Goal: Information Seeking & Learning: Learn about a topic

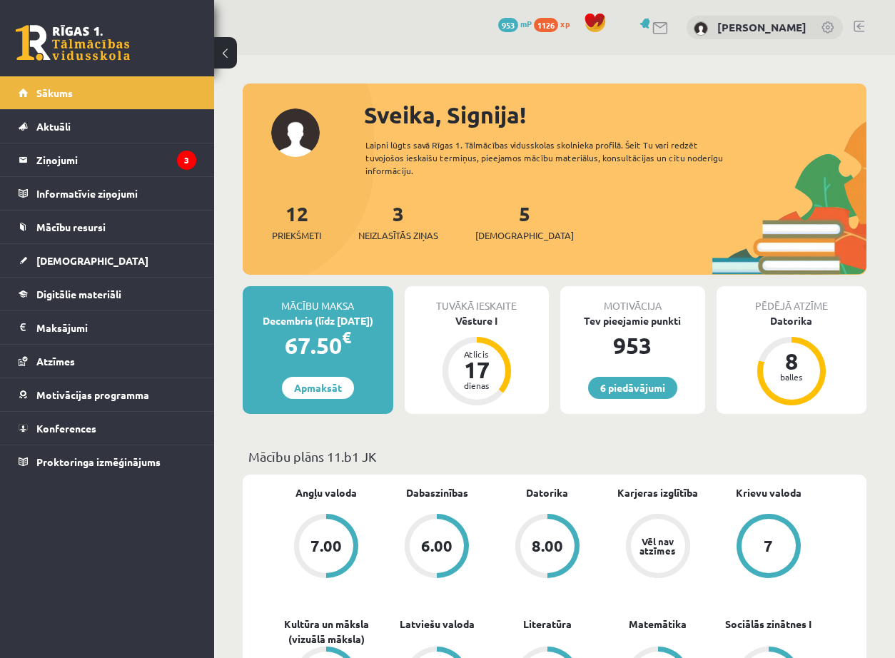
scroll to position [1210, 0]
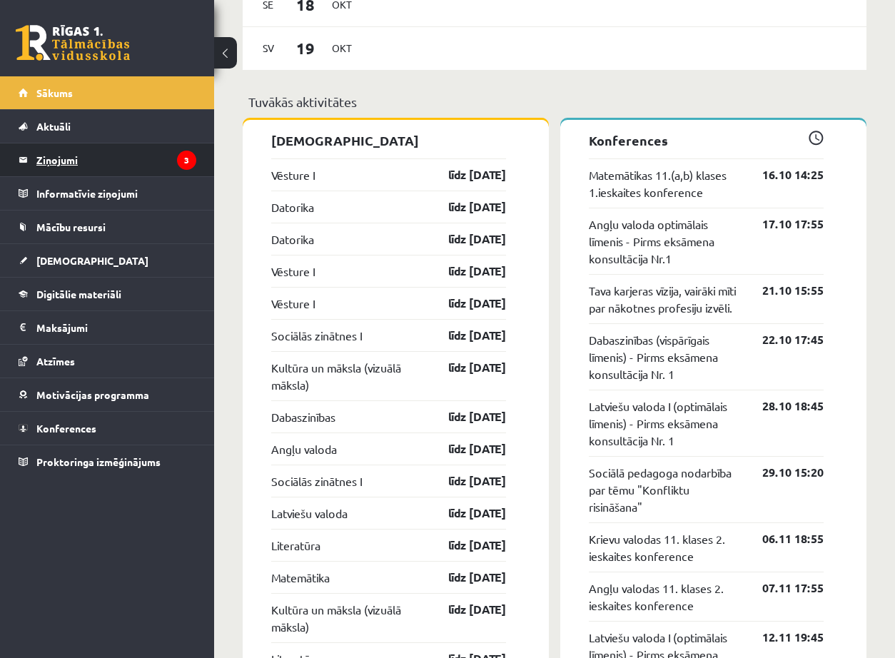
click at [57, 154] on legend "Ziņojumi 3" at bounding box center [116, 159] width 160 height 33
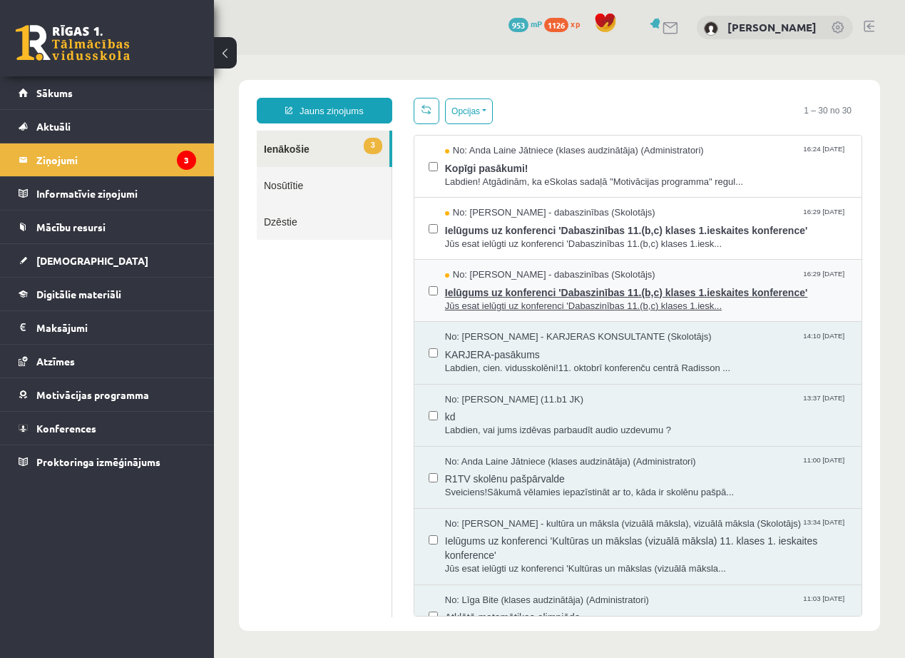
click at [738, 303] on span "Jūs esat ielūgti uz konferenci 'Dabaszinības 11.(b,c) klases 1.iesk..." at bounding box center [646, 307] width 402 height 14
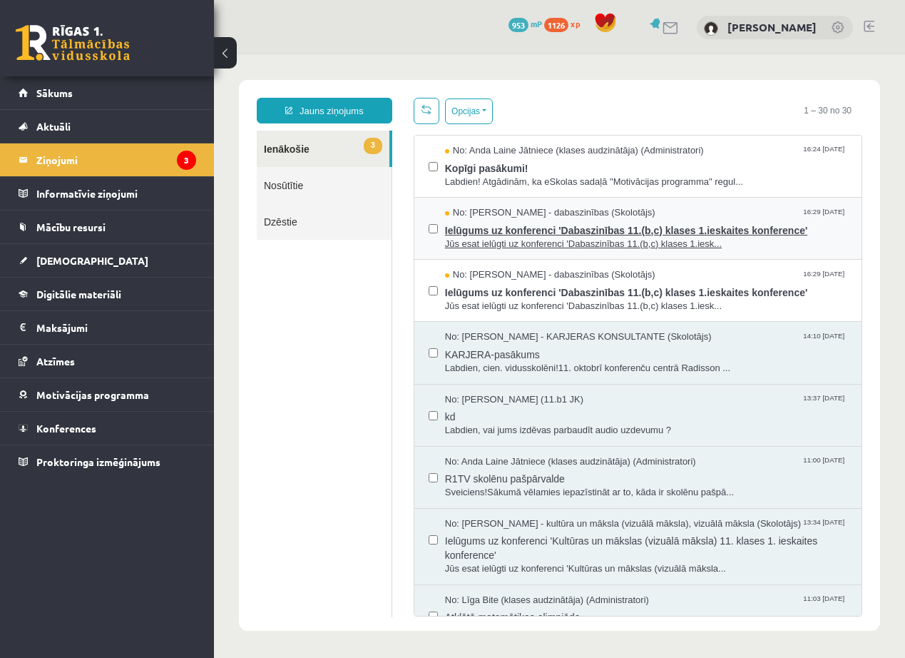
drag, startPoint x: 753, startPoint y: 250, endPoint x: 730, endPoint y: 243, distance: 24.6
click at [753, 250] on div "No: [PERSON_NAME] - dabaszinības (Skolotājs) 16:29 [DATE] Ielūgums uz konferenc…" at bounding box center [638, 229] width 447 height 62
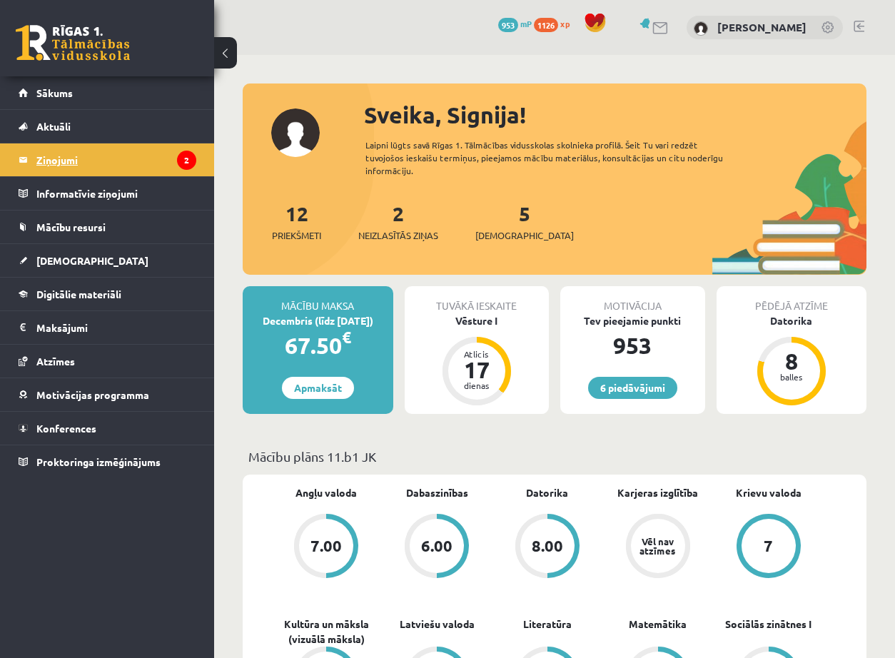
click at [145, 156] on legend "Ziņojumi 2" at bounding box center [116, 159] width 160 height 33
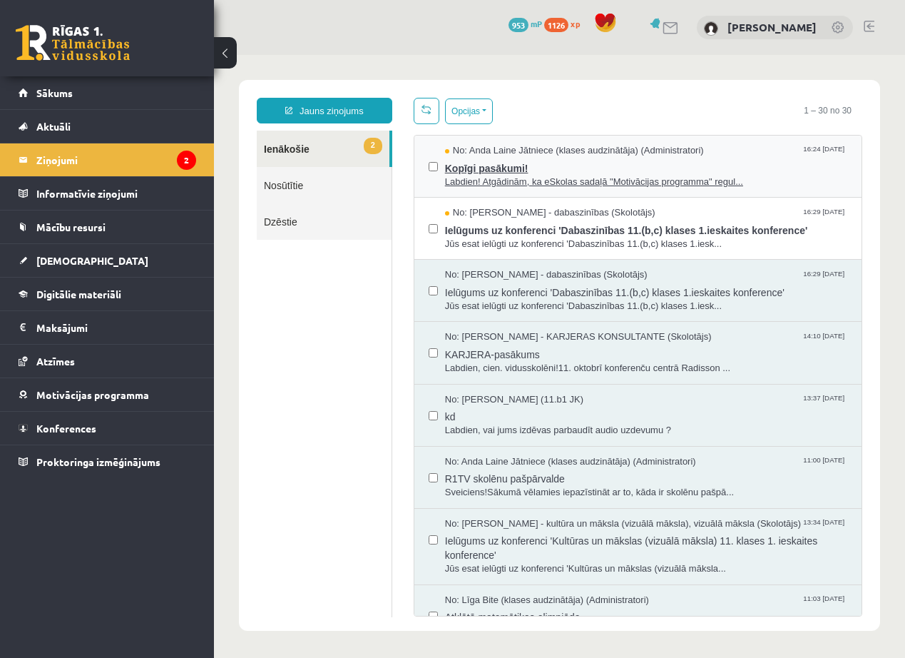
click at [618, 164] on span "Kopīgi pasākumi!" at bounding box center [646, 167] width 402 height 18
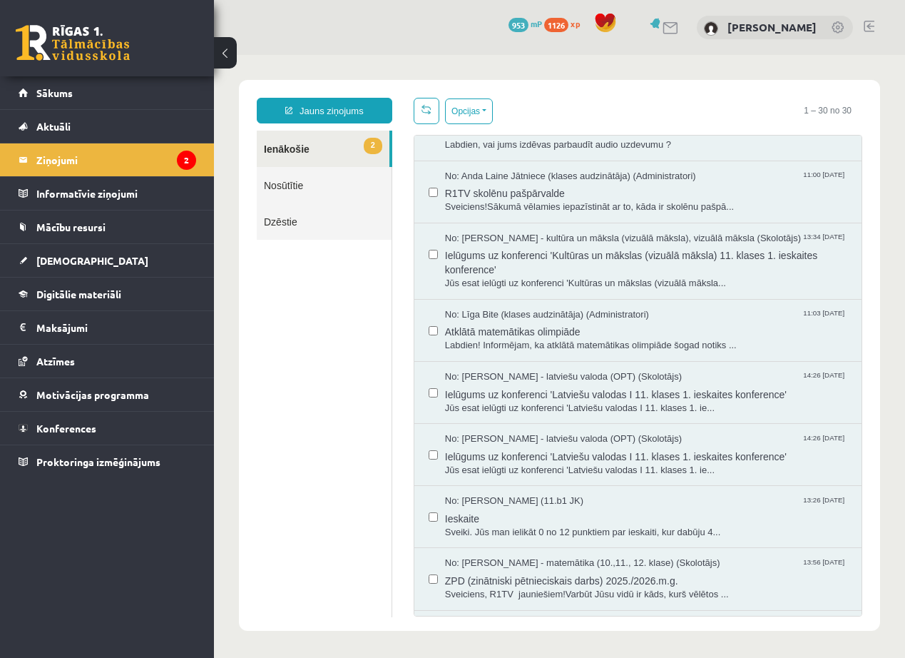
click at [322, 141] on link "2 Ienākošie" at bounding box center [323, 149] width 133 height 36
click at [286, 146] on link "2 Ienākošie" at bounding box center [323, 149] width 133 height 36
click at [139, 152] on legend "Ziņojumi 2" at bounding box center [116, 159] width 160 height 33
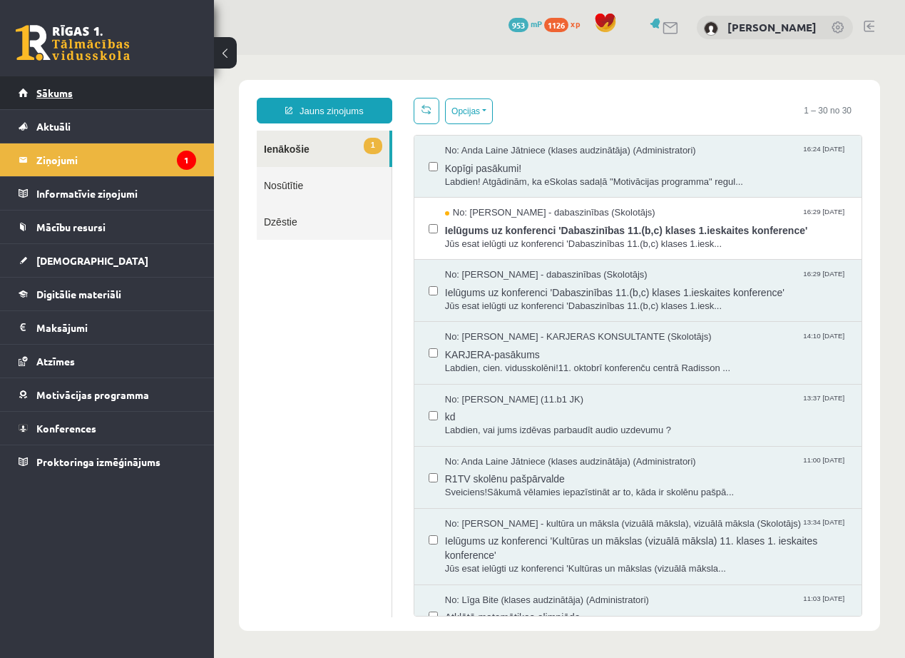
click at [64, 91] on span "Sākums" at bounding box center [54, 92] width 36 height 13
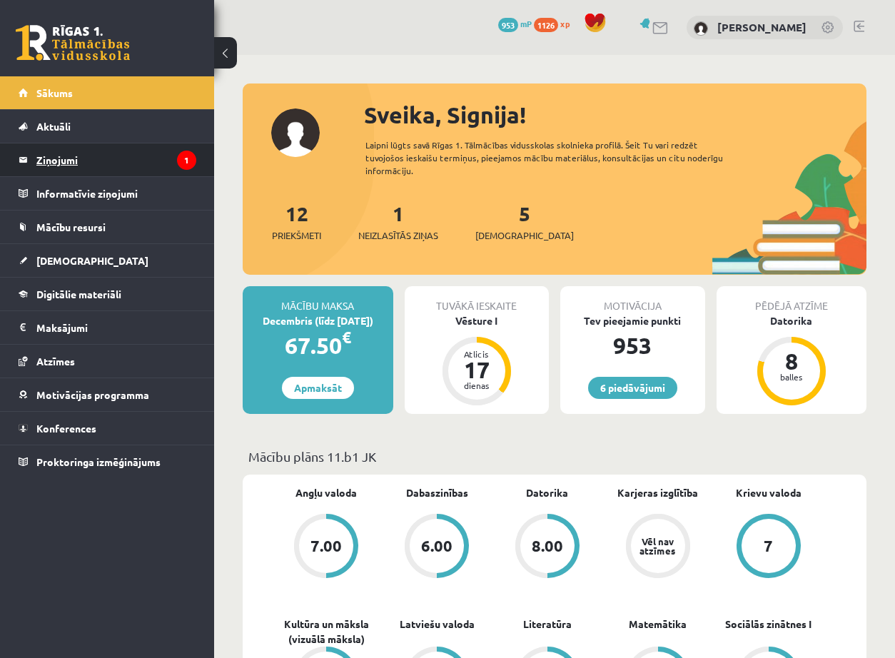
click at [153, 148] on legend "Ziņojumi 1" at bounding box center [116, 159] width 160 height 33
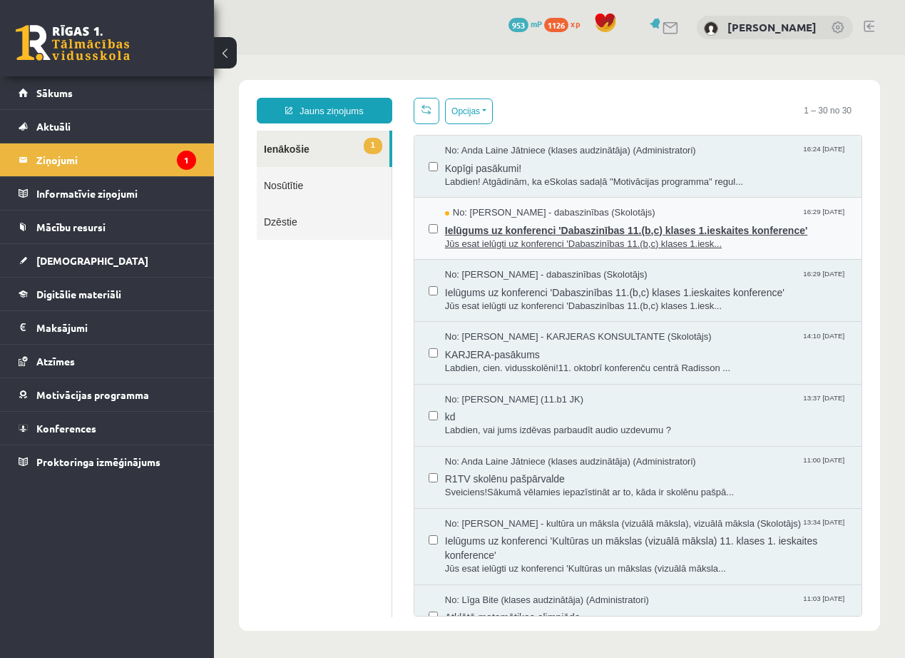
click at [622, 225] on span "Ielūgums uz konferenci 'Dabaszinības 11.(b,c) klases 1.ieskaites konference'" at bounding box center [646, 229] width 402 height 18
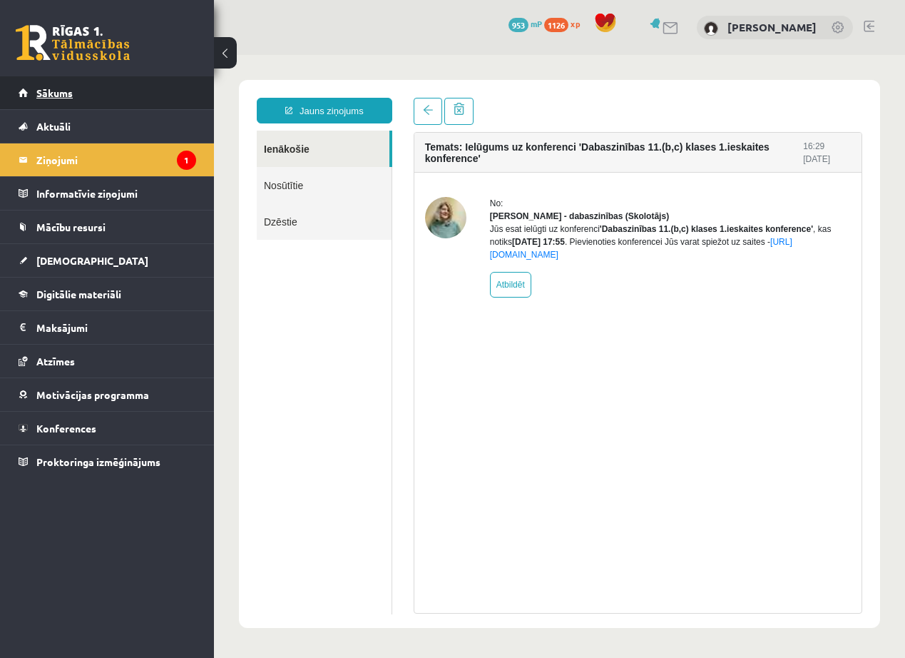
click at [58, 92] on span "Sākums" at bounding box center [54, 92] width 36 height 13
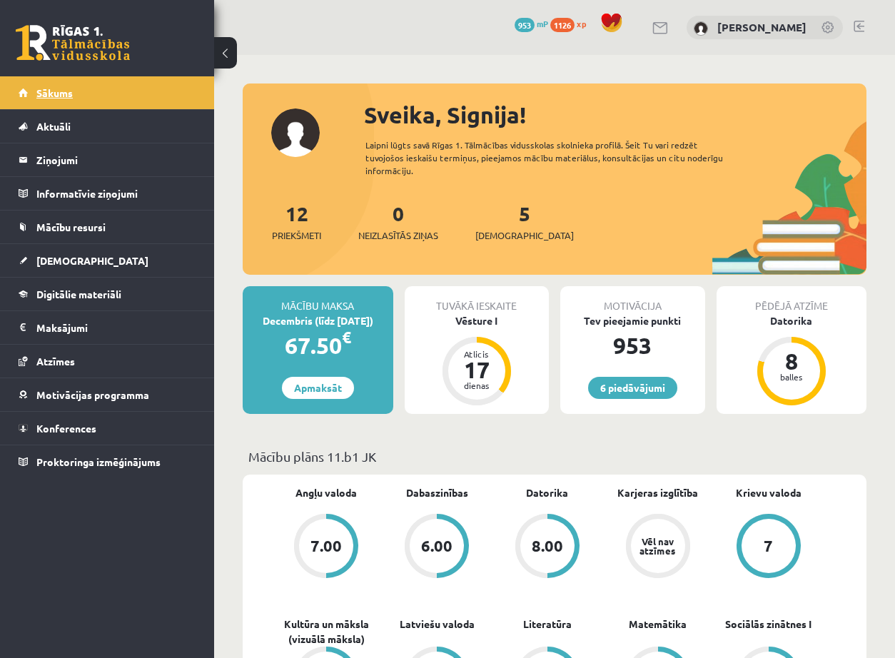
click at [56, 106] on link "Sākums" at bounding box center [108, 92] width 178 height 33
click at [67, 98] on span "Sākums" at bounding box center [54, 92] width 36 height 13
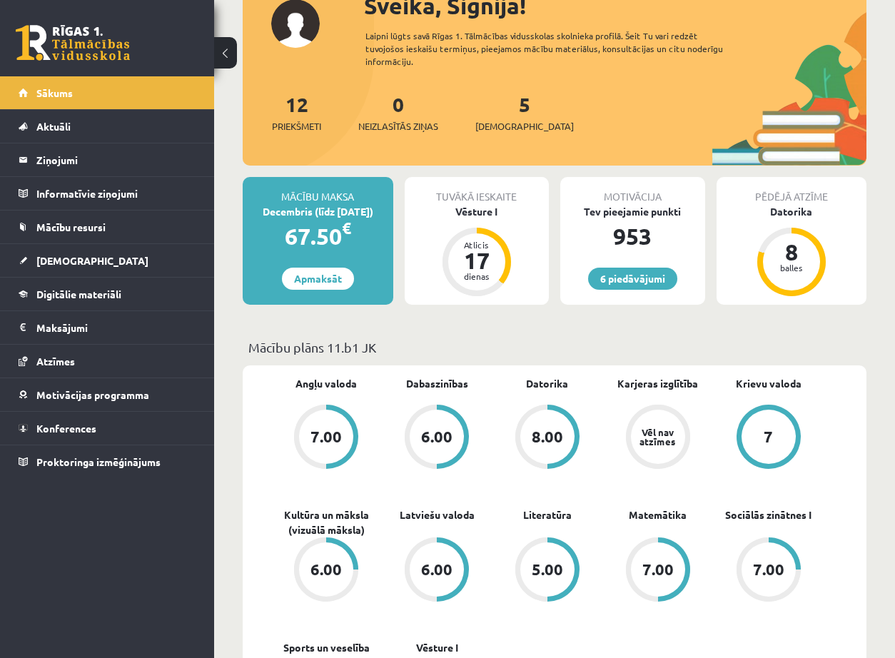
scroll to position [143, 0]
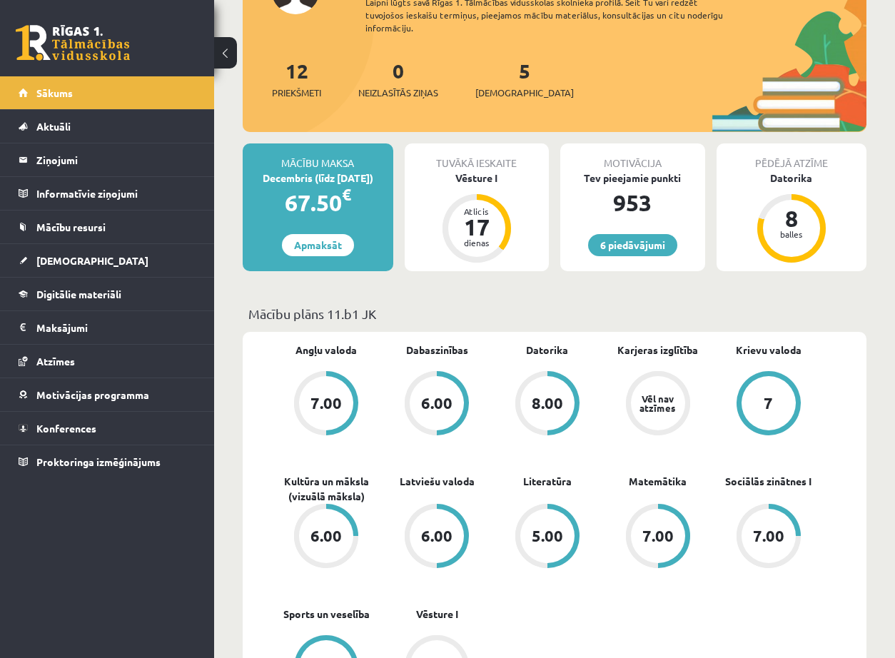
click at [680, 394] on div "Vēl nav atzīmes" at bounding box center [658, 403] width 54 height 54
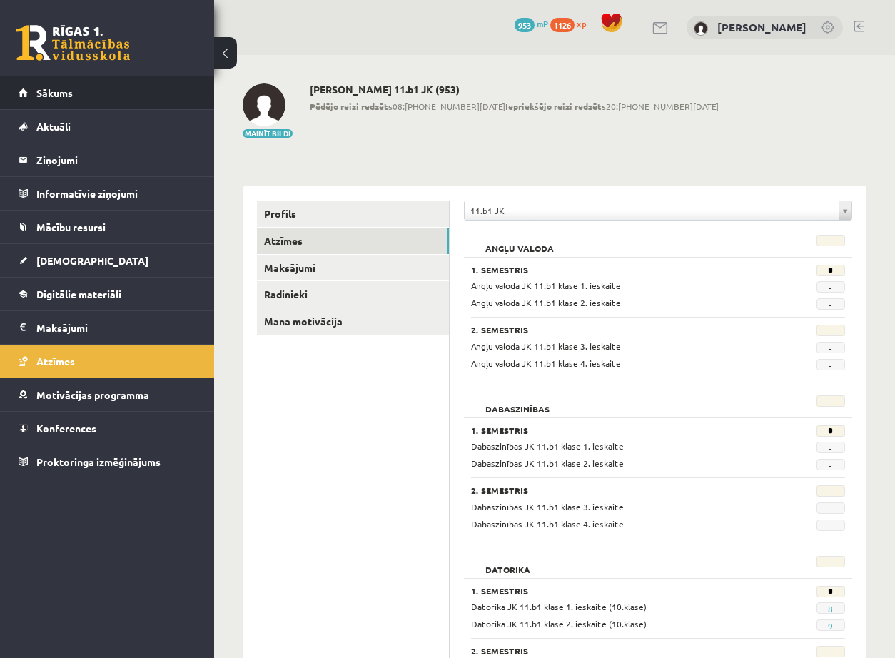
click at [89, 90] on link "Sākums" at bounding box center [108, 92] width 178 height 33
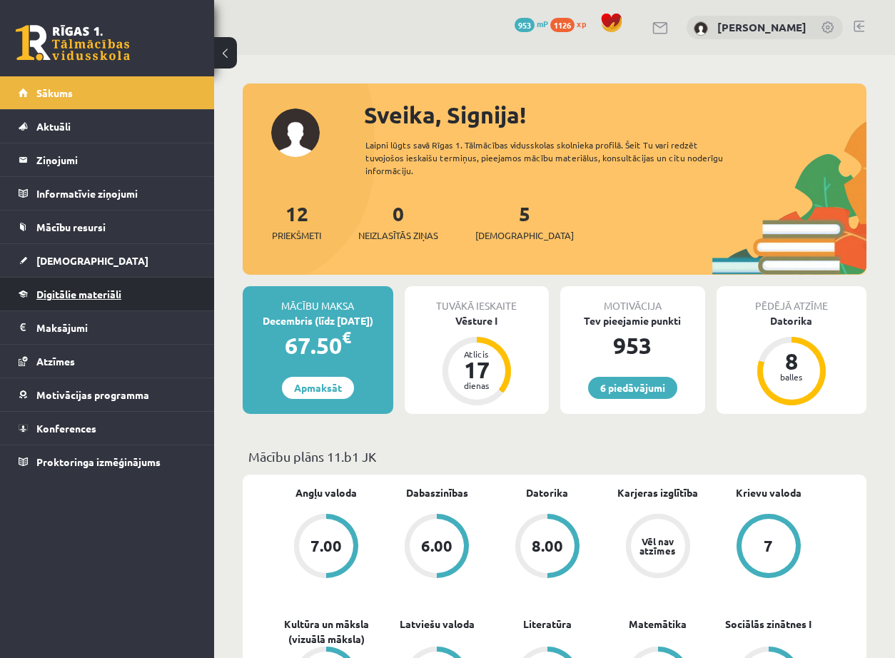
click at [91, 294] on span "Digitālie materiāli" at bounding box center [78, 294] width 85 height 13
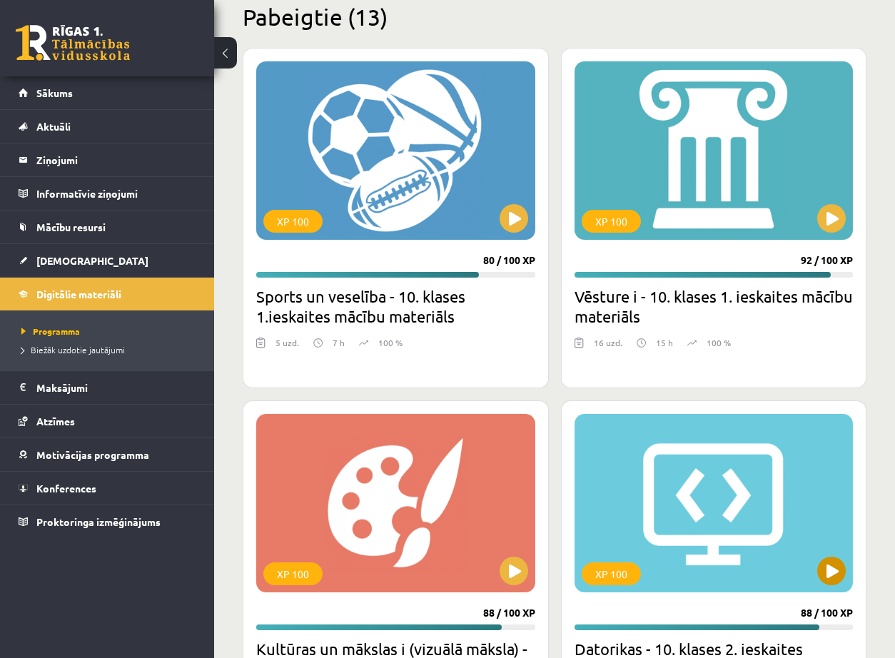
scroll to position [1784, 0]
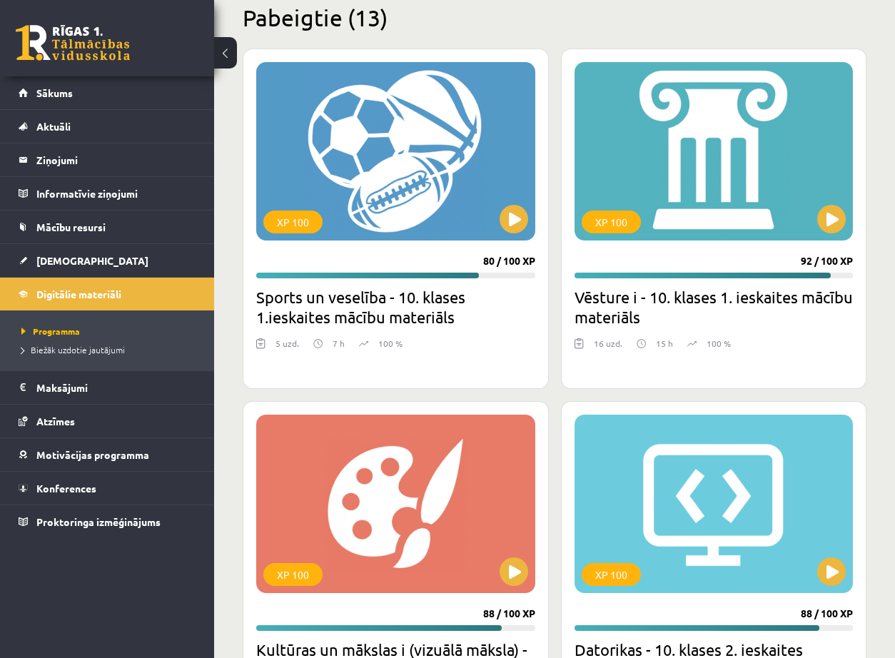
click at [818, 365] on div at bounding box center [713, 366] width 279 height 17
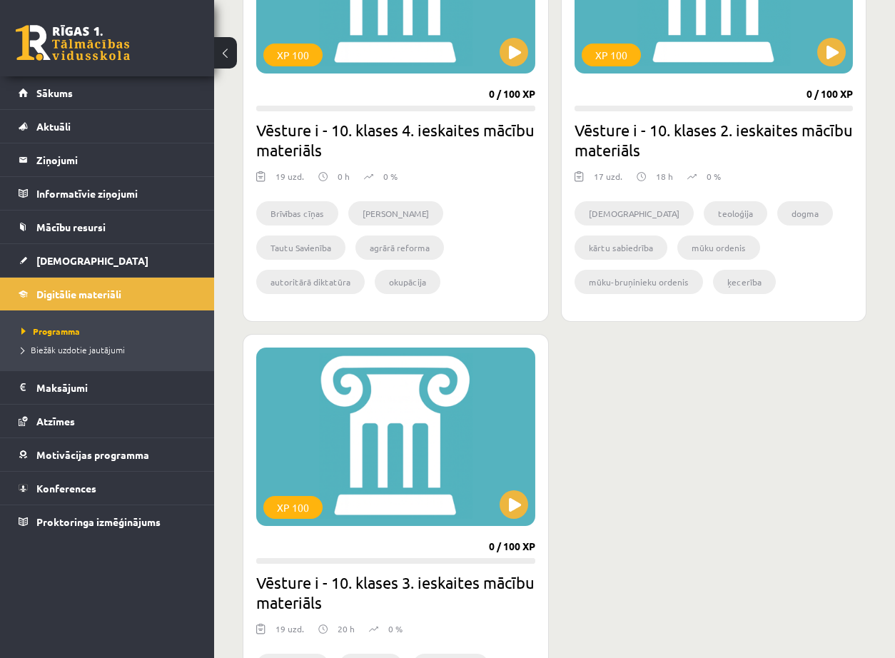
scroll to position [928, 0]
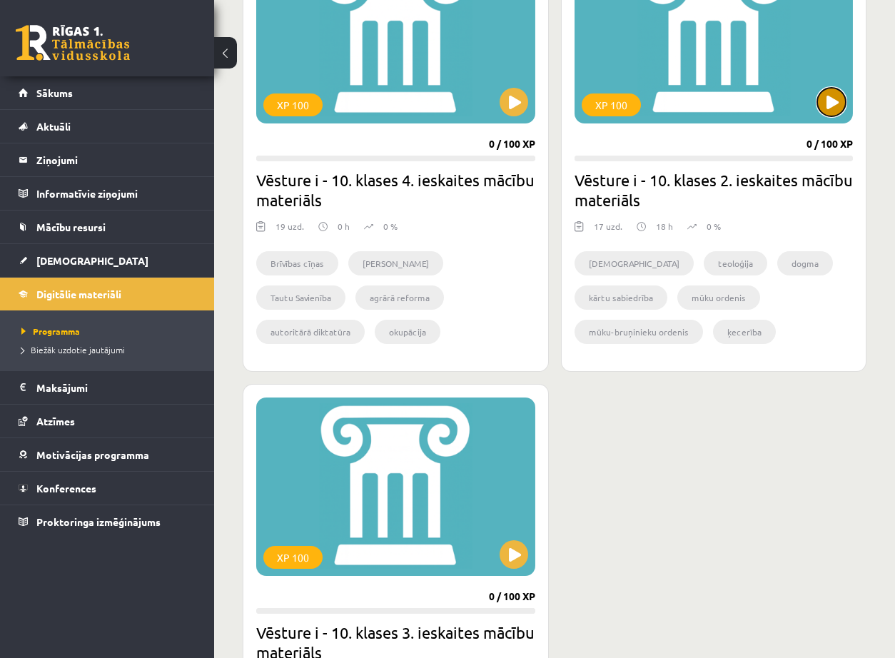
click at [824, 103] on button at bounding box center [831, 102] width 29 height 29
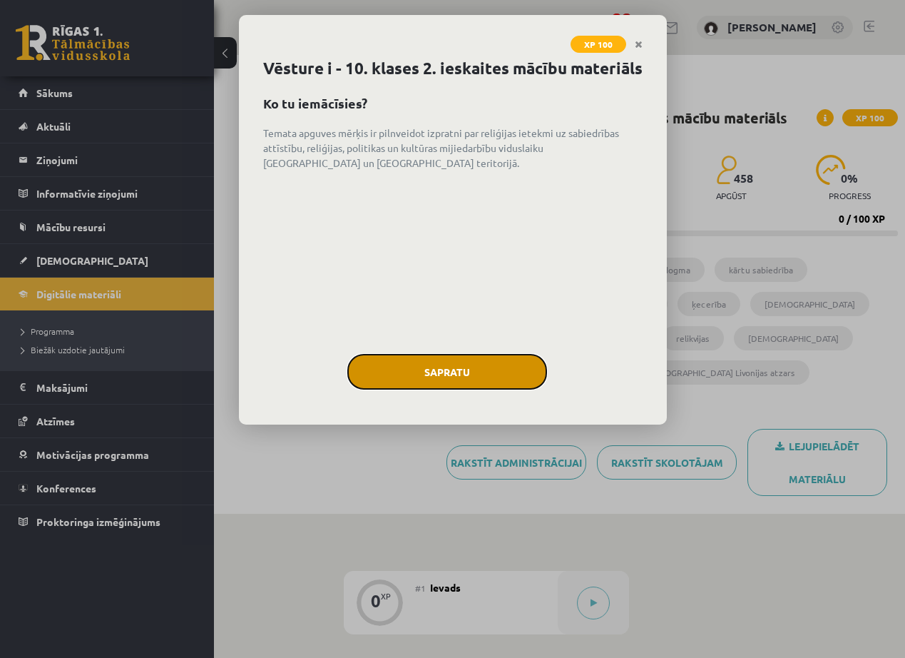
click at [471, 390] on button "Sapratu" at bounding box center [447, 372] width 200 height 36
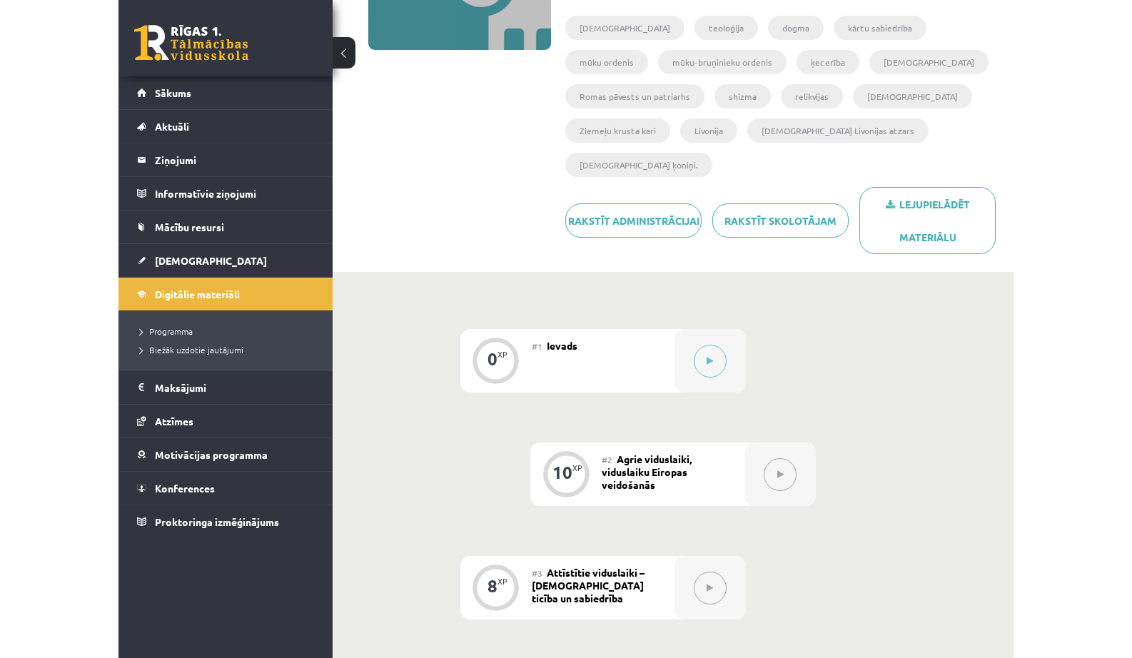
scroll to position [457, 0]
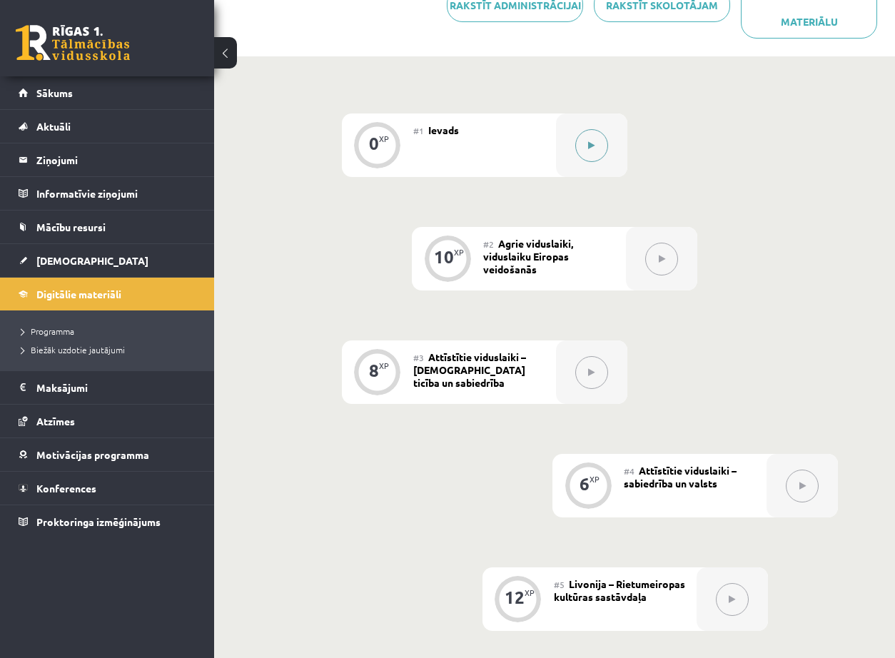
click at [591, 129] on button at bounding box center [591, 145] width 33 height 33
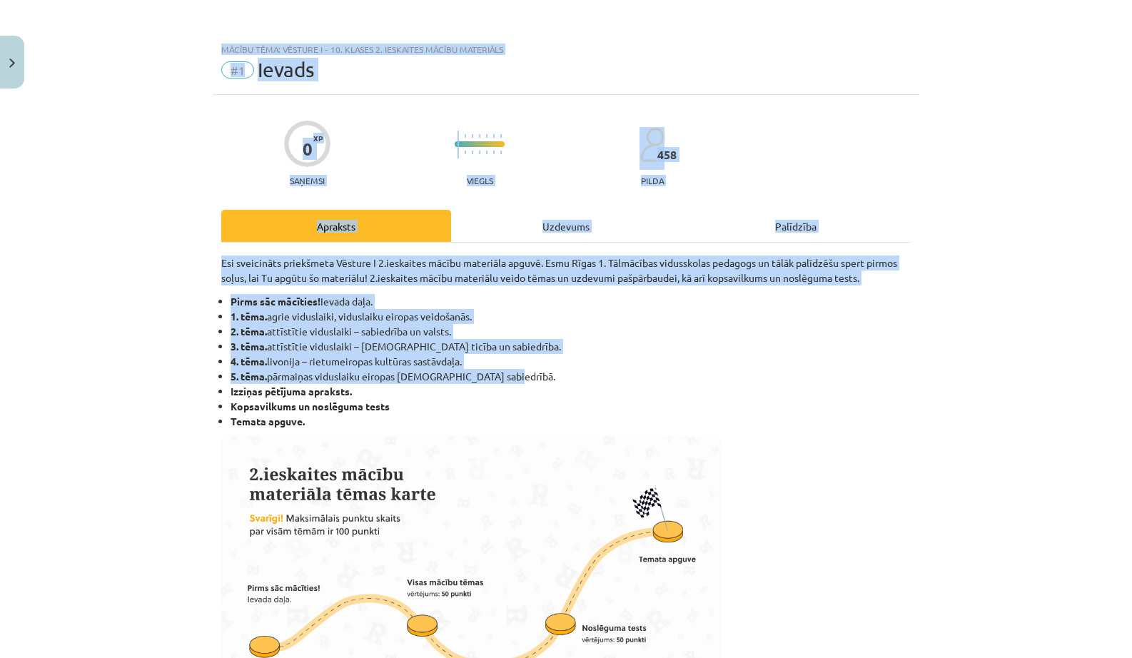
drag, startPoint x: 1103, startPoint y: 372, endPoint x: 1175, endPoint y: 372, distance: 72.1
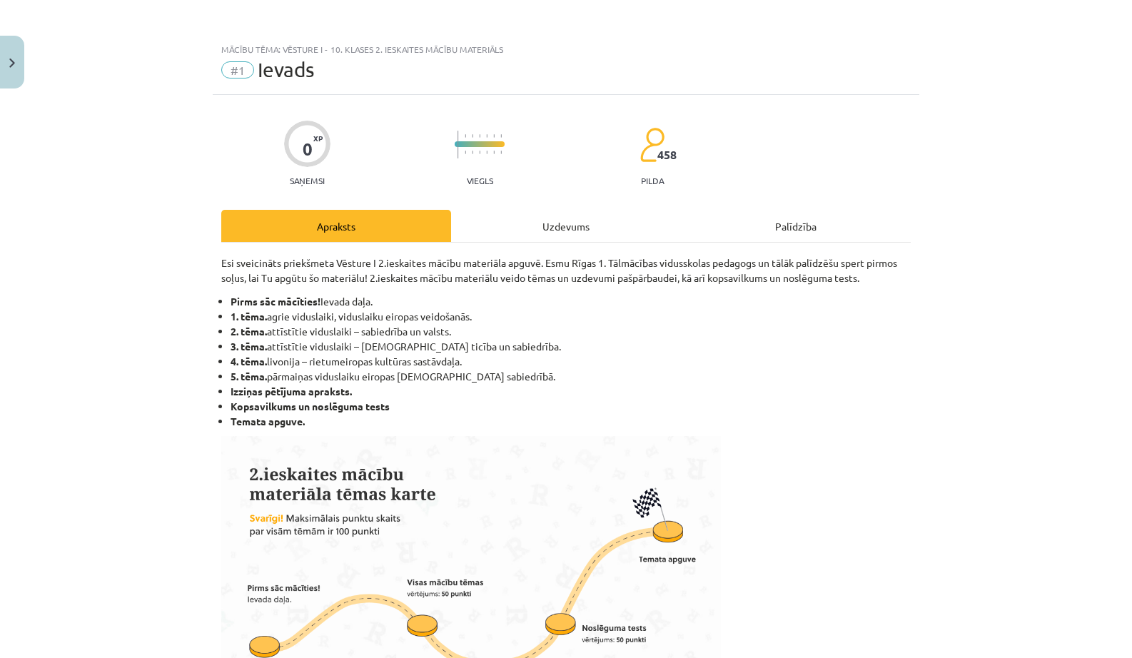
click at [905, 442] on div "Mācību tēma: Vēsture i - 10. klases 2. ieskaites mācību materiāls #1 Ievads 0 X…" at bounding box center [566, 329] width 1132 height 658
drag, startPoint x: 1002, startPoint y: 460, endPoint x: 1128, endPoint y: 440, distance: 128.0
click at [905, 440] on div "Mācību tēma: Vēsture i - 10. klases 2. ieskaites mācību materiāls #1 Ievads 0 X…" at bounding box center [566, 329] width 1132 height 658
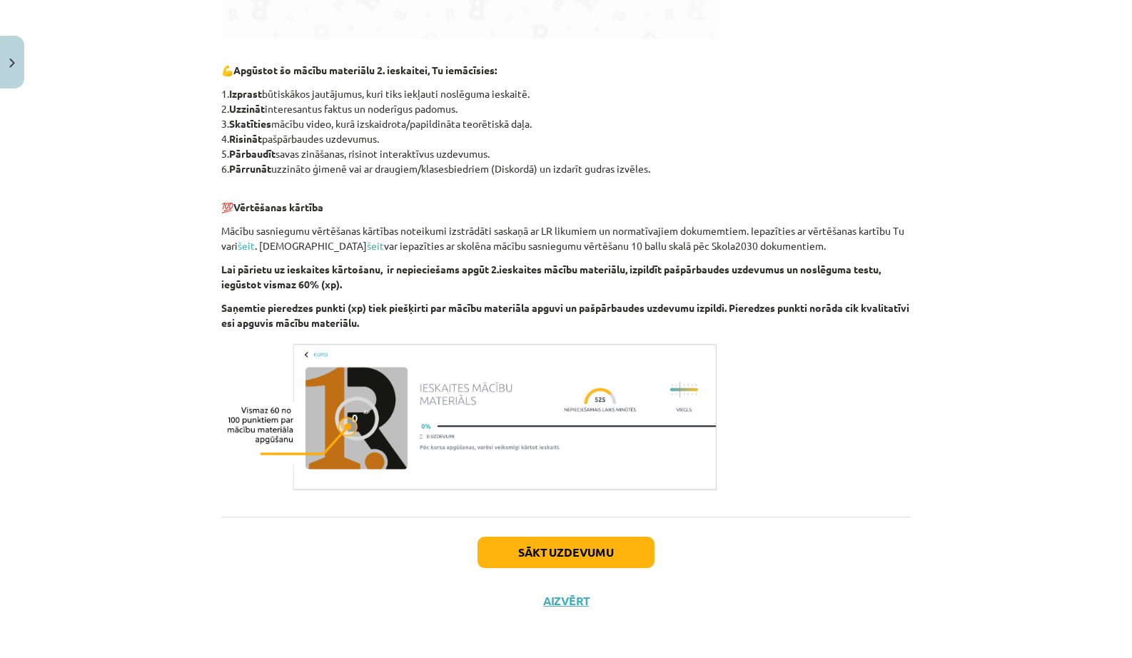
scroll to position [681, 0]
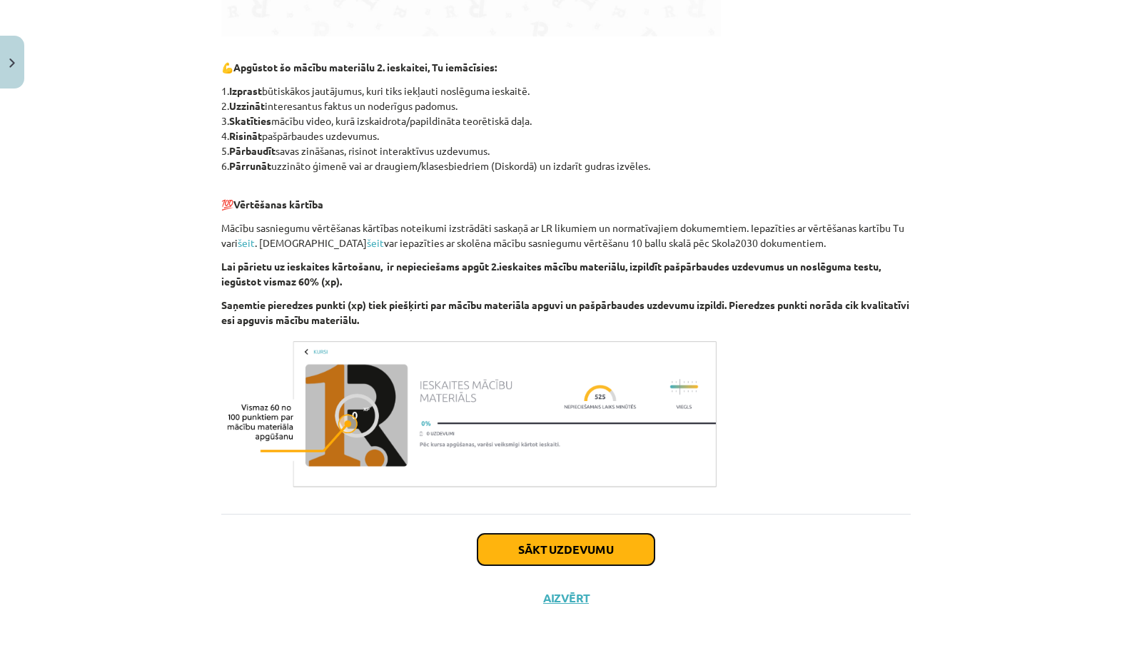
click at [589, 550] on button "Sākt uzdevumu" at bounding box center [565, 549] width 177 height 31
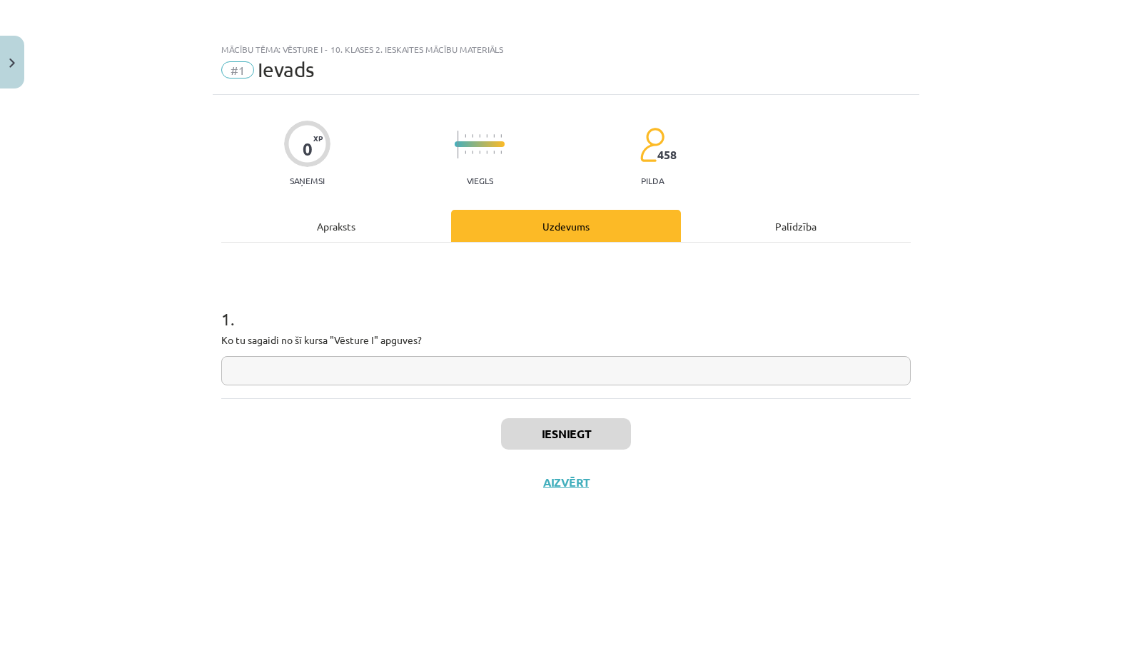
click at [453, 360] on input "text" at bounding box center [565, 370] width 689 height 29
type input "*********"
click at [587, 438] on button "Iesniegt" at bounding box center [566, 433] width 130 height 31
click at [601, 481] on button "Nākamā nodarbība" at bounding box center [566, 491] width 140 height 33
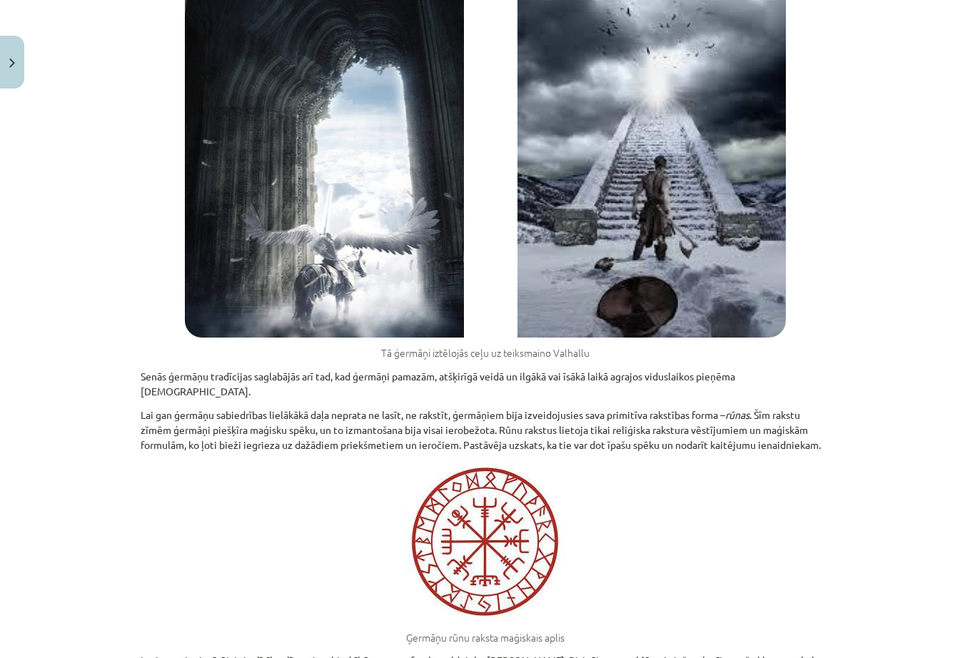
scroll to position [10197, 0]
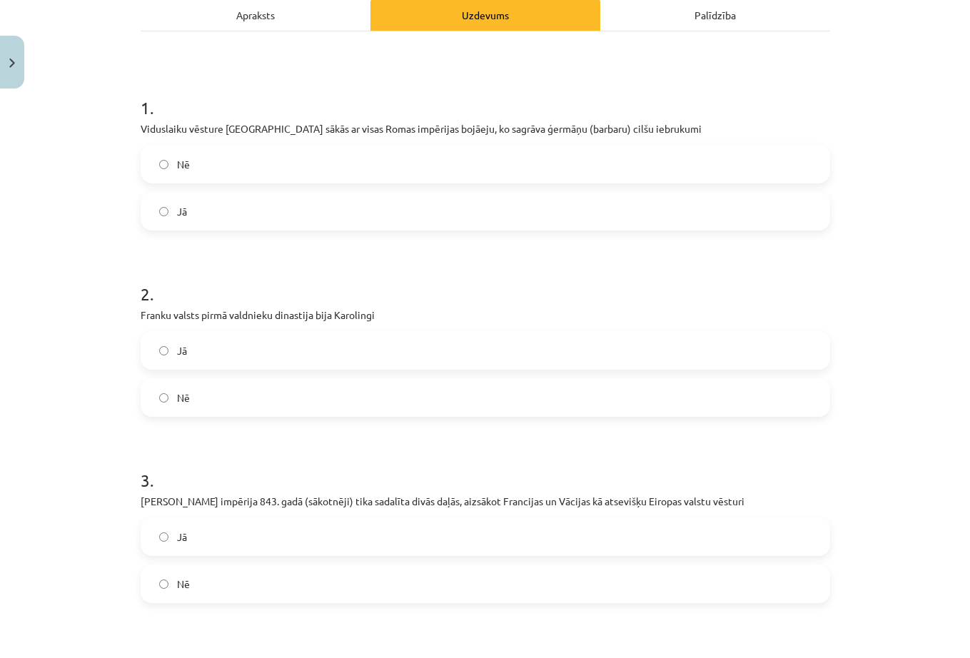
scroll to position [210, 0]
click at [193, 400] on label "Nē" at bounding box center [485, 399] width 686 height 36
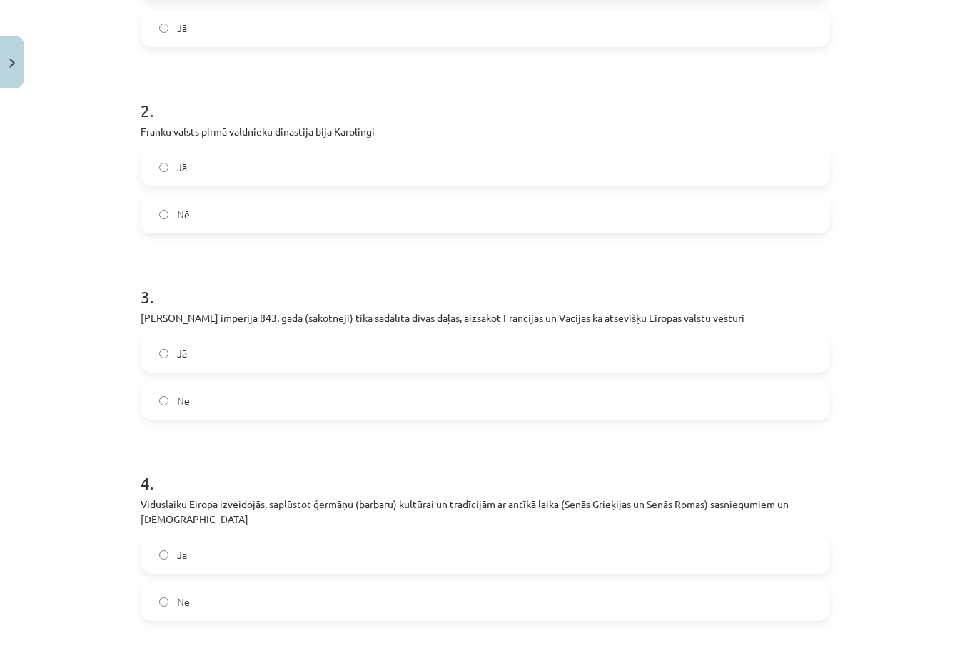
scroll to position [709, 0]
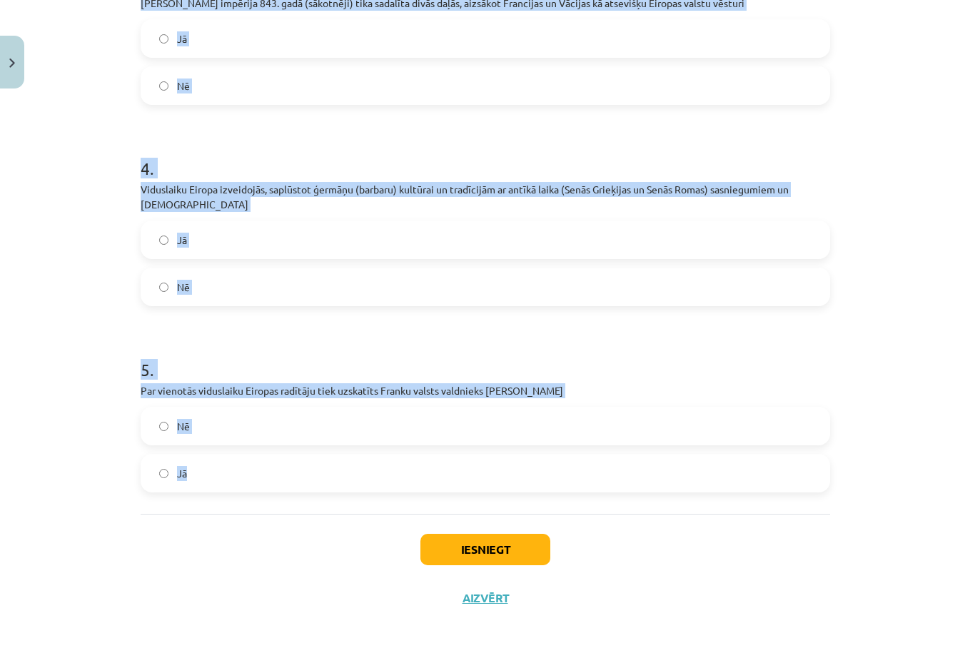
drag, startPoint x: 136, startPoint y: 101, endPoint x: 337, endPoint y: 466, distance: 416.4
click at [337, 466] on form "1 . Viduslaiku vēsture Eiropā sākās ar visas Romas impērijas bojāeju, ko sagrāv…" at bounding box center [485, 34] width 689 height 918
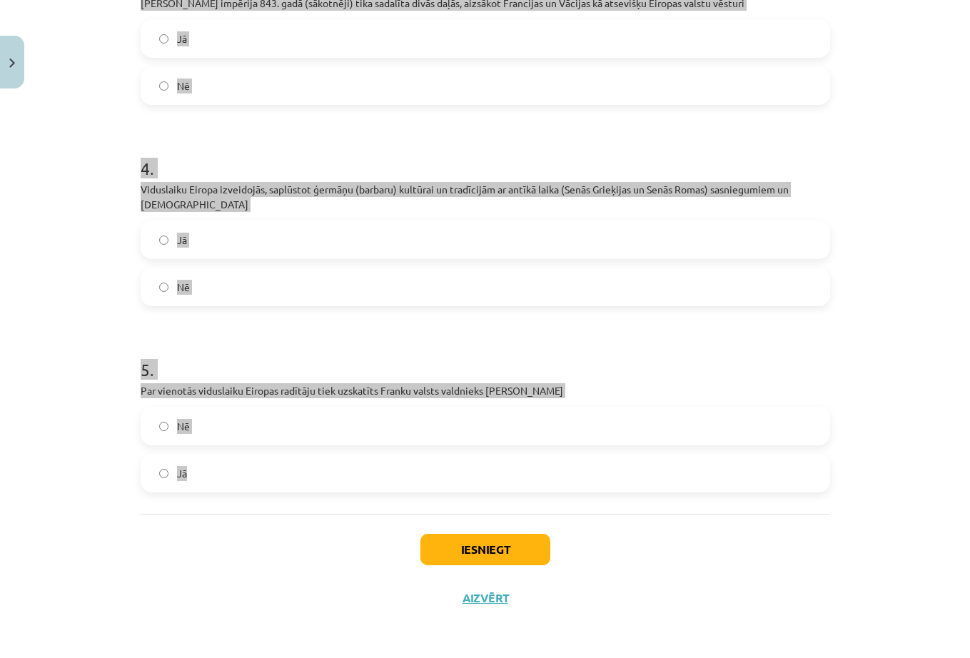
copy form "1 . Viduslaiku vēsture Eiropā sākās ar visas Romas impērijas bojāeju, ko sagrāv…"
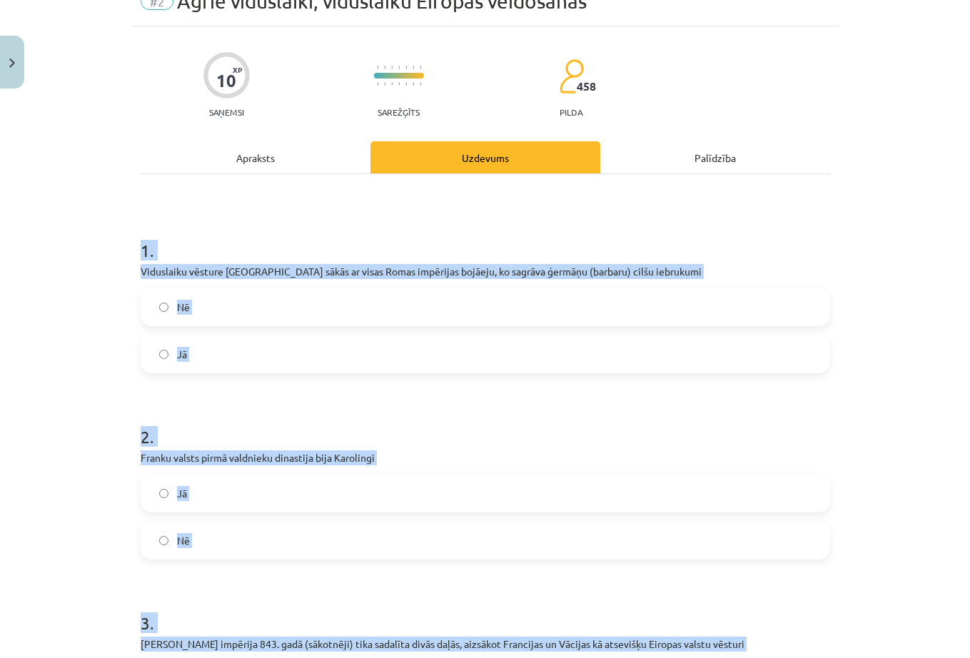
scroll to position [67, 0]
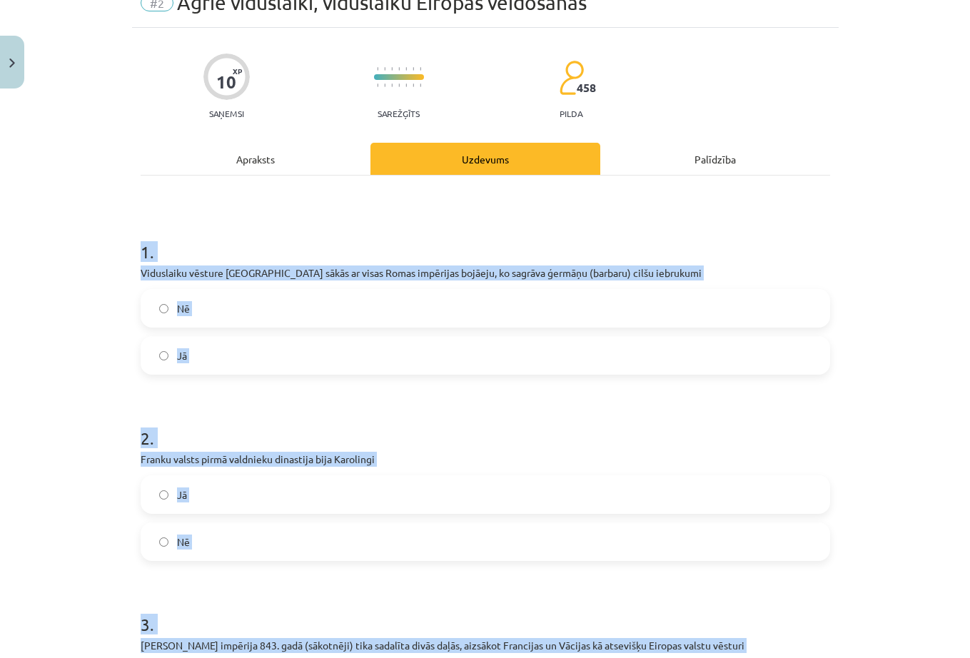
click at [81, 322] on div "Mācību tēma: Vēsture i - 10. klases 2. ieskaites mācību materiāls #2 Agrie vidu…" at bounding box center [485, 329] width 970 height 658
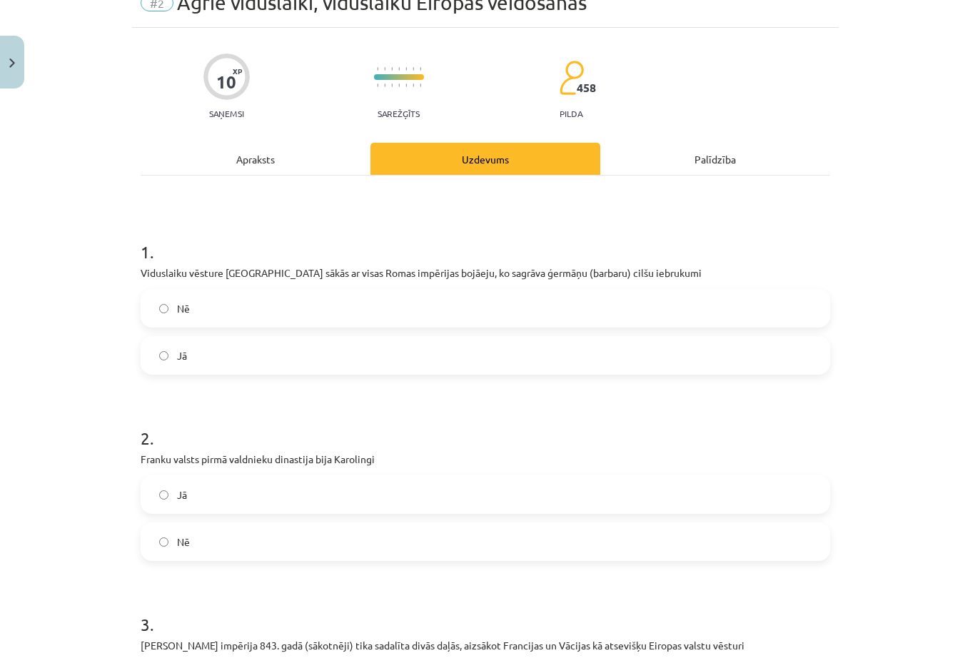
click at [177, 301] on span "Nē" at bounding box center [183, 308] width 13 height 15
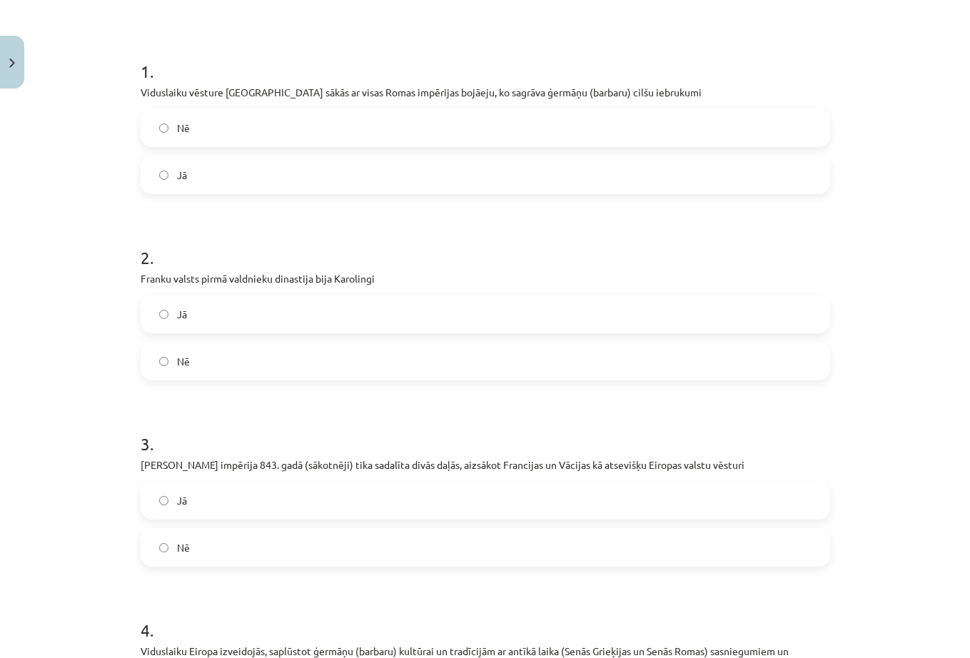
scroll to position [281, 0]
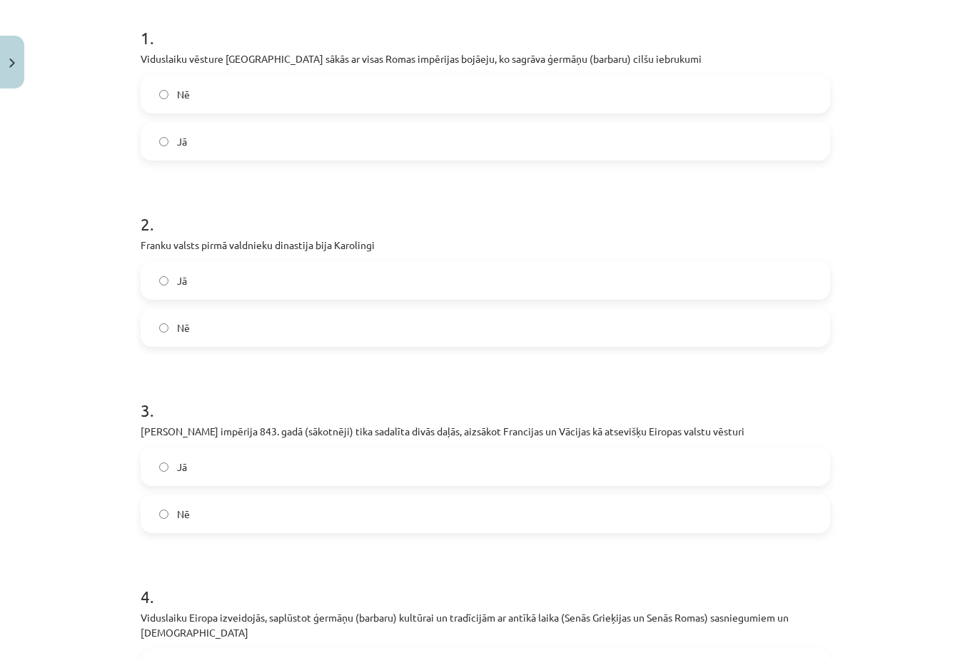
click at [191, 511] on label "Nē" at bounding box center [485, 514] width 686 height 36
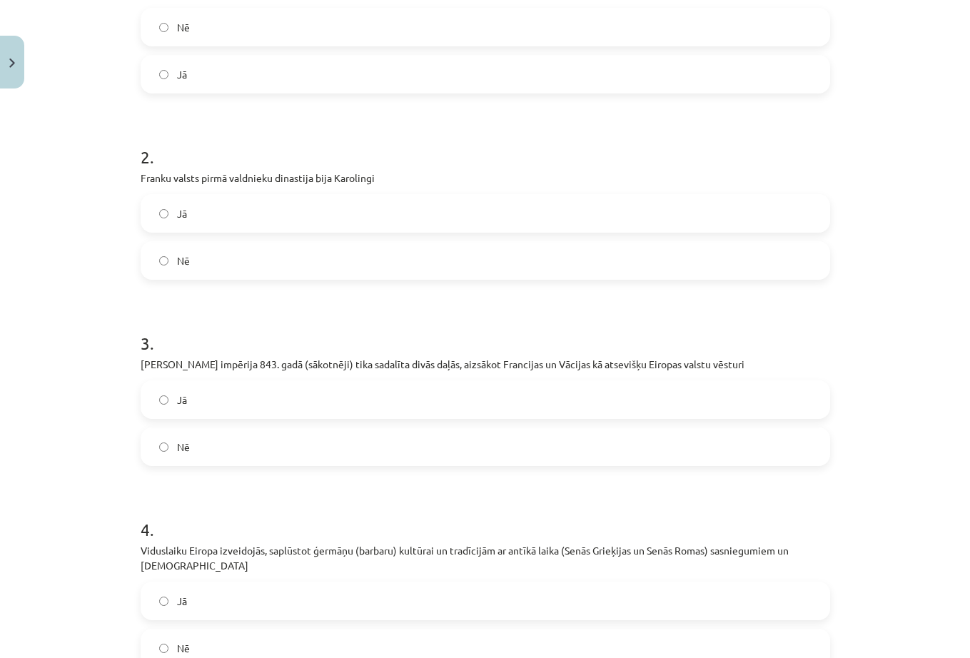
scroll to position [495, 0]
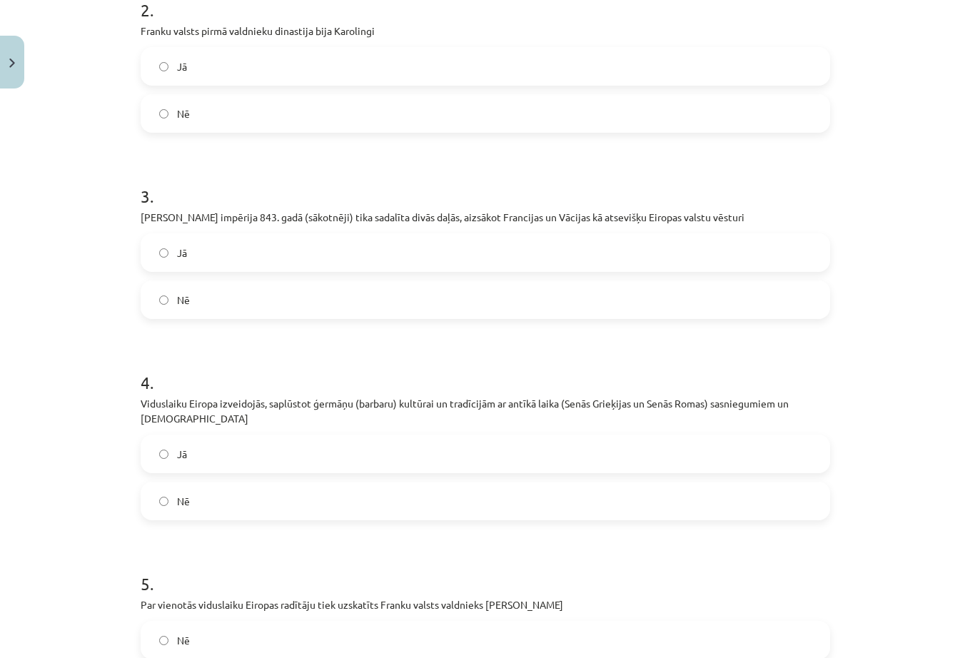
click at [216, 448] on label "Jā" at bounding box center [485, 454] width 686 height 36
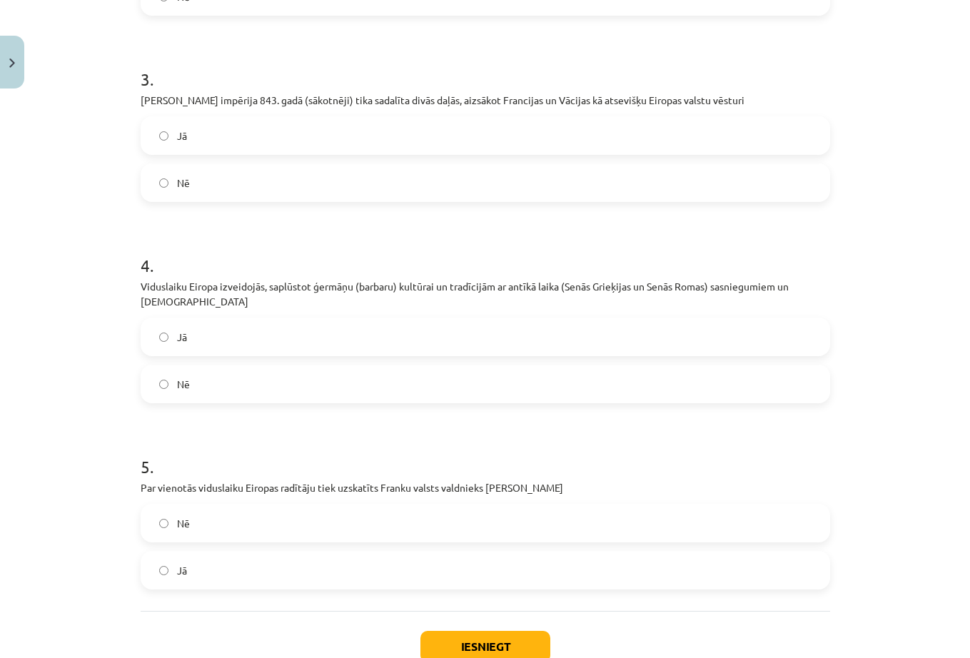
scroll to position [709, 0]
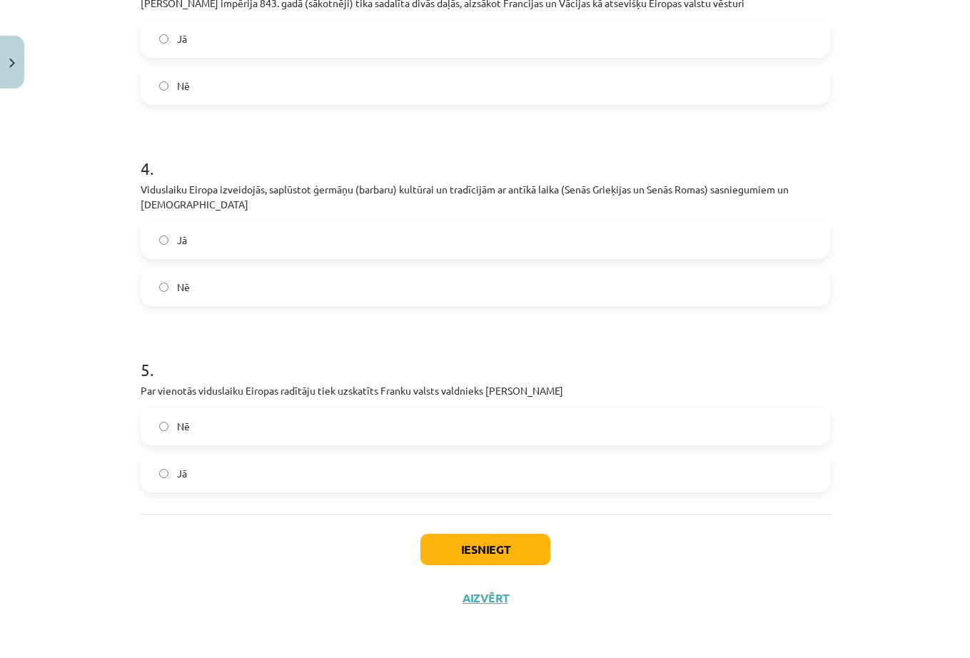
click at [181, 478] on span "Jā" at bounding box center [182, 473] width 10 height 15
click at [508, 549] on button "Iesniegt" at bounding box center [485, 549] width 130 height 31
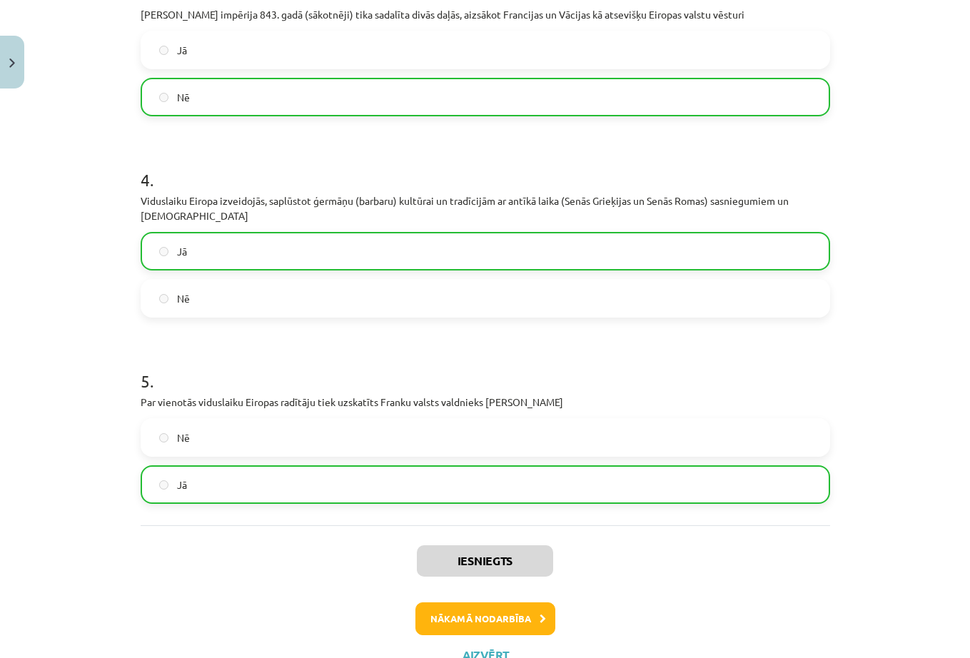
scroll to position [755, 0]
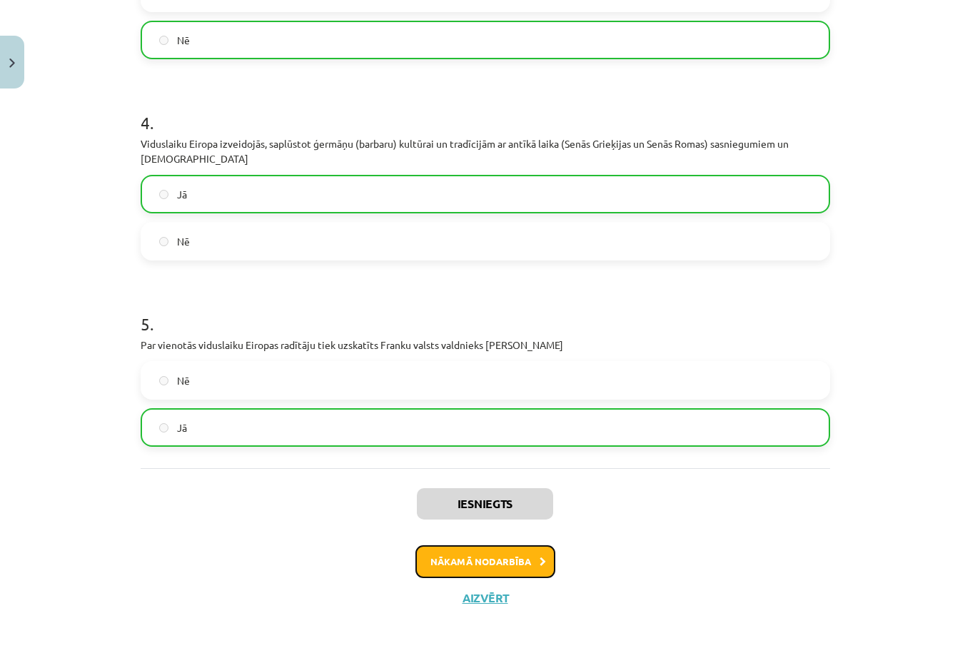
click at [531, 564] on button "Nākamā nodarbība" at bounding box center [485, 561] width 140 height 33
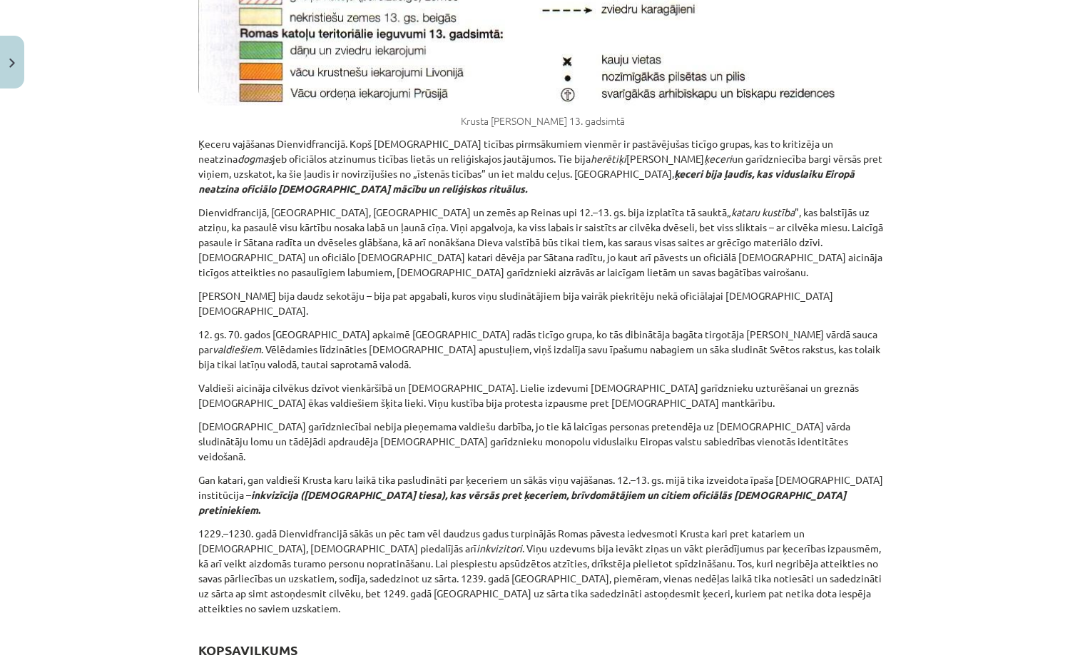
scroll to position [7102, 0]
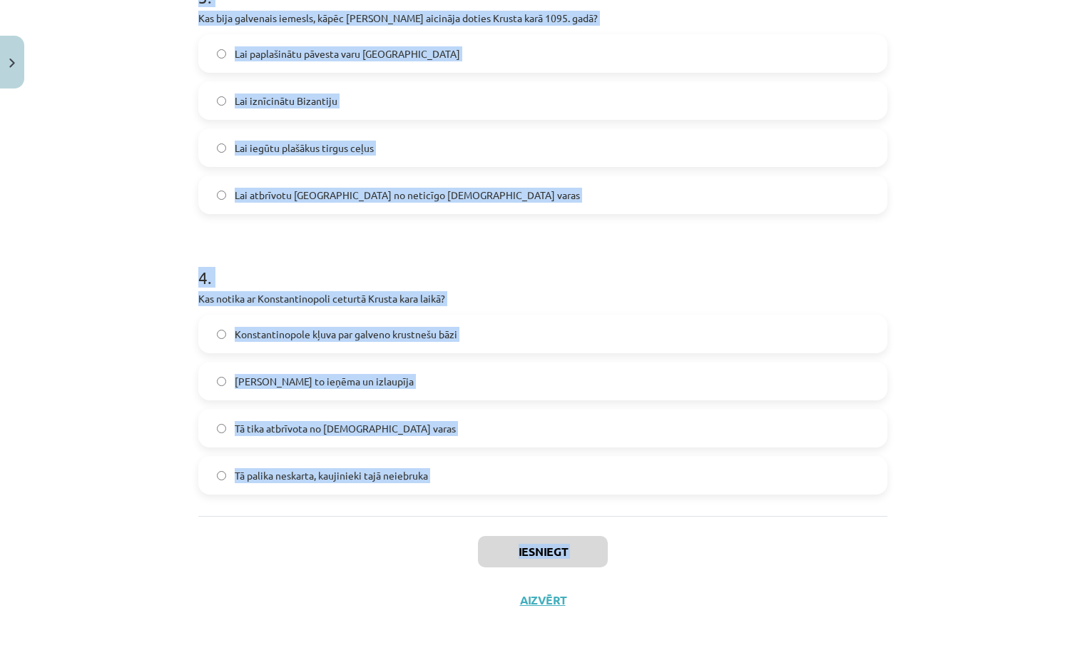
scroll to position [885, 0]
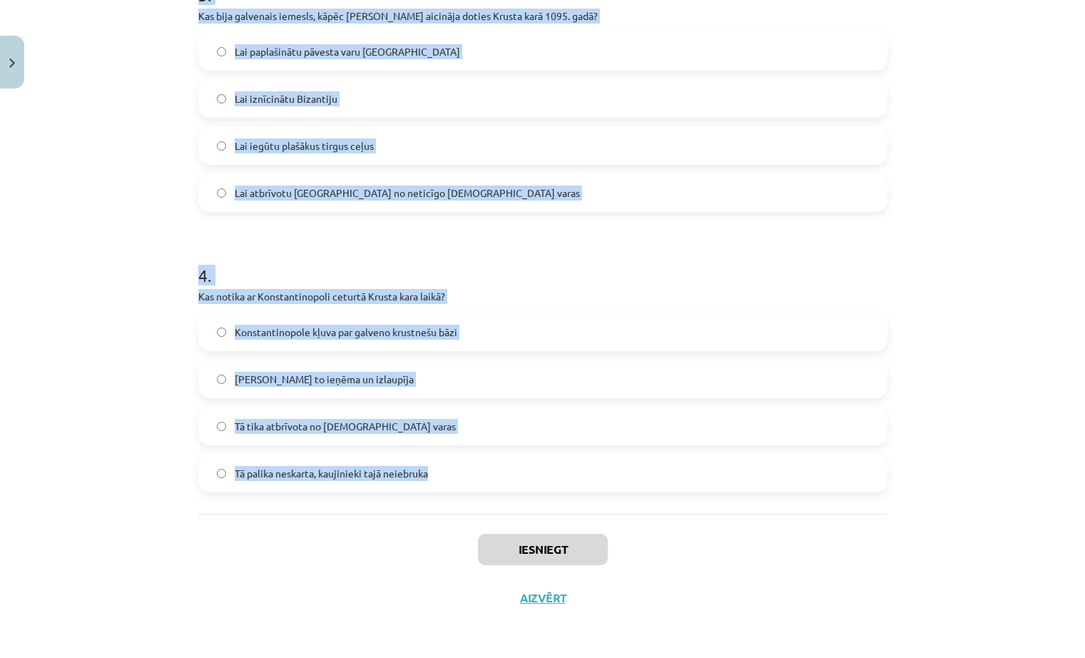
drag, startPoint x: 196, startPoint y: 278, endPoint x: 377, endPoint y: 482, distance: 273.4
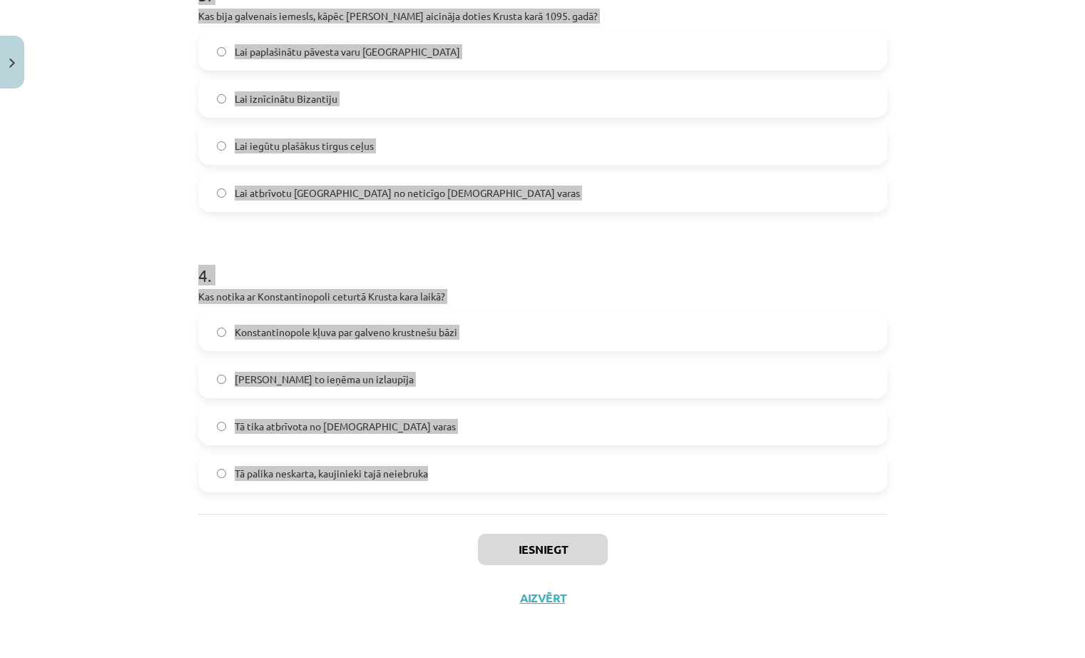
copy form "1 . Kas notika 1054. gadā attiecībās starp rietumu un austrumu kristiešiem? Rom…"
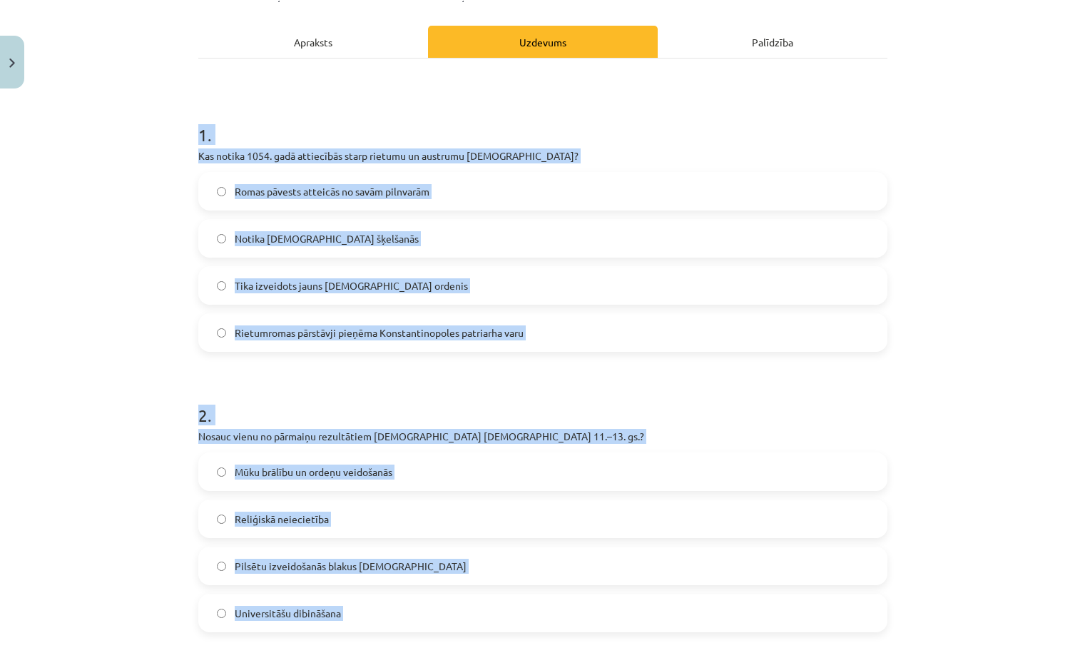
scroll to position [0, 0]
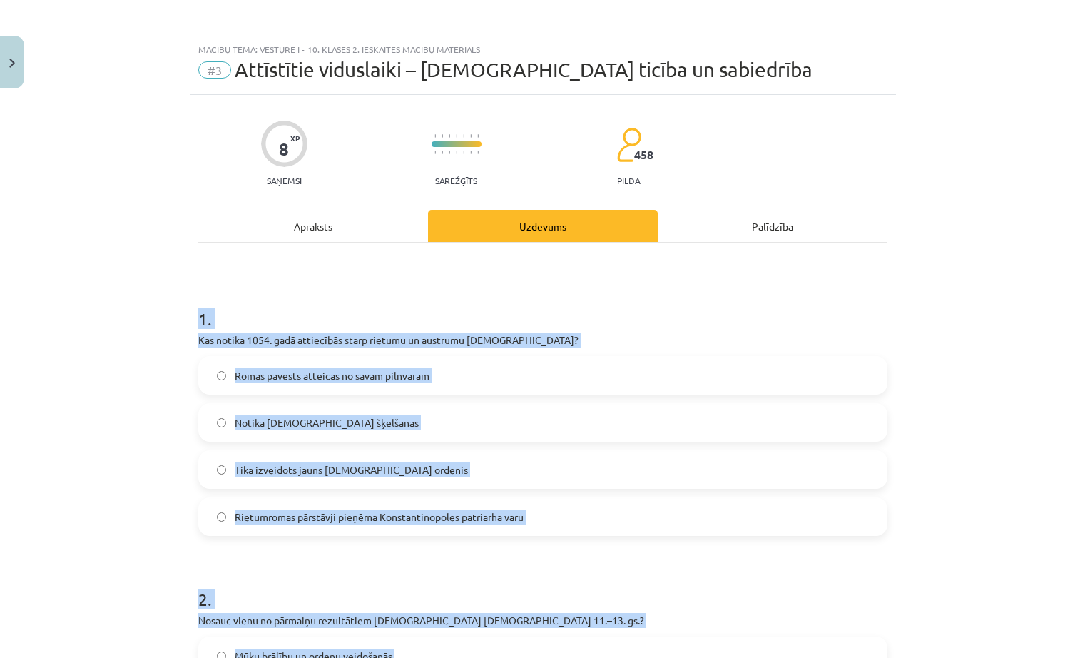
click at [98, 402] on div "Mācību tēma: Vēsture i - 10. klases 2. ieskaites mācību materiāls #3 Attīstītie…" at bounding box center [542, 329] width 1085 height 658
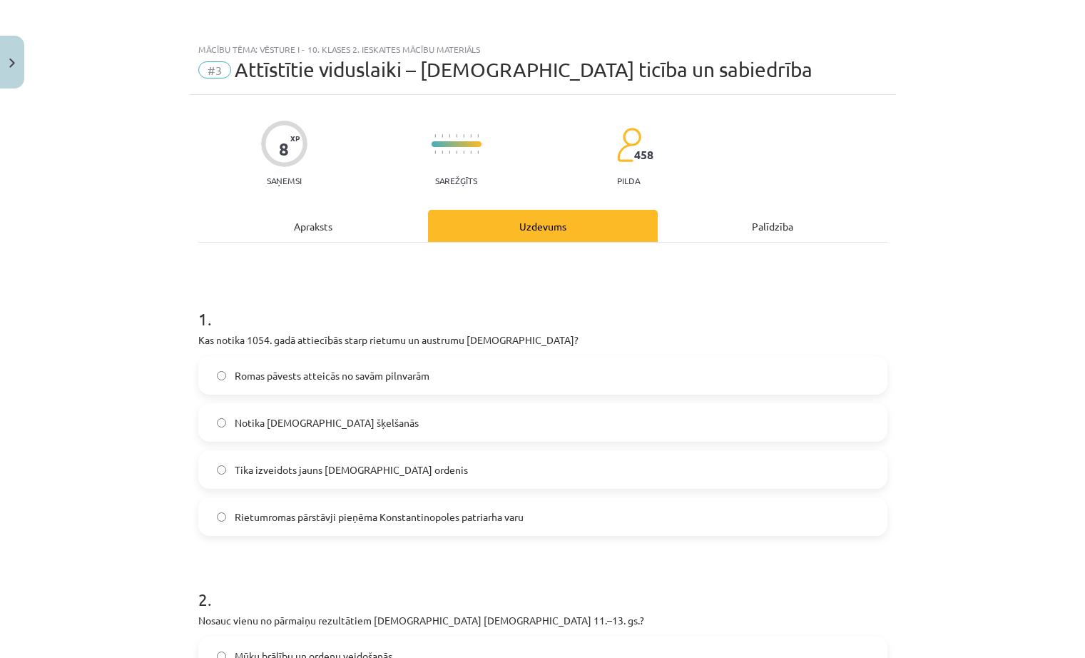
click at [301, 418] on span "Notika kristīgās Baznīcas šķelšanās" at bounding box center [327, 422] width 184 height 15
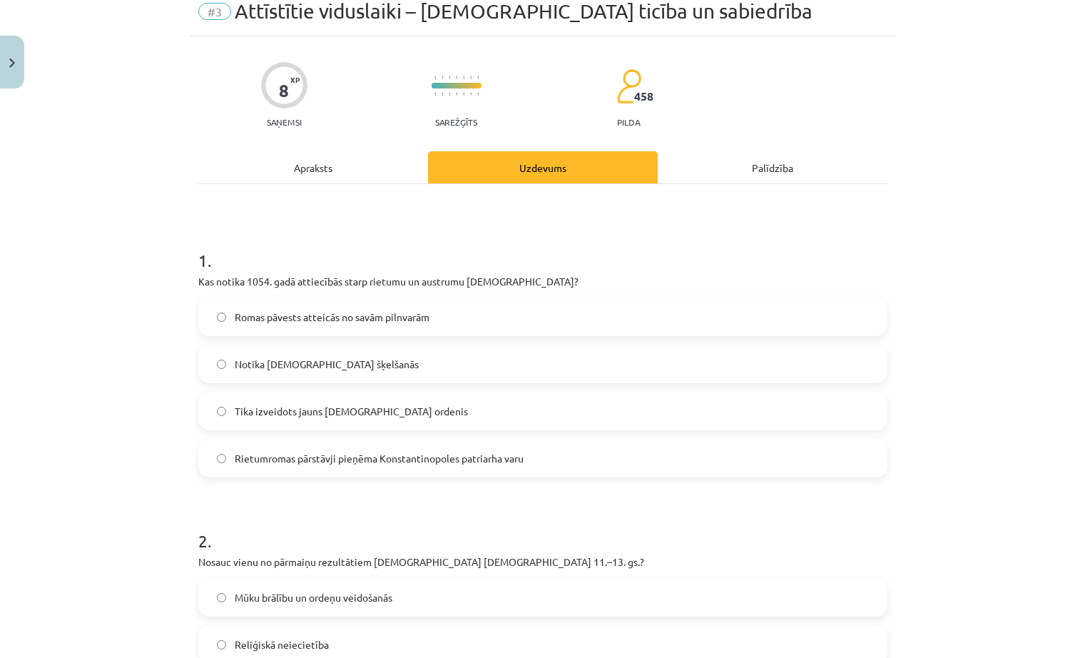
scroll to position [214, 0]
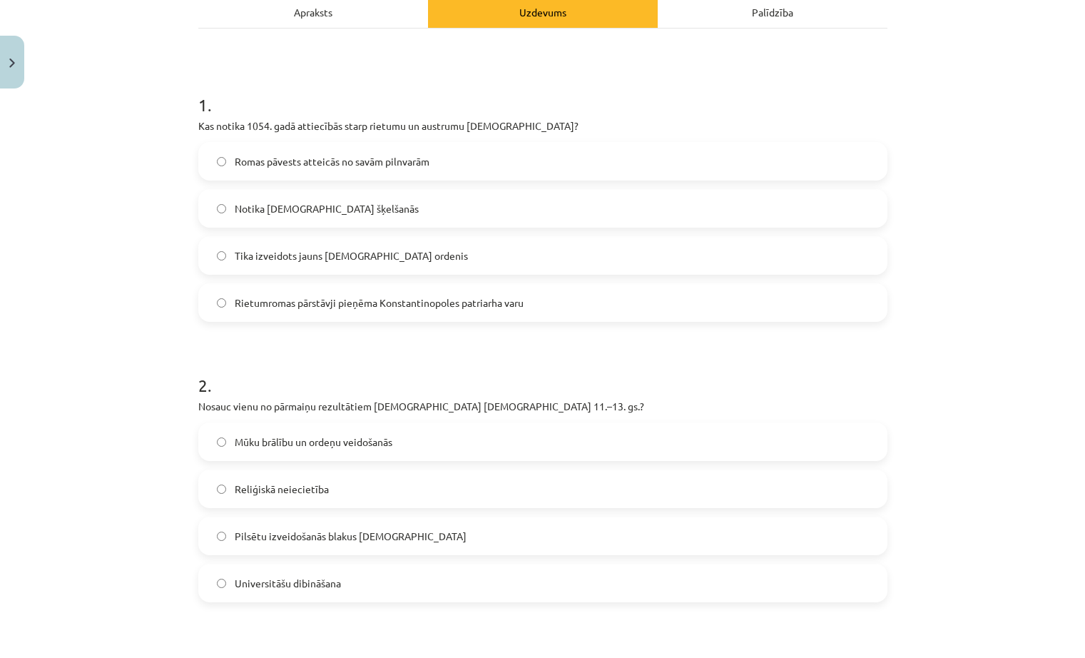
click at [287, 433] on label "Mūku brālību un ordeņu veidošanās" at bounding box center [543, 442] width 686 height 36
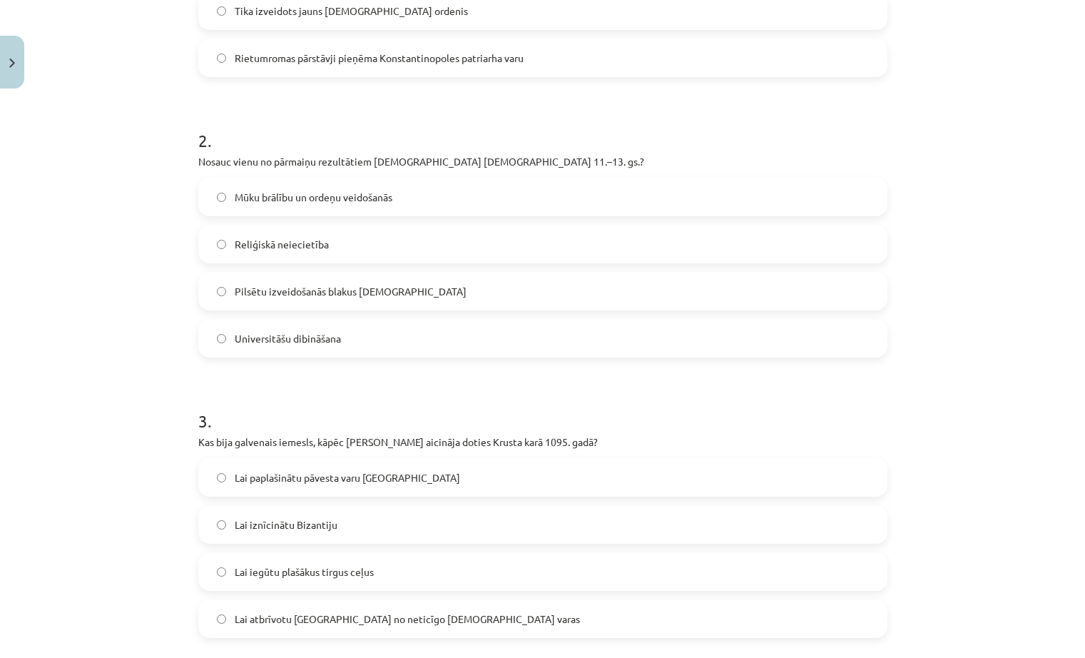
scroll to position [571, 0]
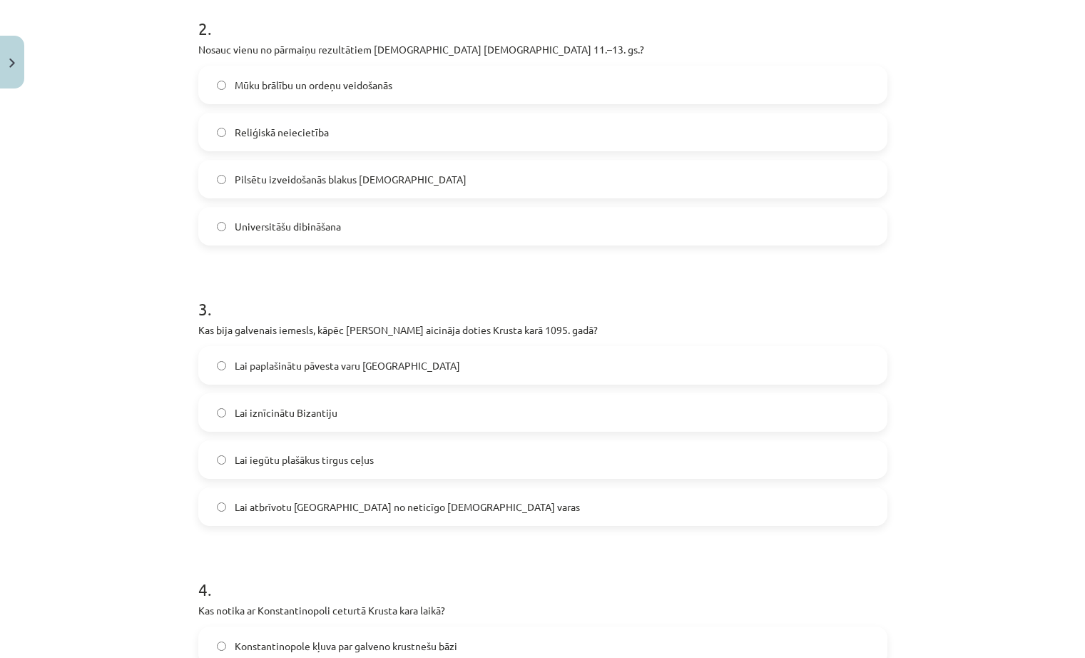
click at [303, 509] on span "Lai atbrīvotu Jeruzalemi no neticīgo musulmaņu varas" at bounding box center [407, 506] width 345 height 15
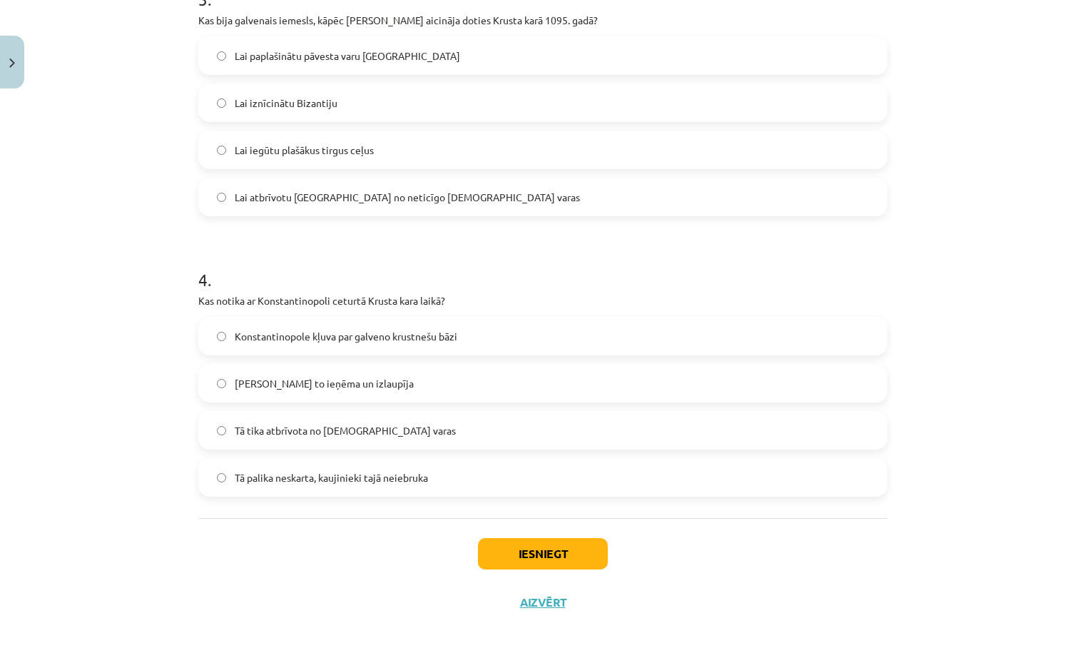
scroll to position [885, 0]
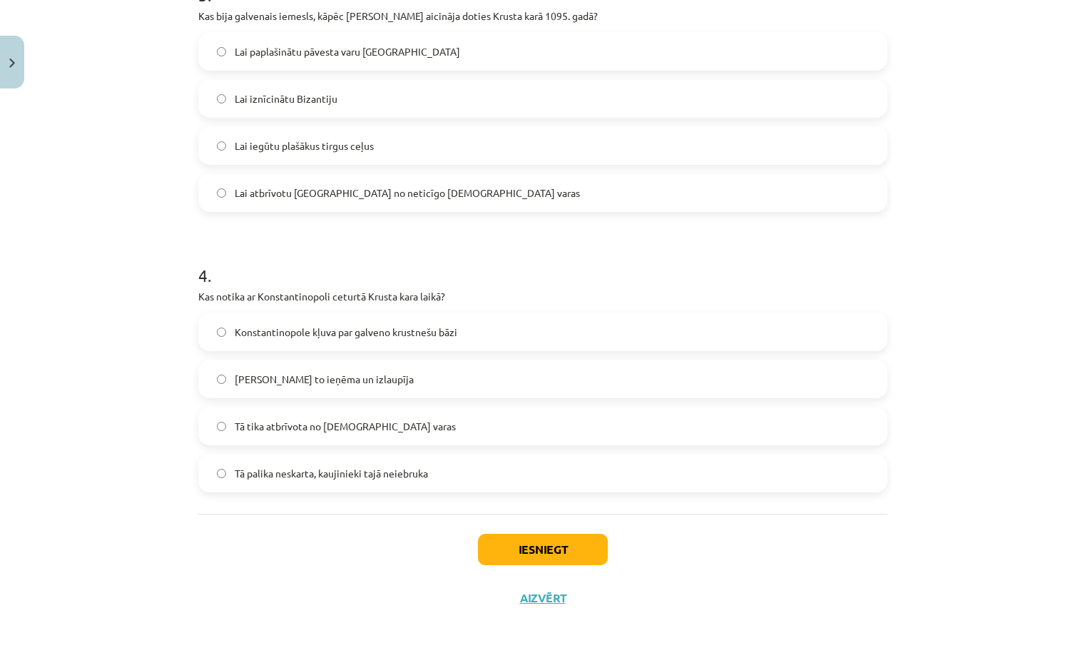
click at [345, 385] on span "Krustneši to ieņēma un izlaupīja" at bounding box center [324, 379] width 179 height 15
click at [527, 547] on button "Iesniegt" at bounding box center [543, 549] width 130 height 31
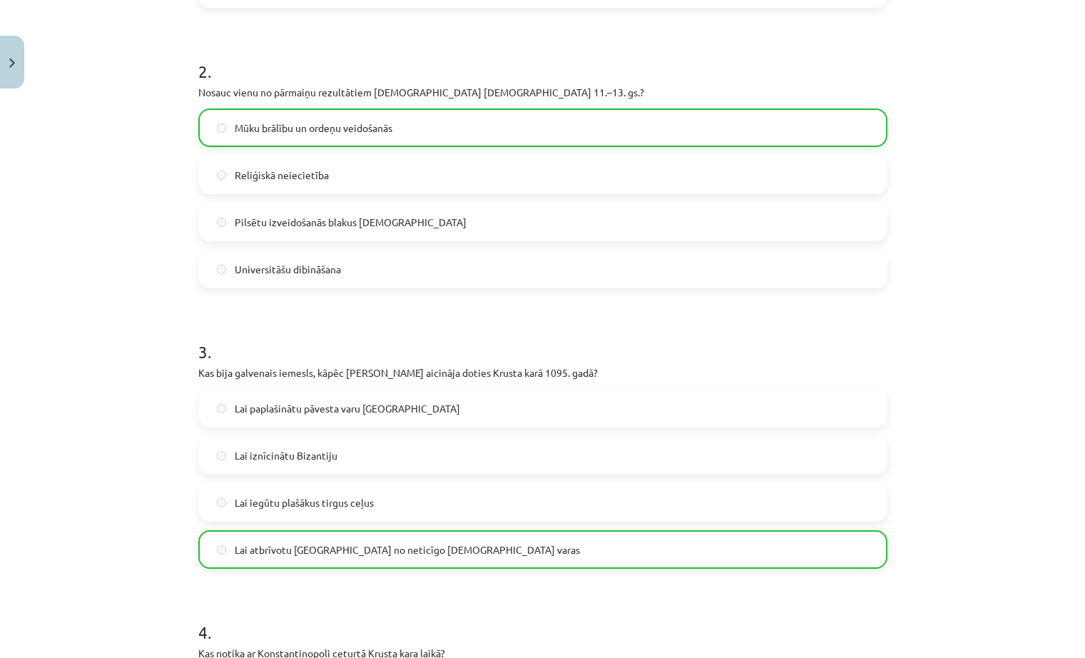
scroll to position [930, 0]
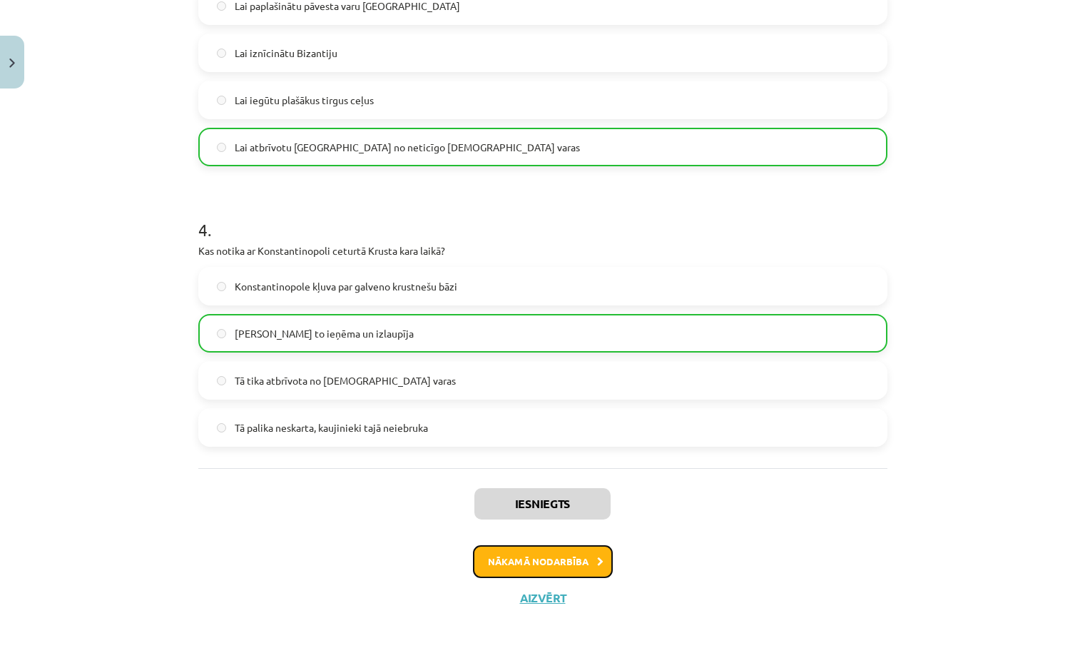
click at [567, 563] on button "Nākamā nodarbība" at bounding box center [543, 561] width 140 height 33
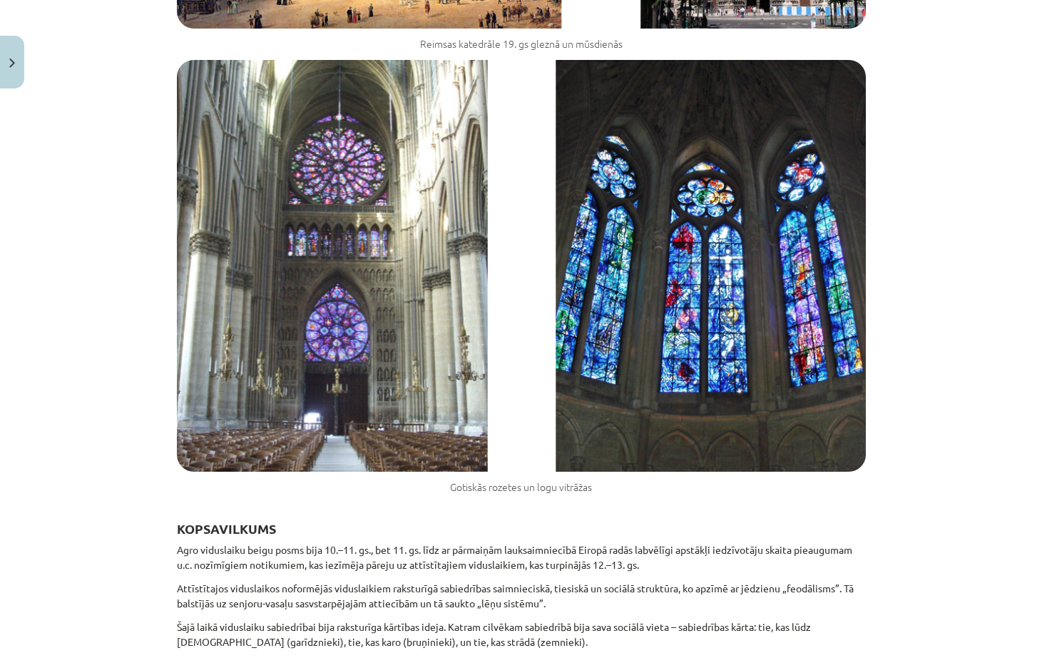
scroll to position [12147, 0]
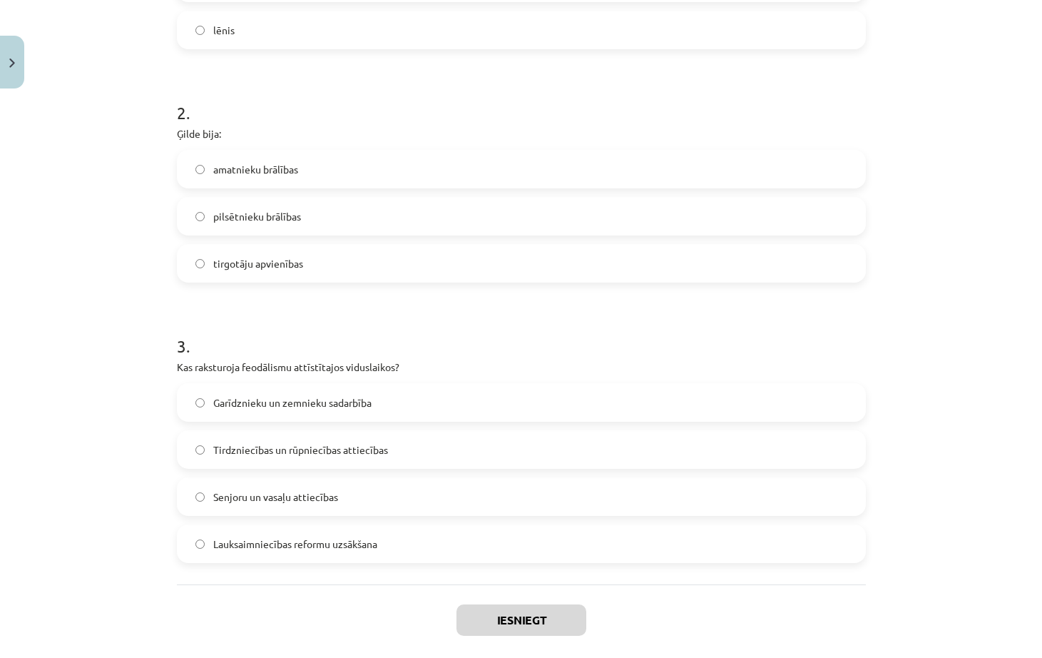
scroll to position [510, 0]
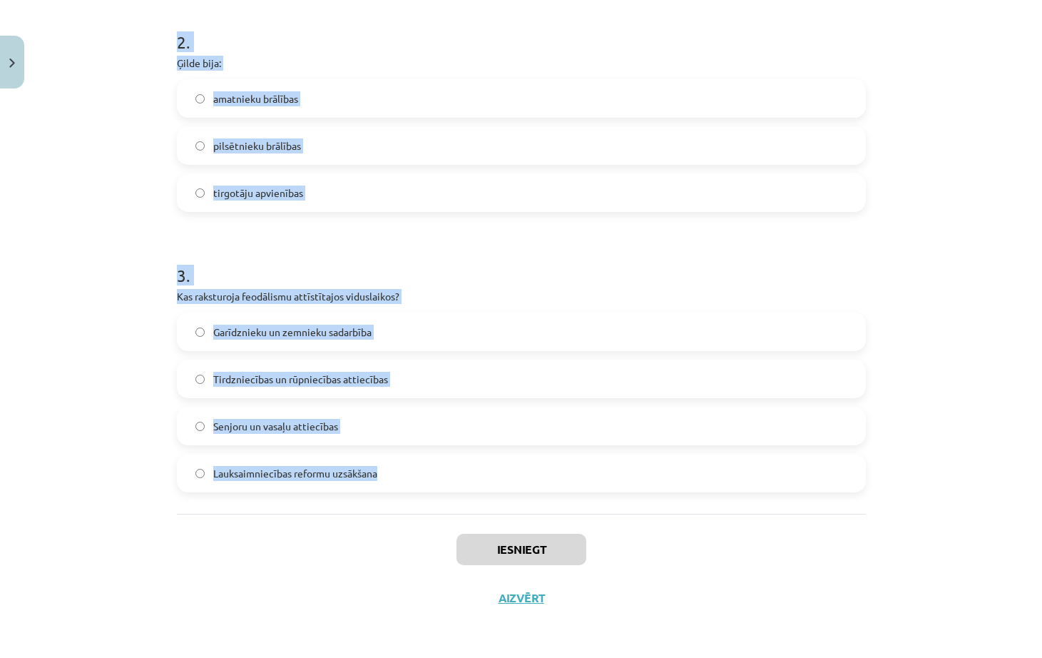
drag, startPoint x: 172, startPoint y: 141, endPoint x: 383, endPoint y: 496, distance: 413.4
click at [383, 496] on div "1 . Zemes īpašums, ko senjors piešķīra vasalim par uzticīgu kalpošanu bija: lat…" at bounding box center [521, 122] width 689 height 781
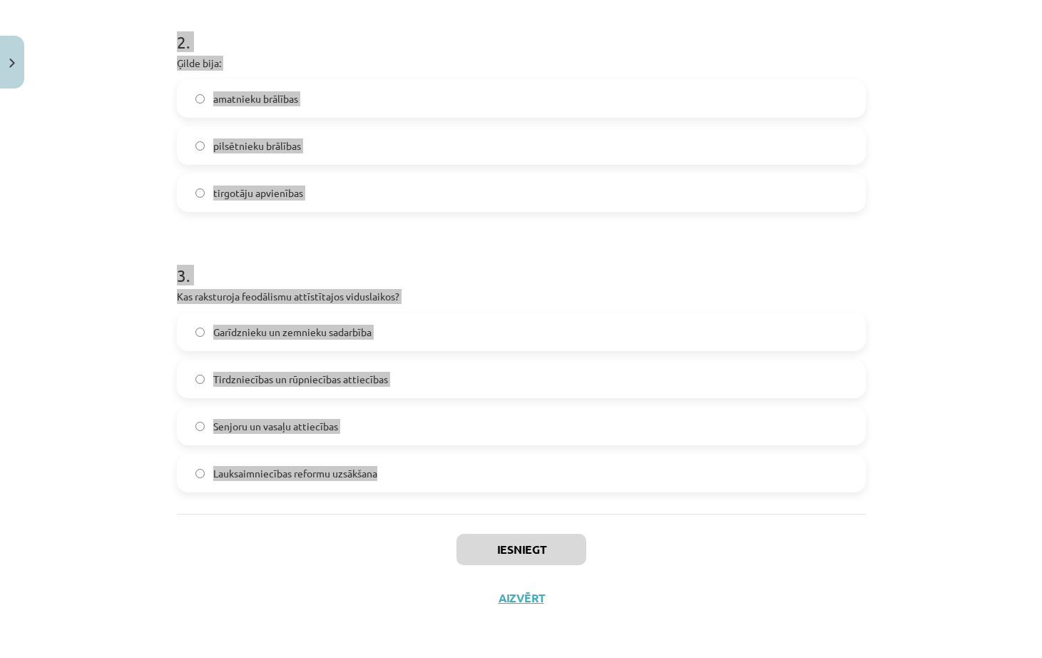
copy form "1 . Zemes īpašums, ko senjors piešķīra vasalim par uzticīgu kalpošanu bija: lat…"
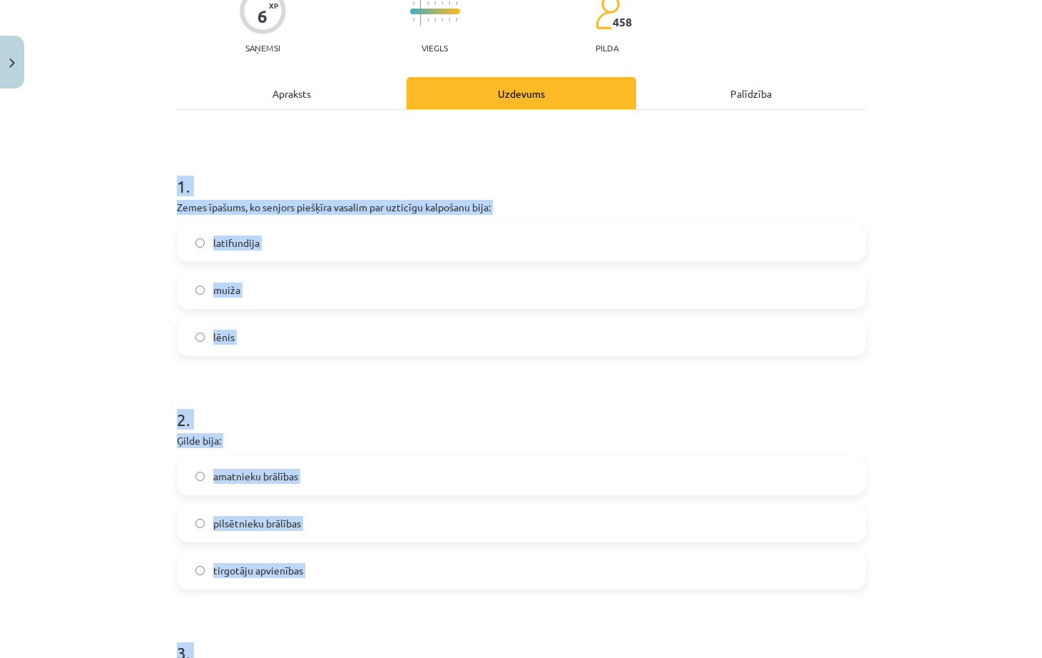
scroll to position [82, 0]
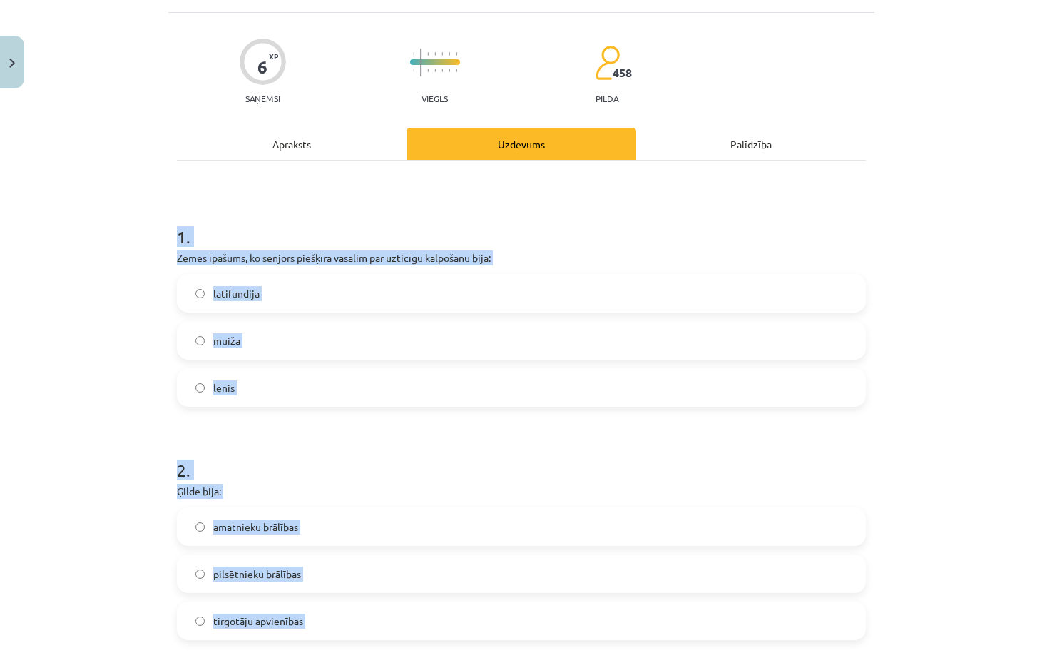
click at [188, 391] on label "lēnis" at bounding box center [521, 388] width 686 height 36
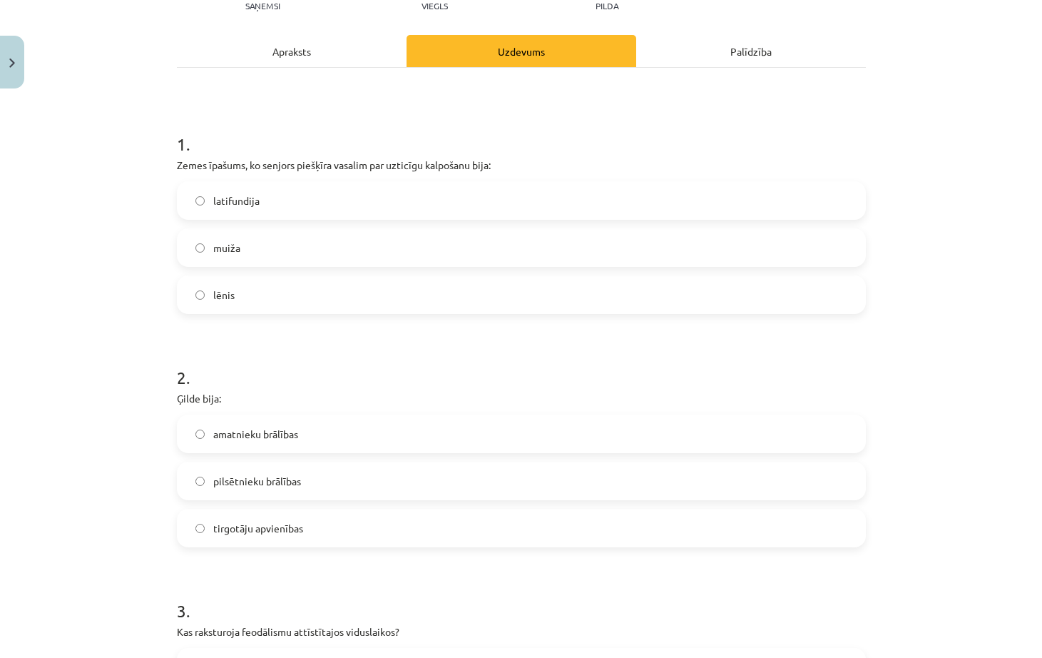
scroll to position [225, 0]
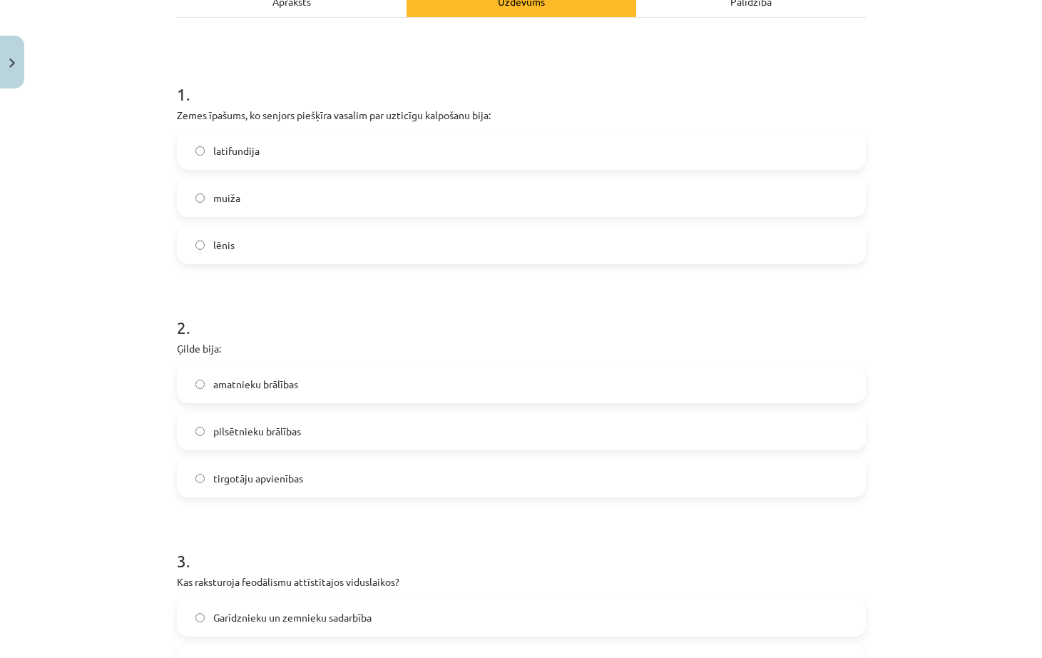
click at [263, 474] on span "tirgotāju apvienības" at bounding box center [258, 478] width 90 height 15
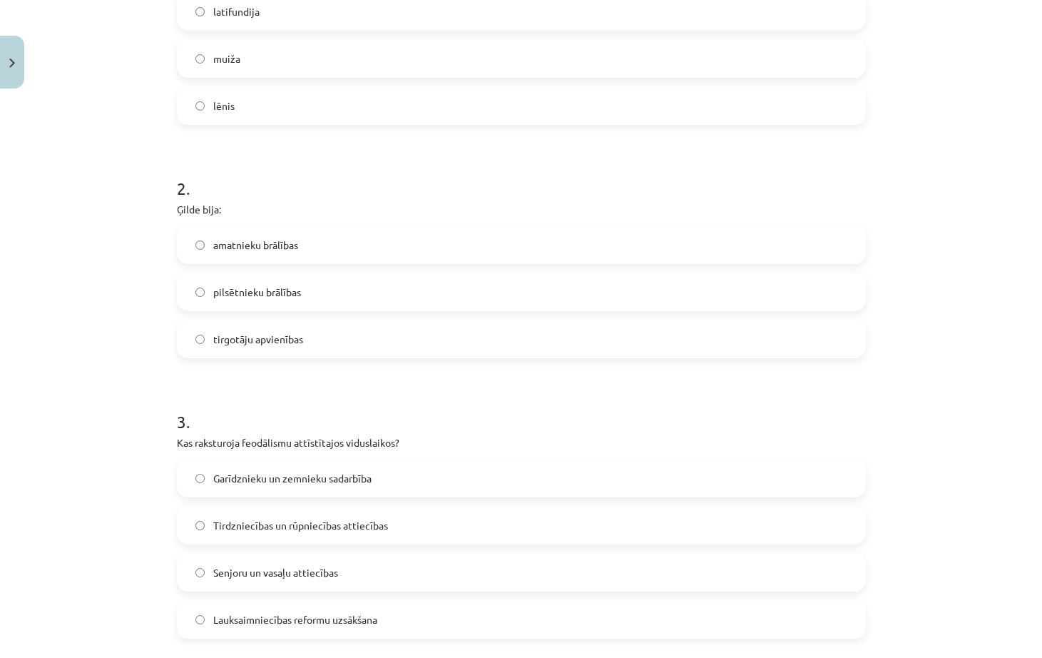
scroll to position [367, 0]
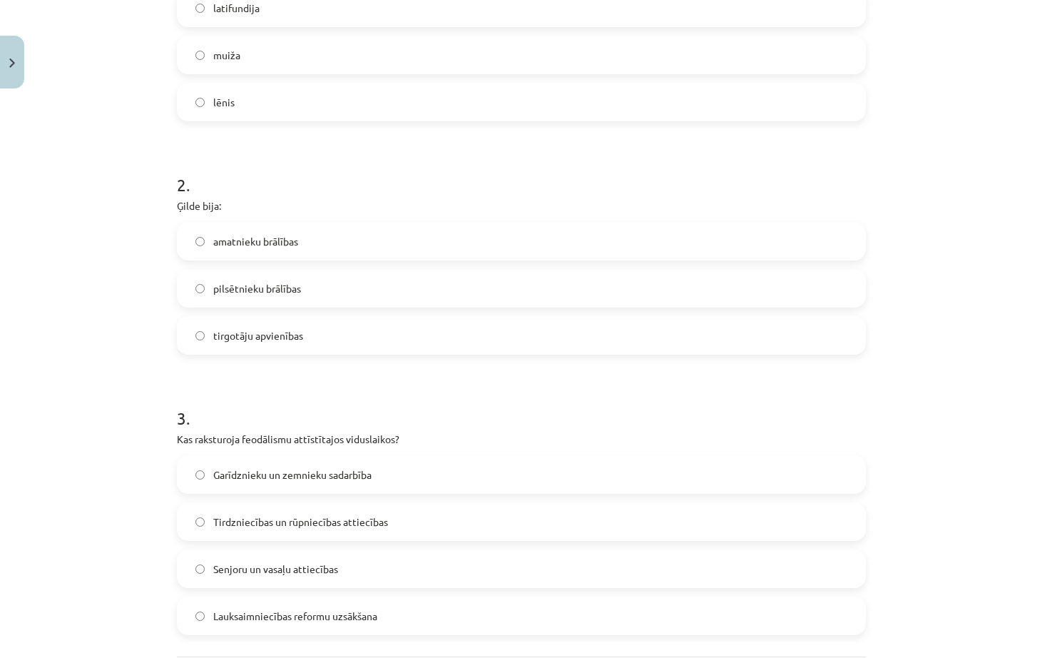
click at [251, 562] on span "Senjoru un vasaļu attiecības" at bounding box center [275, 569] width 125 height 15
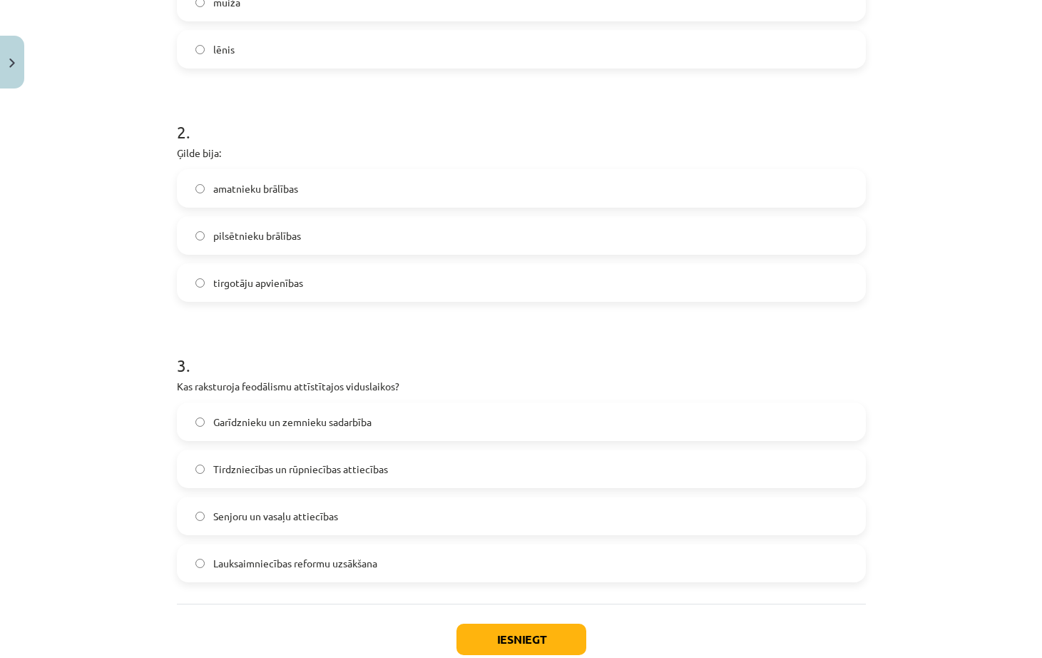
scroll to position [510, 0]
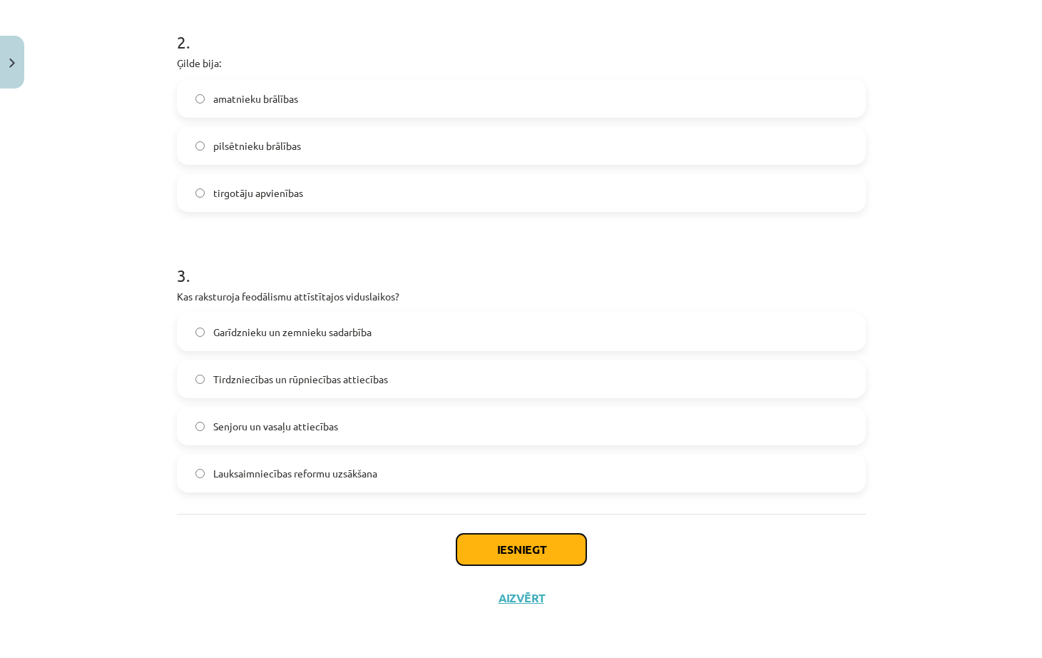
drag, startPoint x: 539, startPoint y: 547, endPoint x: 837, endPoint y: 541, distance: 298.3
click at [539, 547] on button "Iesniegt" at bounding box center [522, 549] width 130 height 31
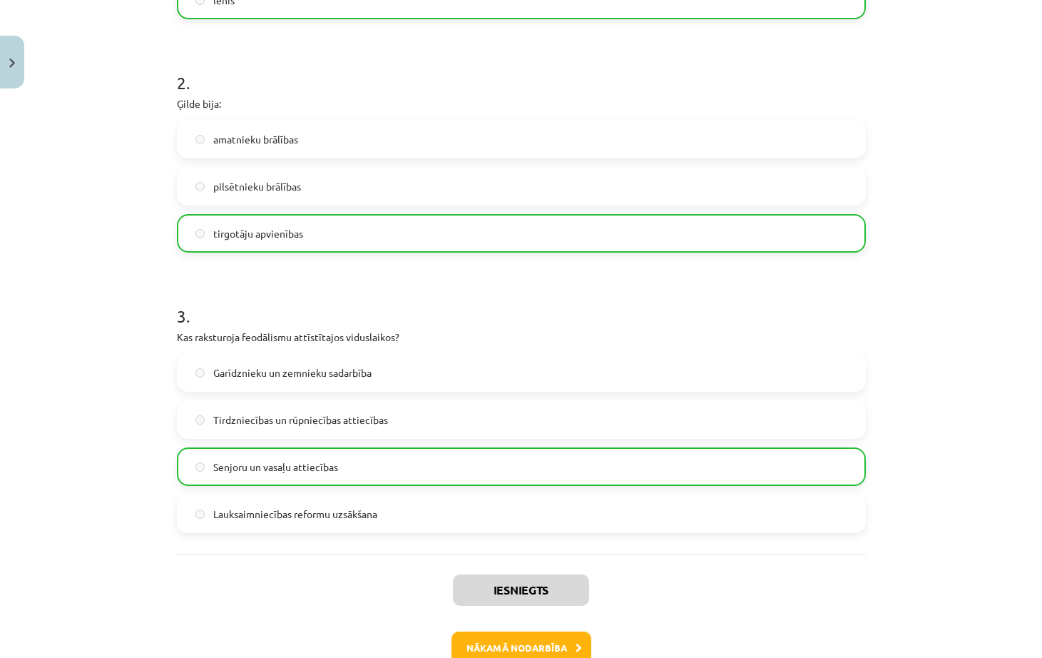
scroll to position [556, 0]
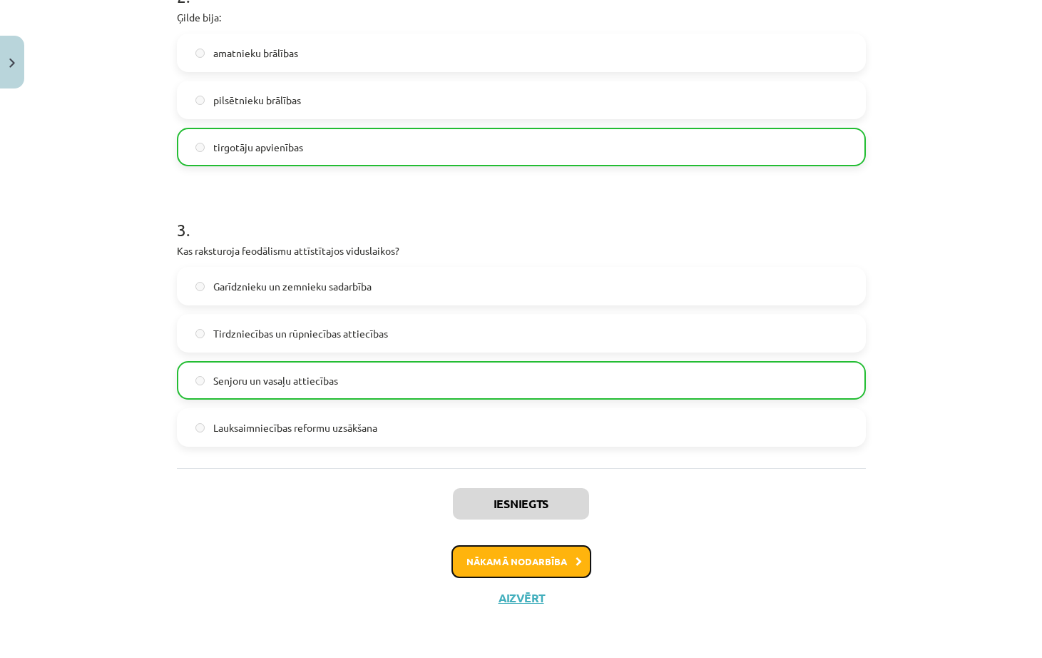
click at [567, 569] on button "Nākamā nodarbība" at bounding box center [522, 561] width 140 height 33
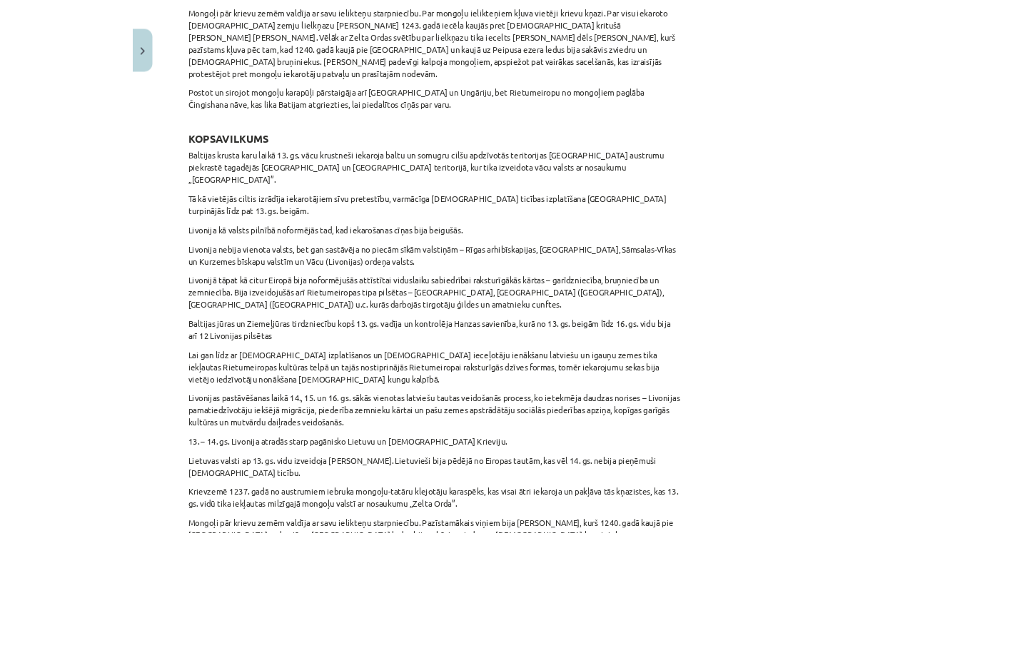
scroll to position [3747, 0]
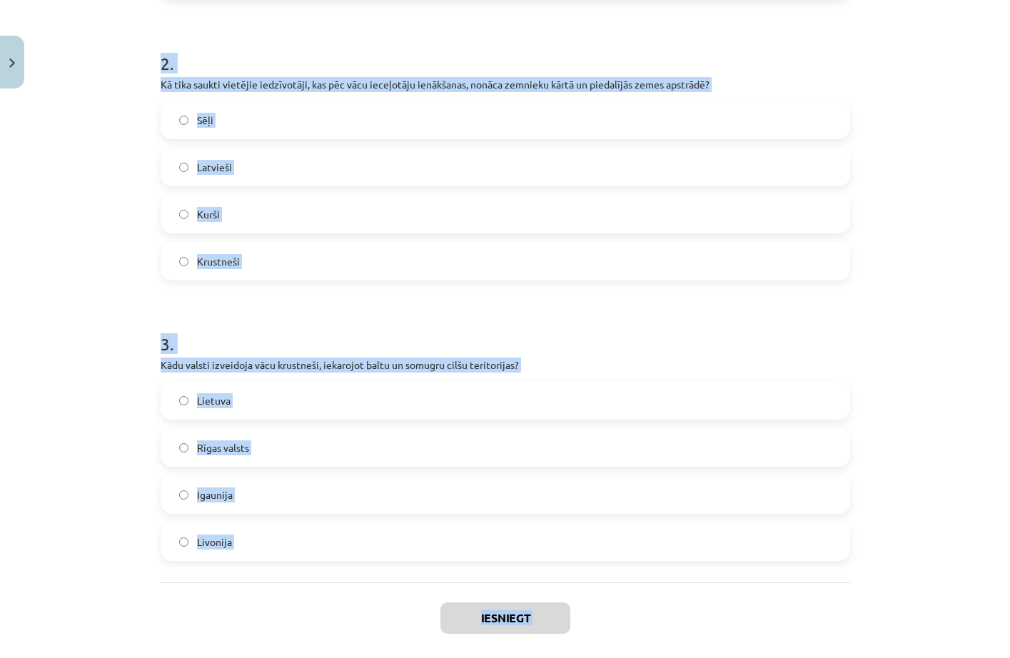
scroll to position [557, 0]
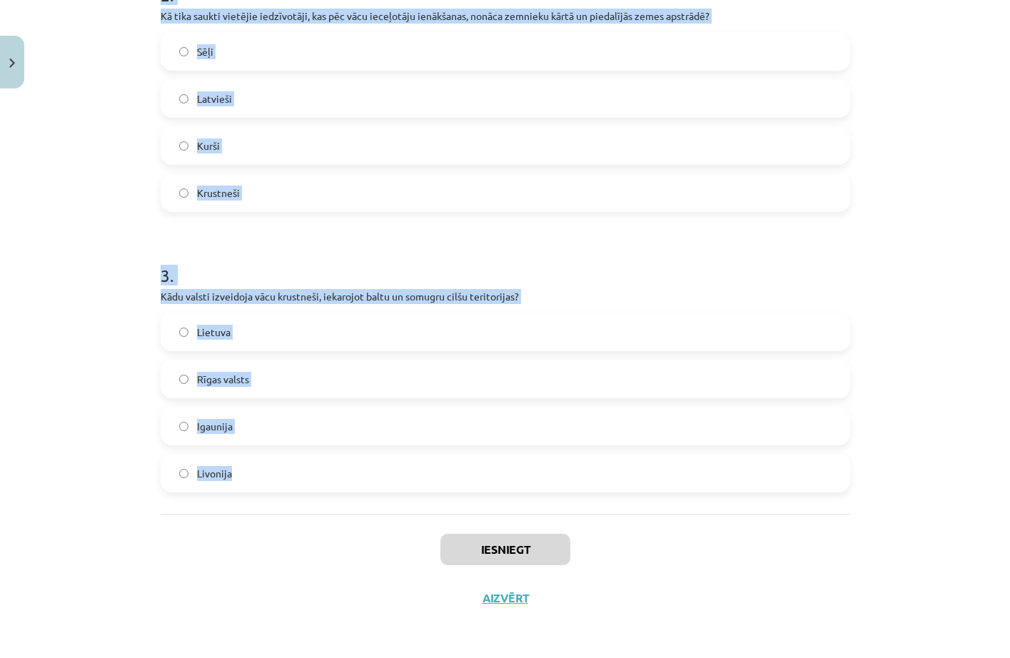
drag, startPoint x: 156, startPoint y: 275, endPoint x: 317, endPoint y: 484, distance: 263.6
click at [375, 504] on div "1 . Hanzas savienībā ietilpa šādas Livonijas pilsētas: (3 punkti par pareizo at…" at bounding box center [505, 99] width 689 height 828
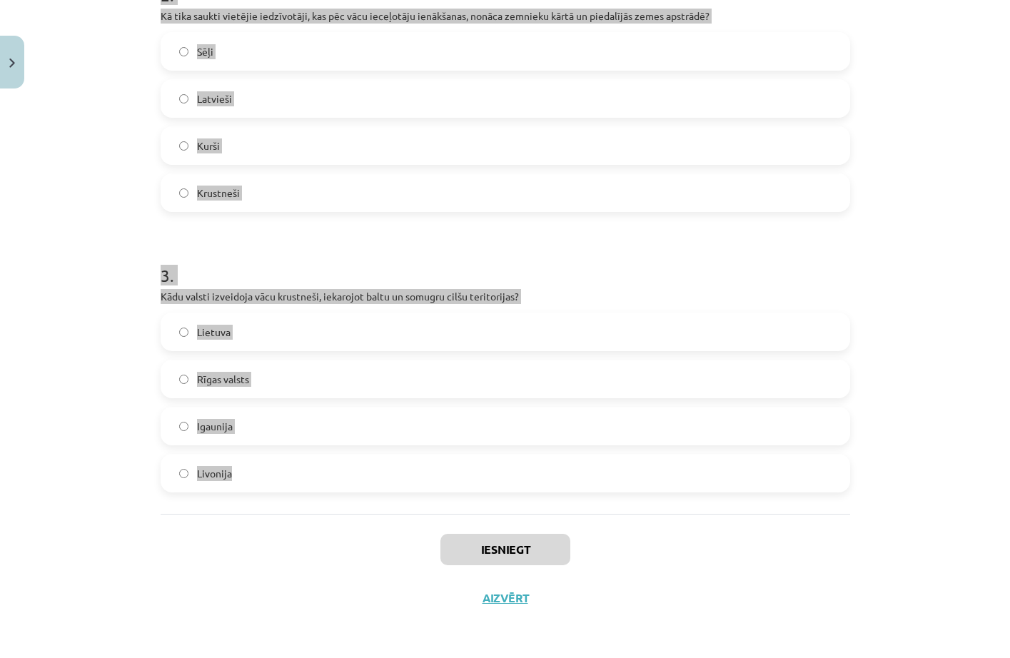
copy form "1 . Hanzas savienībā ietilpa šādas Livonijas pilsētas: (3 punkti par pareizo at…"
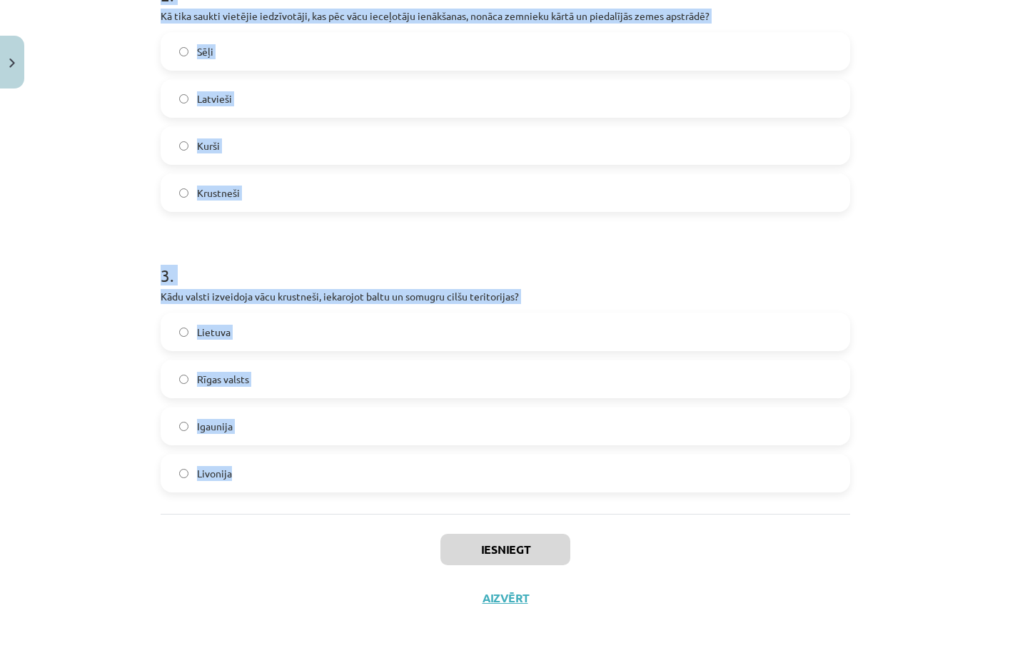
click at [85, 229] on div "Mācību tēma: Vēsture i - 10. klases 2. ieskaites mācību materiāls #5 ​Livonija …" at bounding box center [505, 329] width 1010 height 658
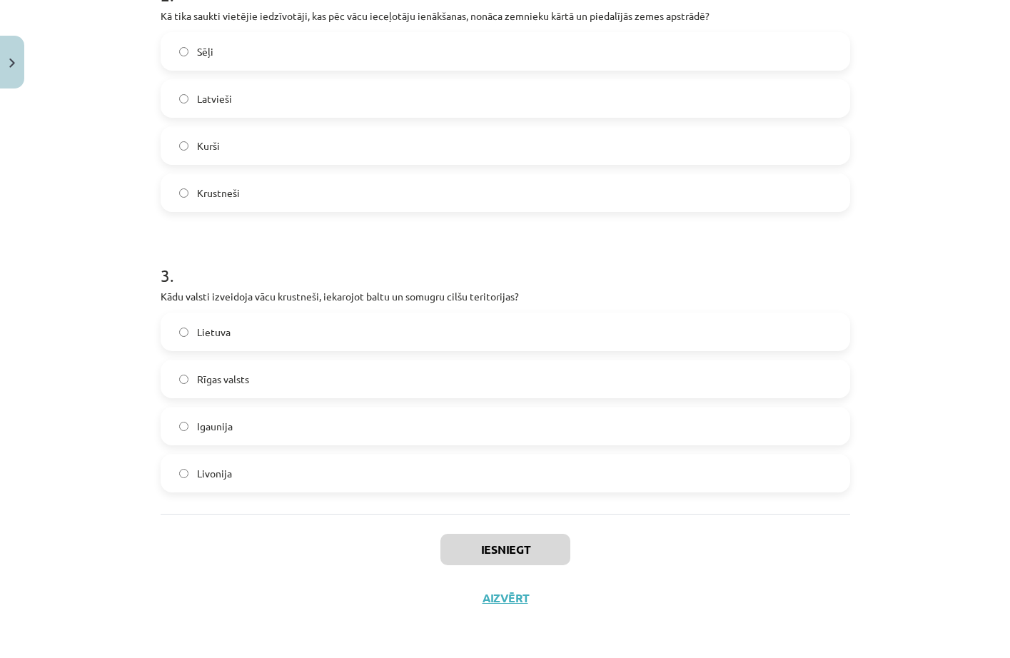
scroll to position [272, 0]
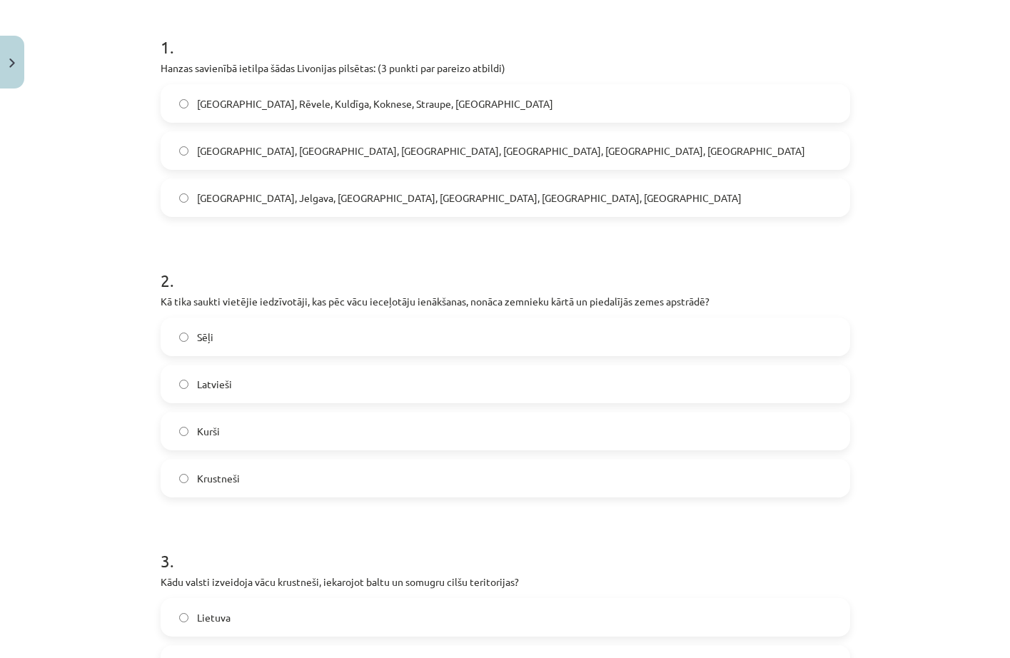
click at [275, 103] on span "Rīga, Rēvele, Kuldīga, Koknese, Straupe, Limbaži" at bounding box center [375, 103] width 356 height 15
click at [240, 385] on label "Latvieši" at bounding box center [505, 384] width 686 height 36
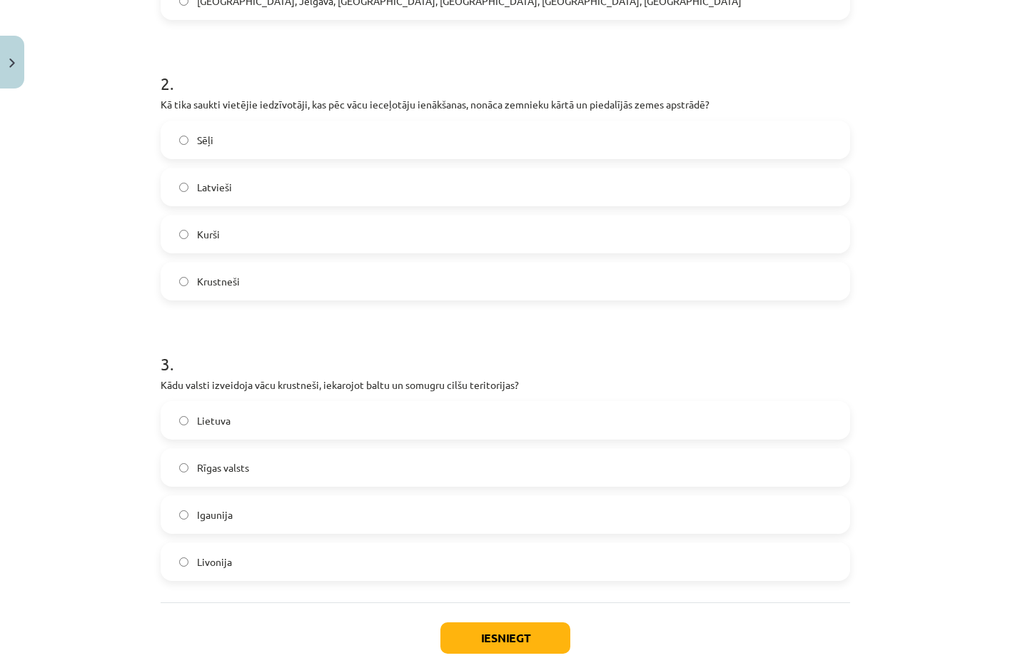
scroll to position [557, 0]
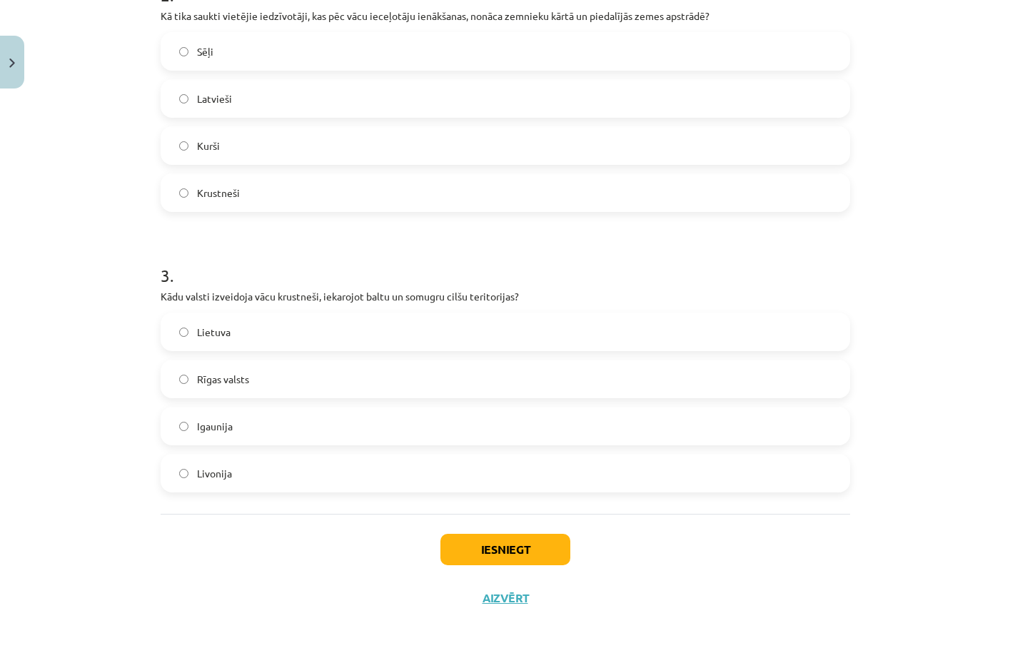
click at [260, 474] on label "Livonija" at bounding box center [505, 473] width 686 height 36
click at [517, 541] on button "Iesniegt" at bounding box center [505, 549] width 130 height 31
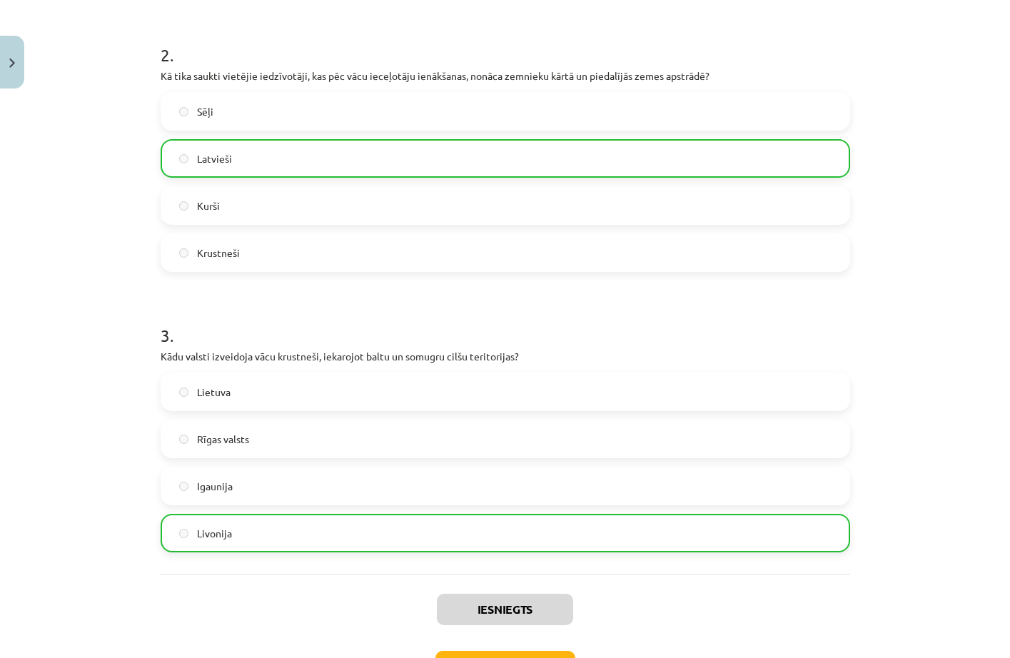
scroll to position [603, 0]
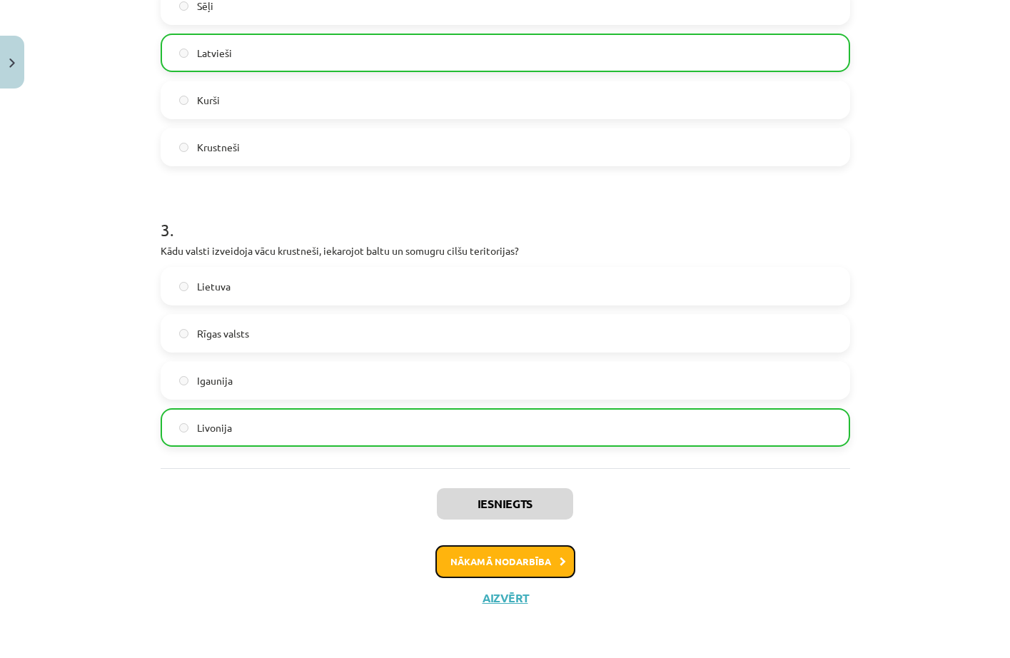
click at [525, 559] on button "Nākamā nodarbība" at bounding box center [505, 561] width 140 height 33
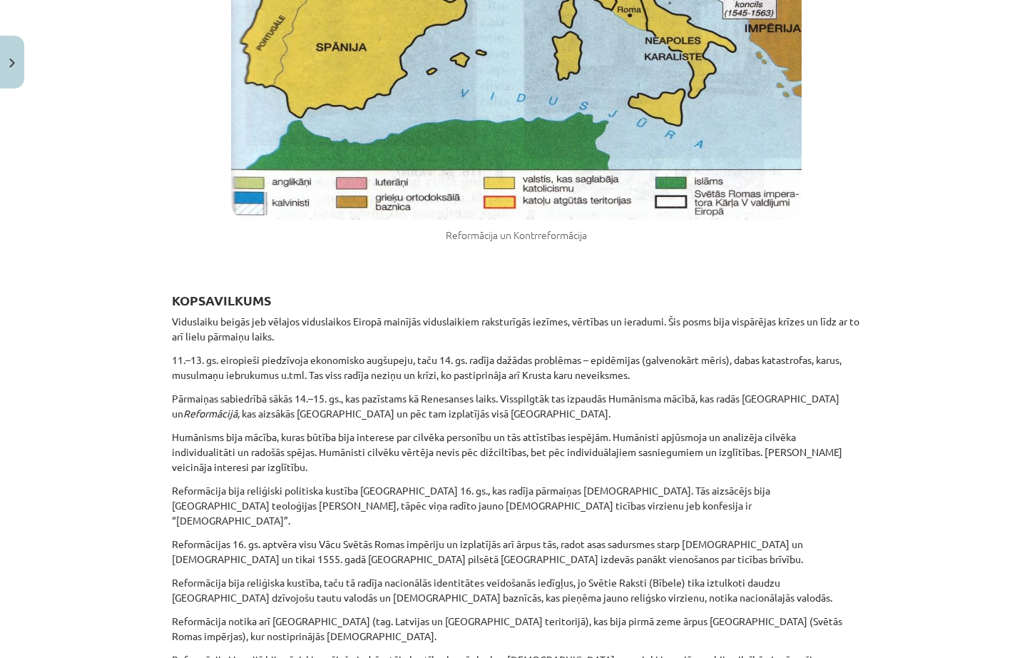
scroll to position [10529, 0]
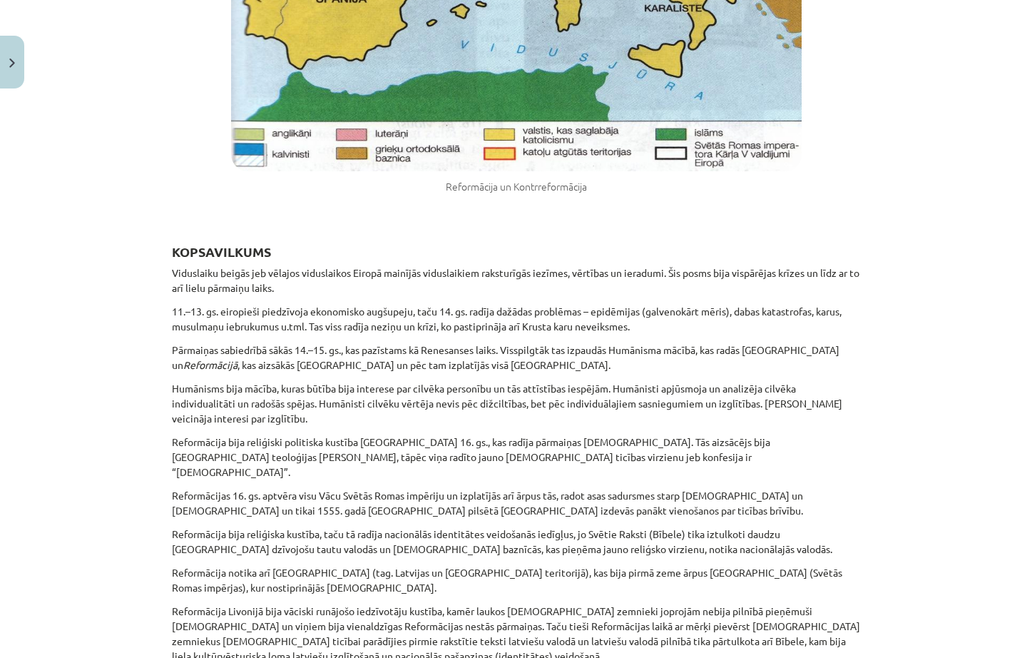
drag, startPoint x: 517, startPoint y: 551, endPoint x: 646, endPoint y: 534, distance: 131.0
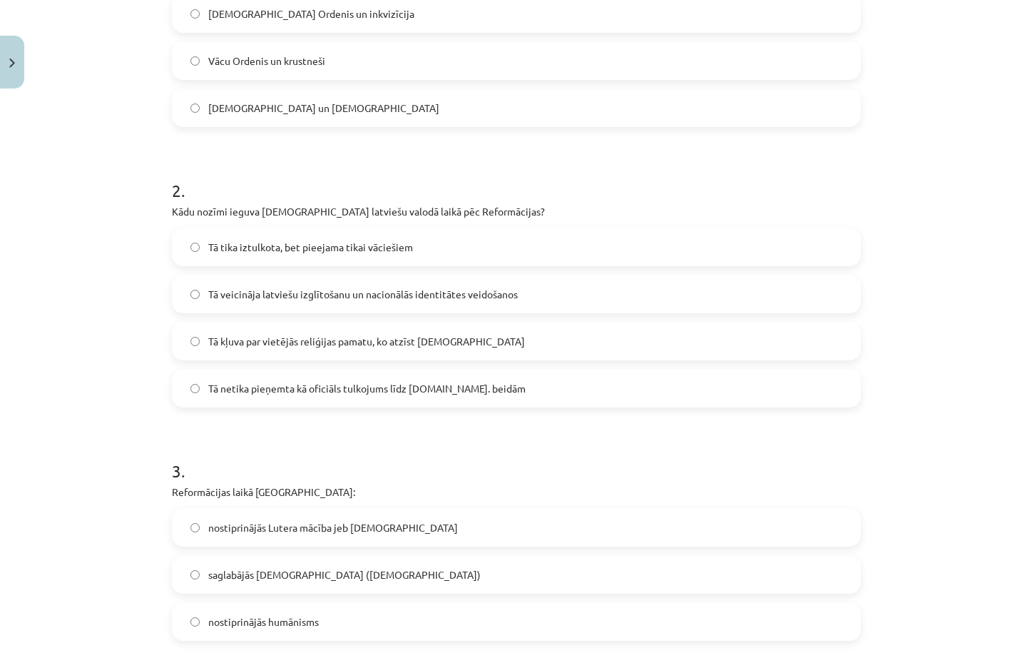
scroll to position [510, 0]
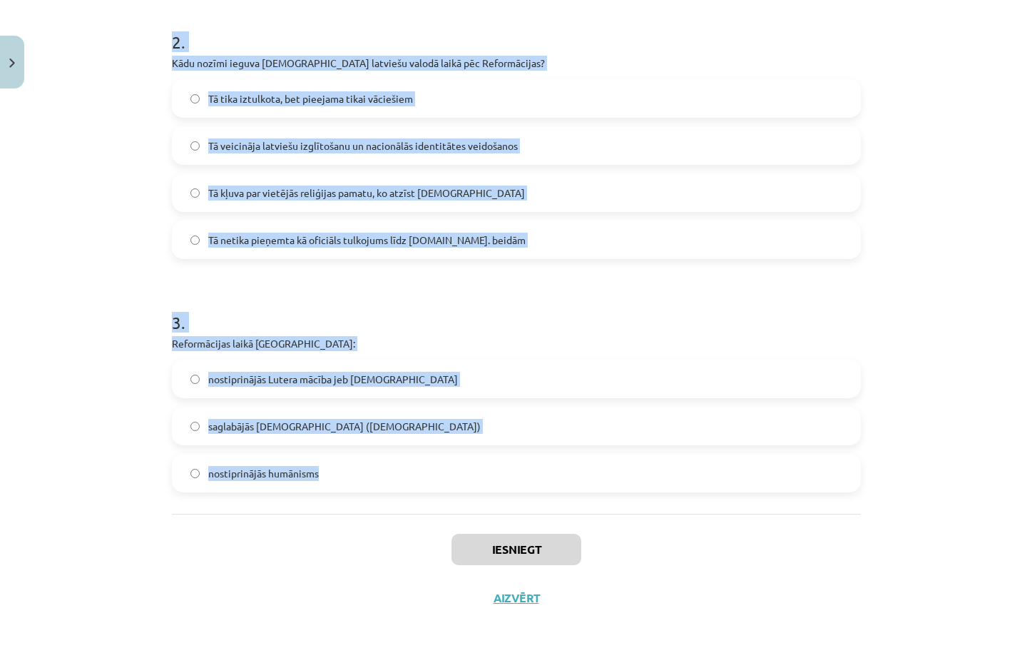
drag, startPoint x: 166, startPoint y: 277, endPoint x: 355, endPoint y: 485, distance: 280.9
click at [382, 484] on form "1 . Kontrreformācijas galvenais ierocis bija: Jezuītu Ordenis un inkvizīcija Vā…" at bounding box center [516, 133] width 689 height 718
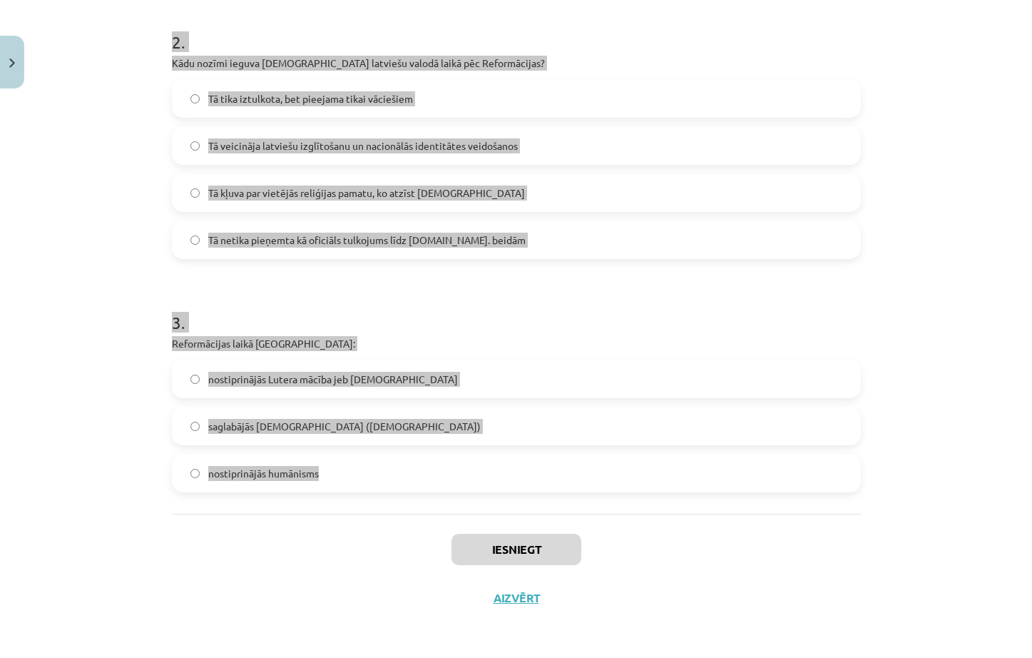
copy form "1 . Kontrreformācijas galvenais ierocis bija: Jezuītu Ordenis un inkvizīcija Vā…"
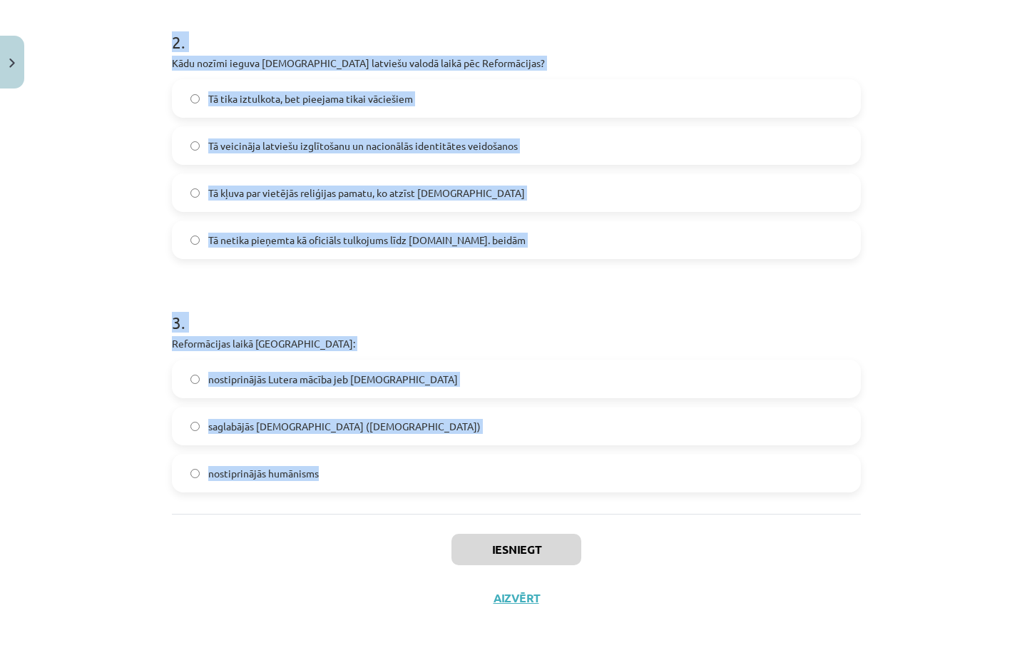
click at [78, 385] on div "Mācību tēma: Vēsture i - 10. klases 2. ieskaites mācību materiāls #6 ​Pārmaiņas…" at bounding box center [516, 329] width 1032 height 658
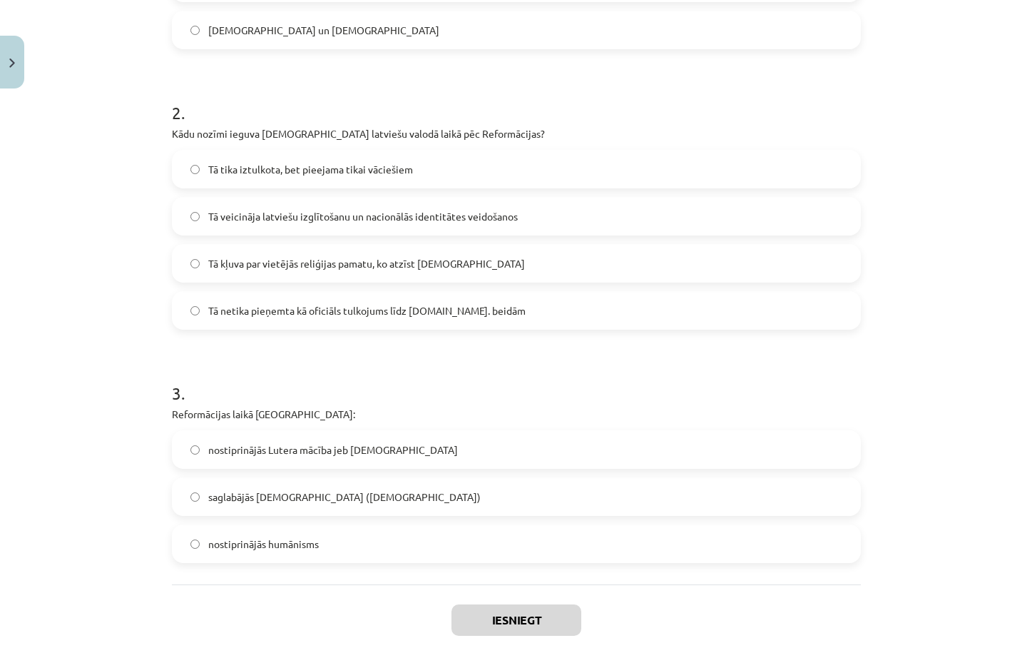
scroll to position [225, 0]
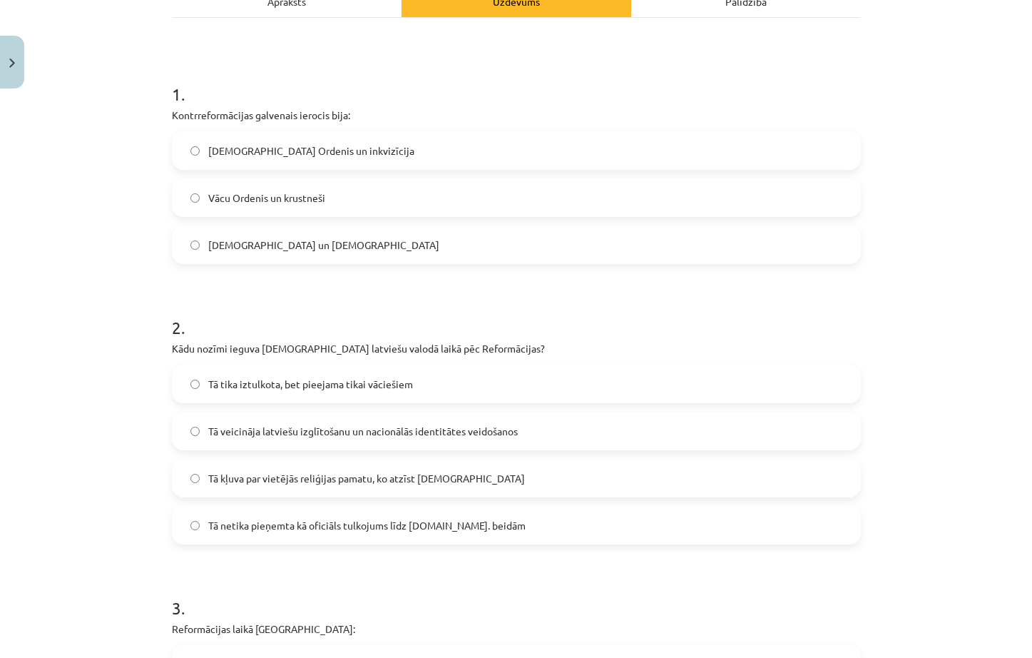
click at [243, 152] on span "Jezuītu Ordenis un inkvizīcija" at bounding box center [311, 150] width 206 height 15
click at [258, 433] on span "Tā veicināja latviešu izglītošanu un nacionālās identitātes veidošanos" at bounding box center [363, 431] width 310 height 15
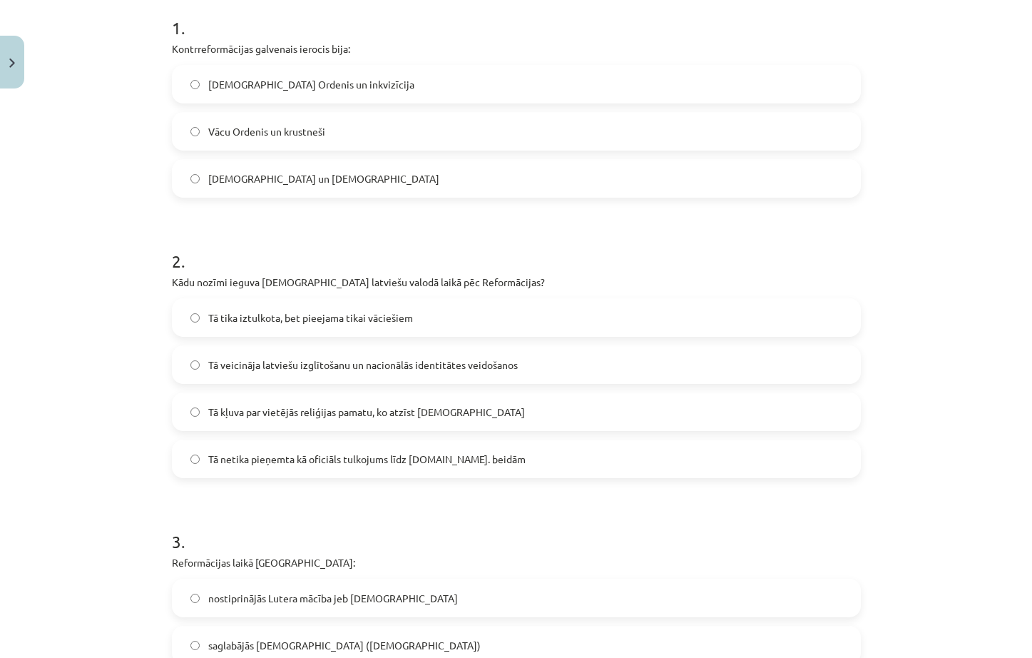
scroll to position [439, 0]
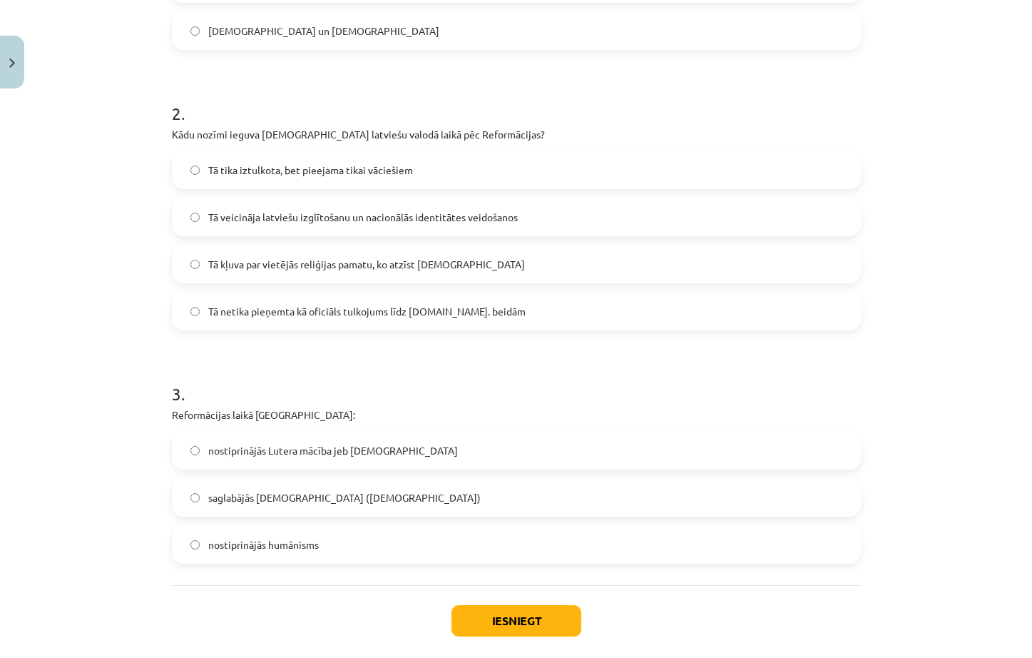
click at [264, 440] on label "nostiprinājās Lutera mācība jeb luterānisms" at bounding box center [516, 450] width 686 height 36
click at [514, 610] on button "Iesniegt" at bounding box center [517, 620] width 130 height 31
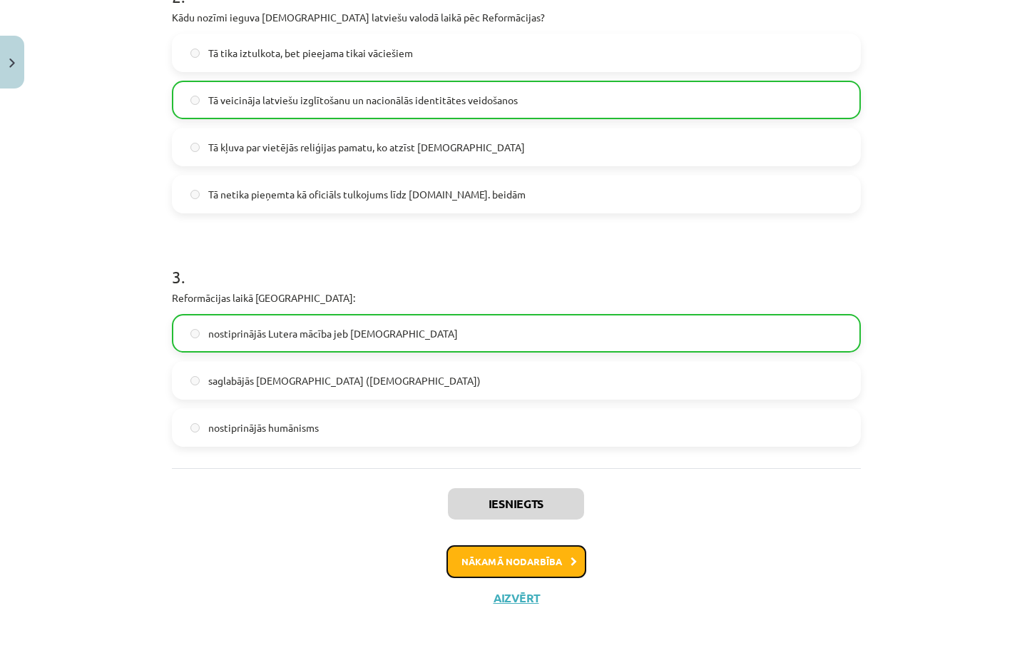
click at [544, 560] on button "Nākamā nodarbība" at bounding box center [517, 561] width 140 height 33
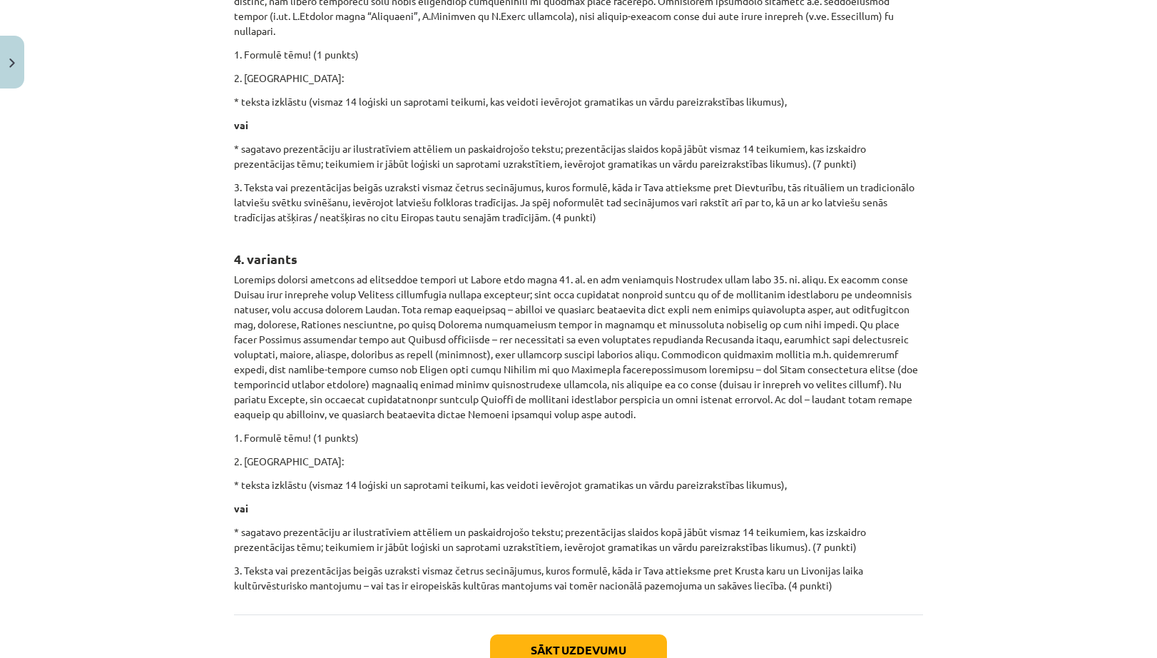
scroll to position [1207, 0]
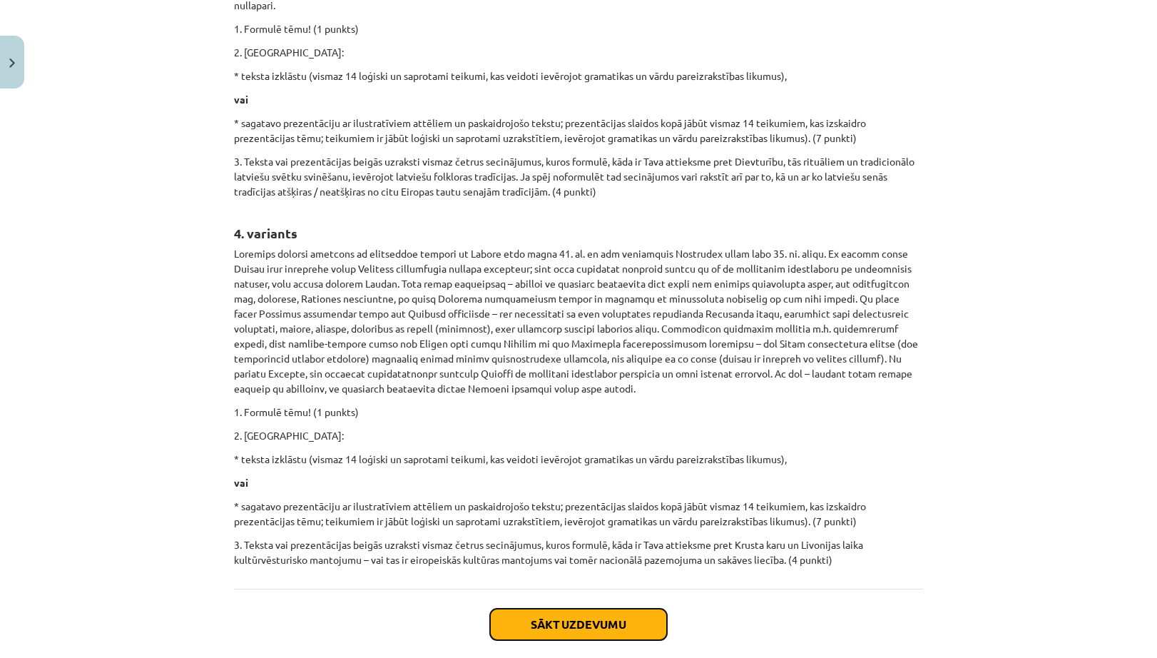
click at [578, 609] on button "Sākt uzdevumu" at bounding box center [578, 624] width 177 height 31
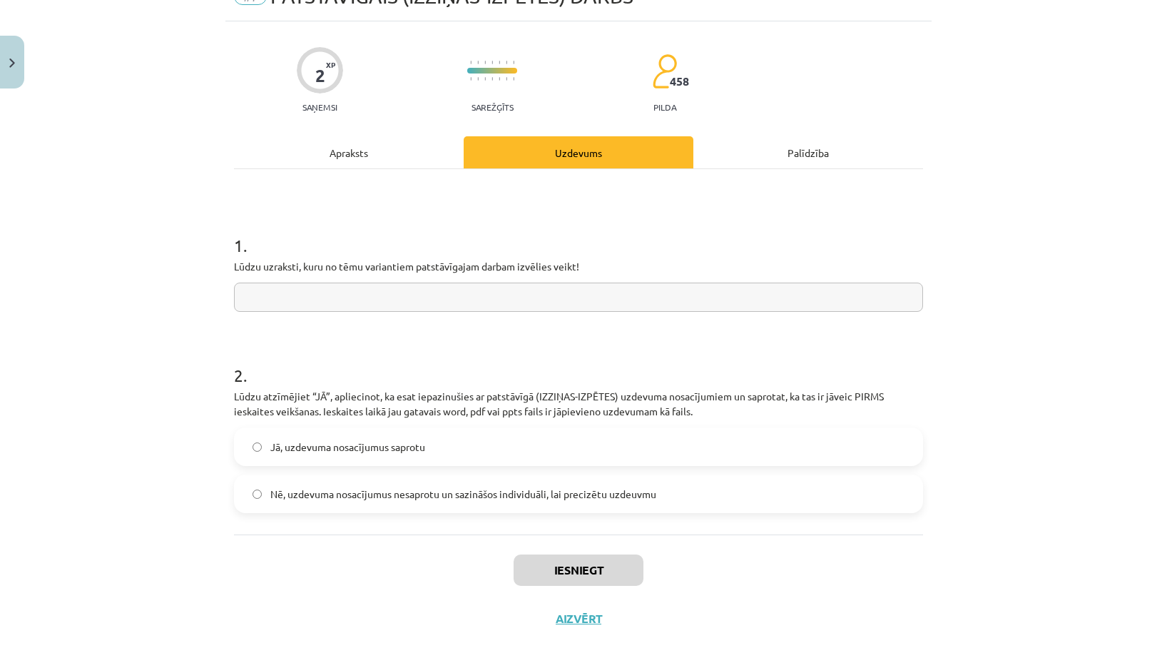
scroll to position [94, 0]
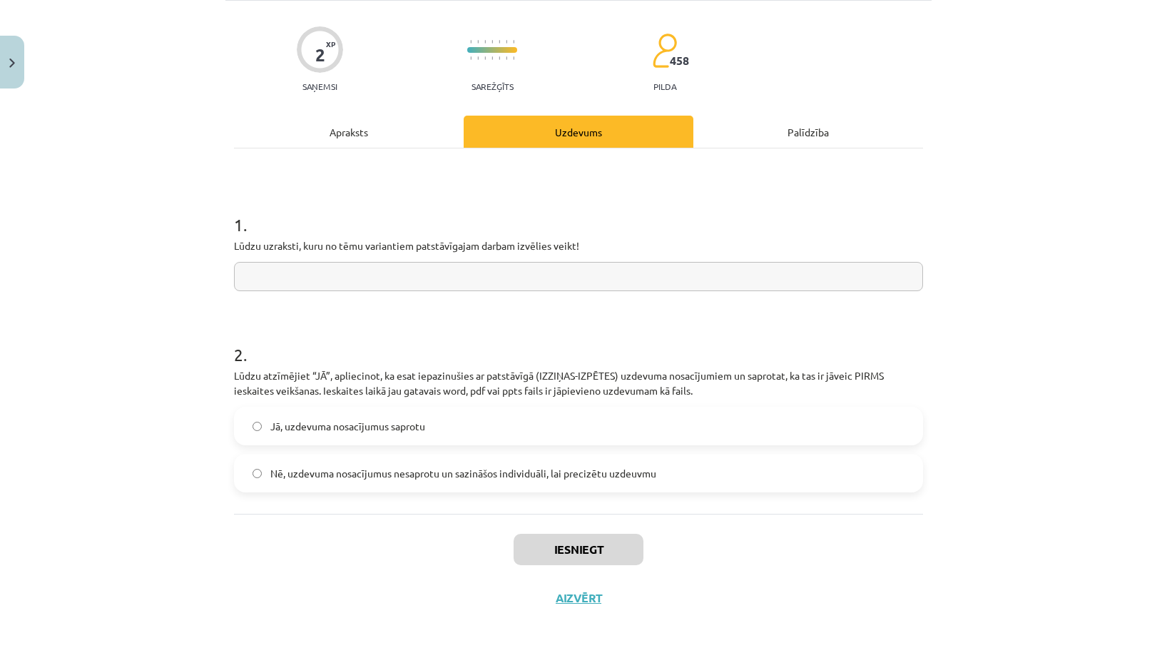
click at [358, 425] on span "Jā, uzdevuma nosacījumus saprotu" at bounding box center [347, 426] width 155 height 15
click at [329, 276] on input "text" at bounding box center [578, 276] width 689 height 29
type input "**********"
click at [604, 552] on button "Iesniegt" at bounding box center [579, 549] width 130 height 31
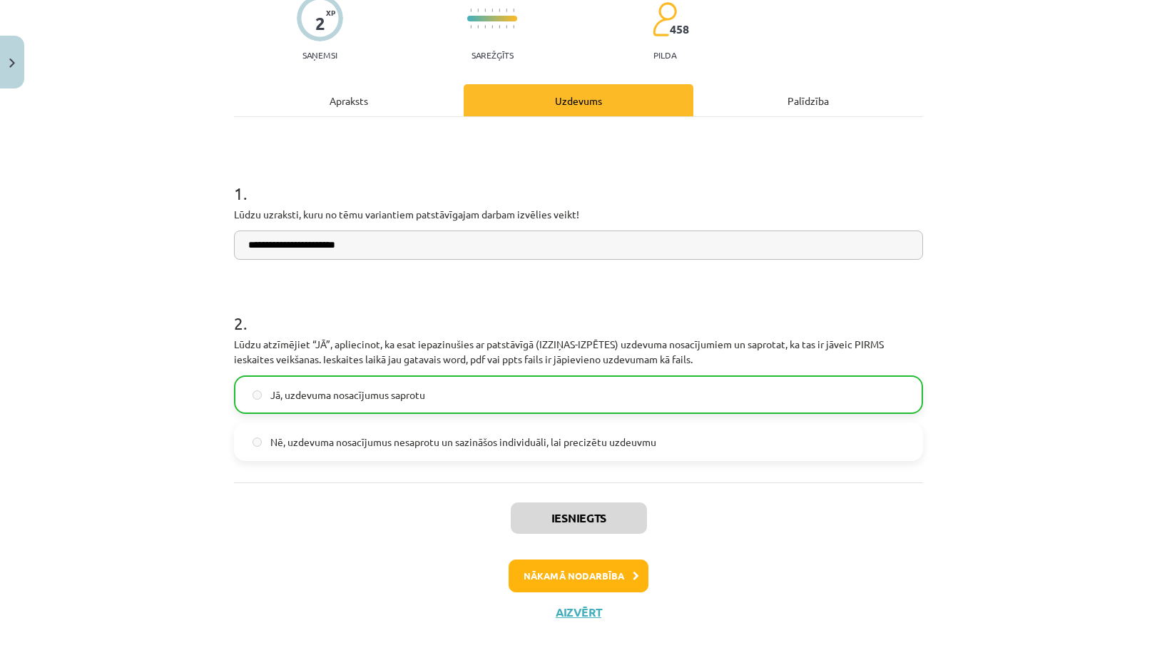
scroll to position [140, 0]
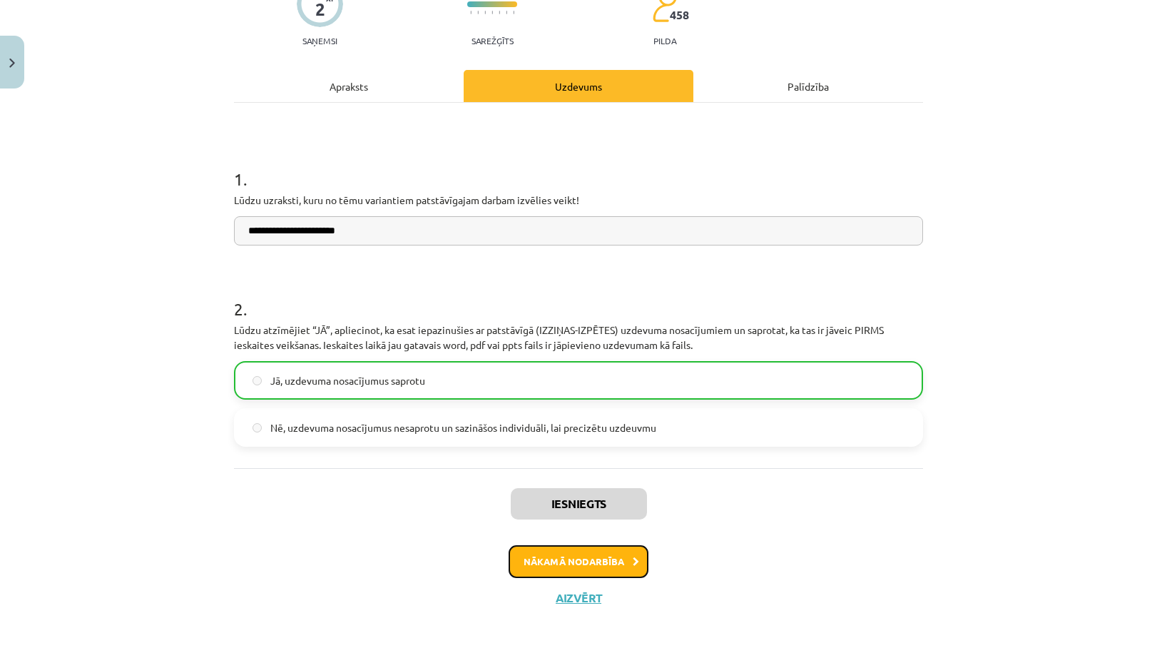
click at [593, 563] on button "Nākamā nodarbība" at bounding box center [579, 561] width 140 height 33
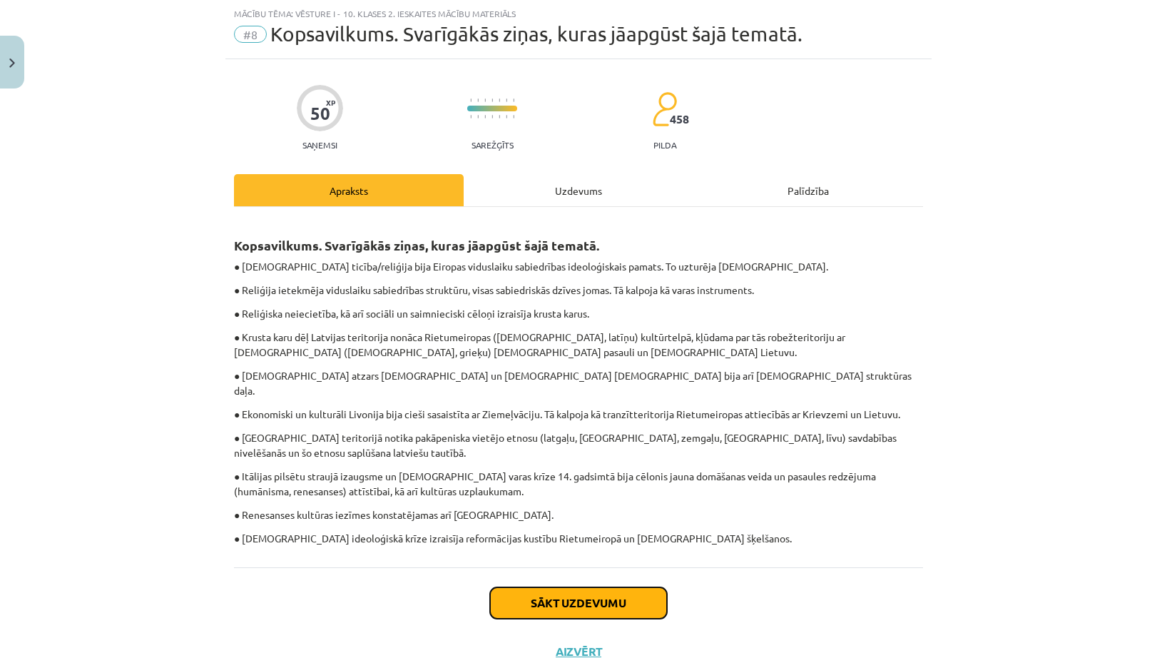
click at [605, 587] on button "Sākt uzdevumu" at bounding box center [578, 602] width 177 height 31
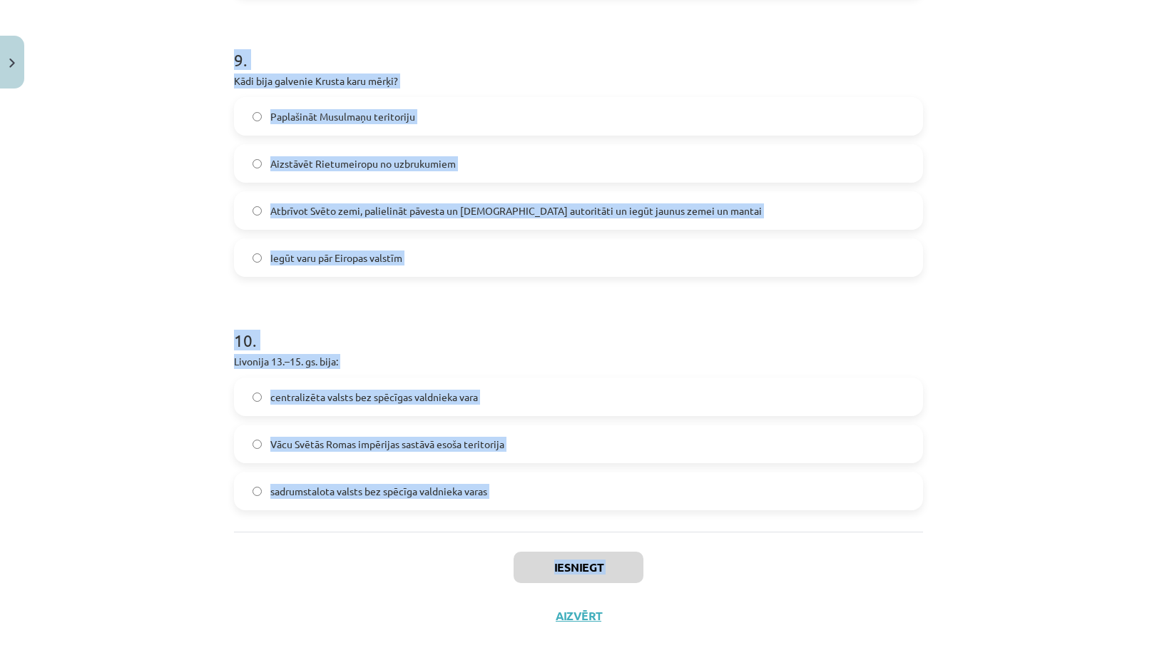
scroll to position [2332, 0]
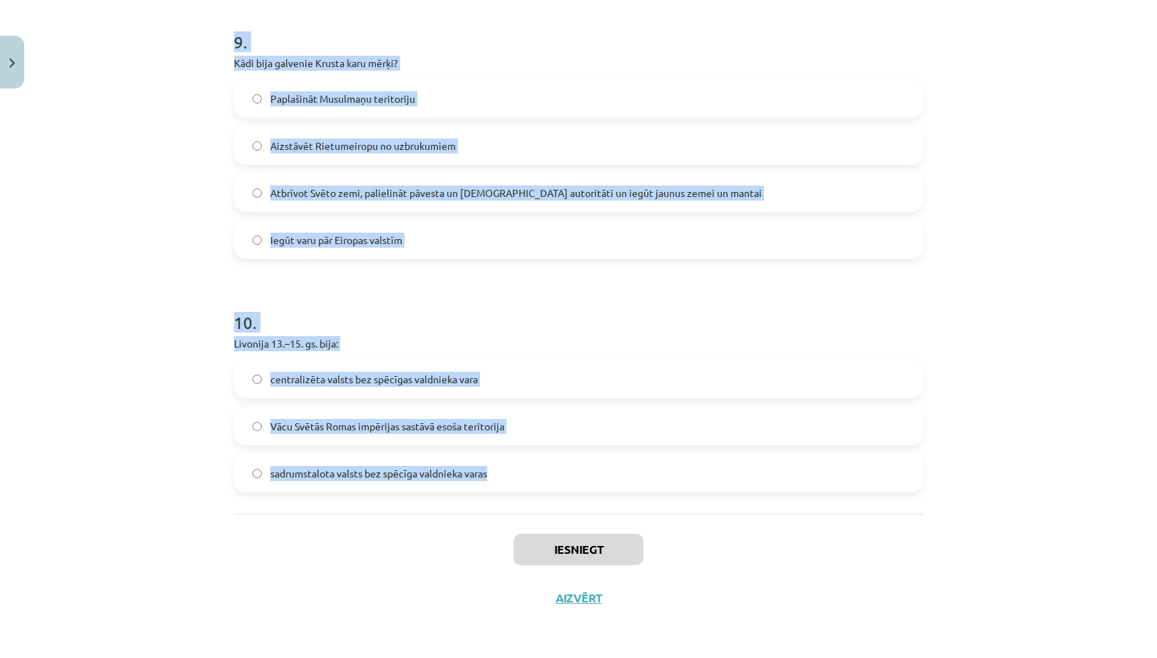
drag, startPoint x: 229, startPoint y: 66, endPoint x: 501, endPoint y: 484, distance: 498.7
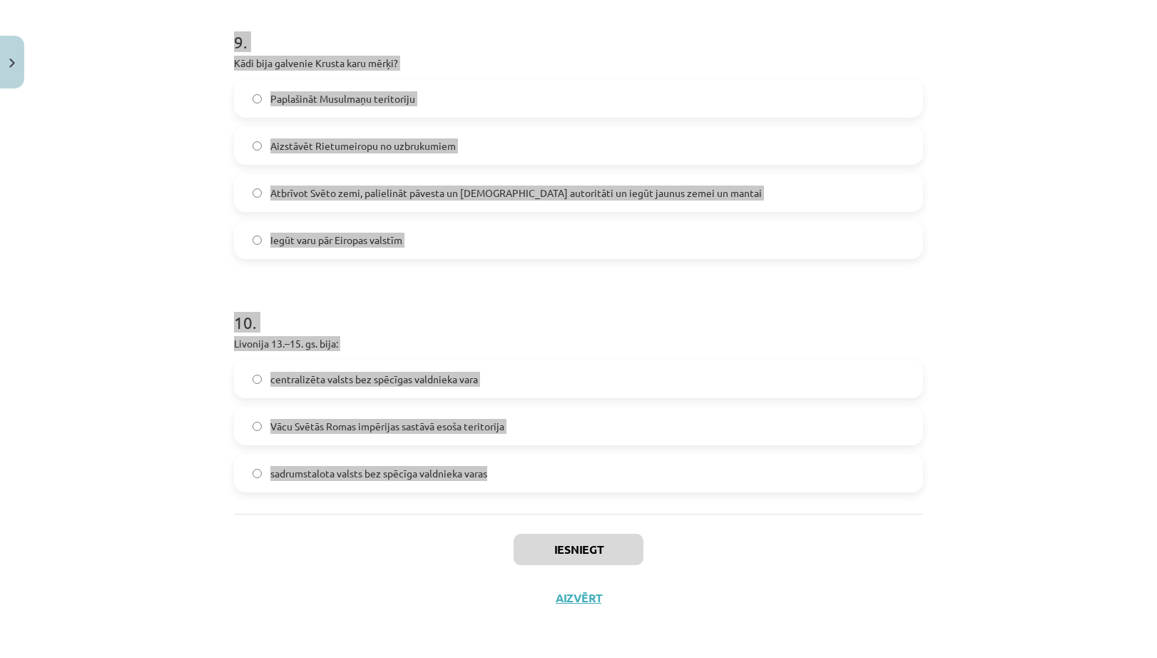
copy form "1 . Kurš valdnieks kļuva par keizaru, saņemot Romas pāvesta svētību 800. gadā? …"
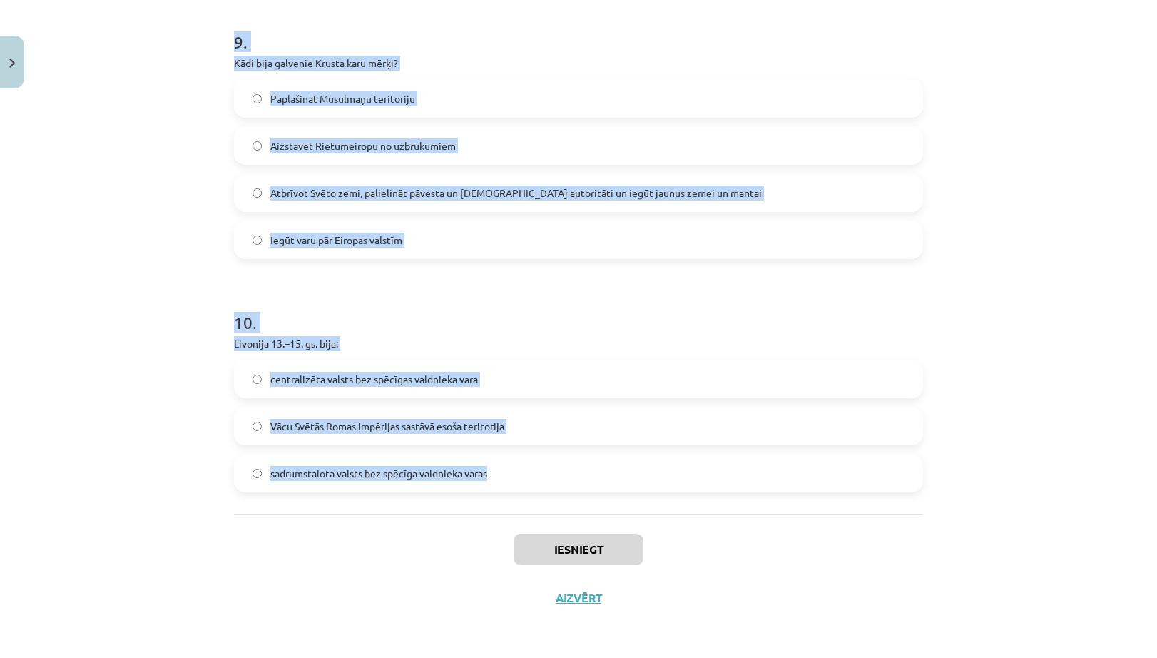
click at [172, 263] on div "Mācību tēma: Vēsture i - 10. klases 2. ieskaites mācību materiāls #8 ​Kopsavilk…" at bounding box center [578, 329] width 1157 height 658
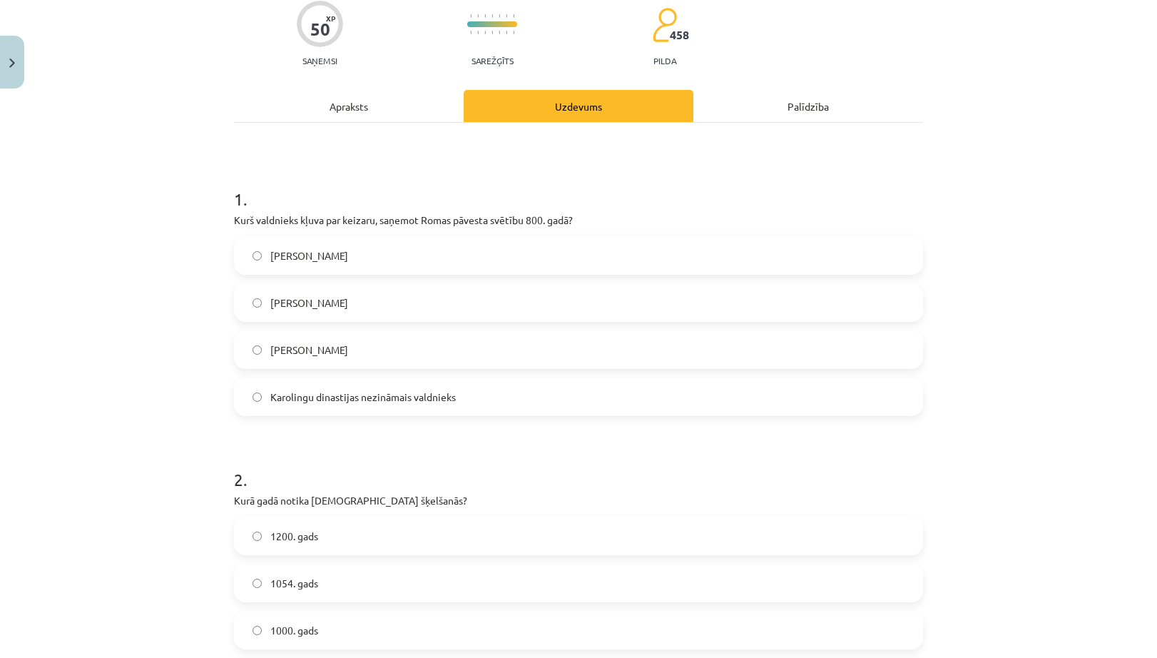
scroll to position [191, 0]
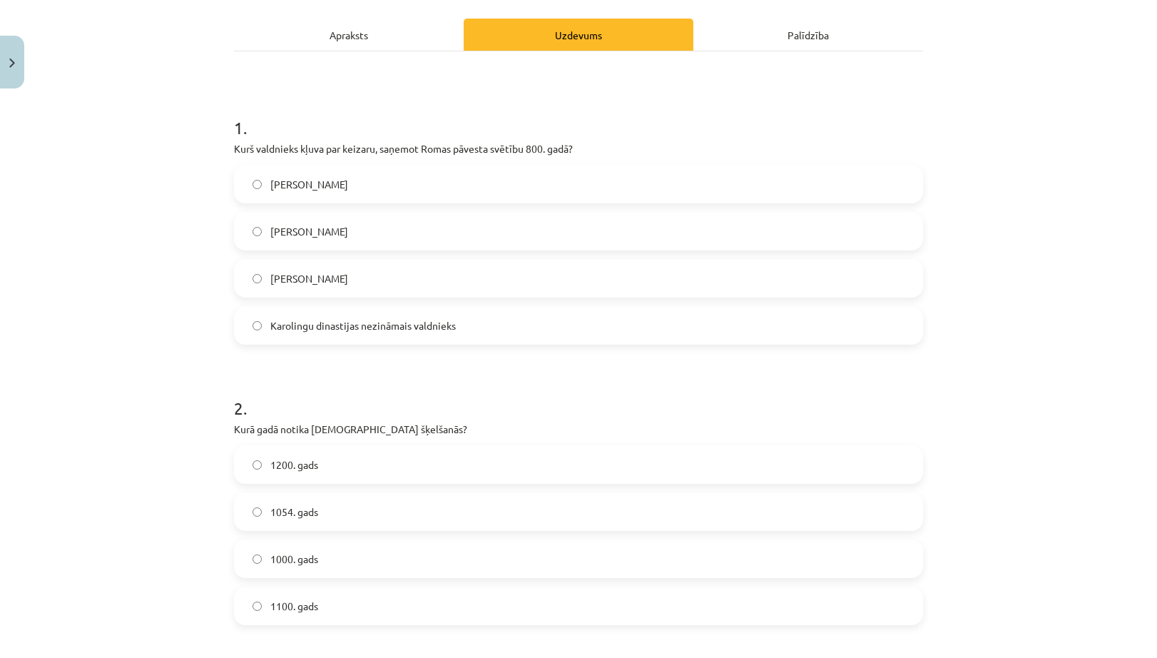
click at [297, 517] on span "1054. gads" at bounding box center [294, 511] width 48 height 15
click at [298, 276] on span "Kārlis Lielais" at bounding box center [309, 278] width 78 height 15
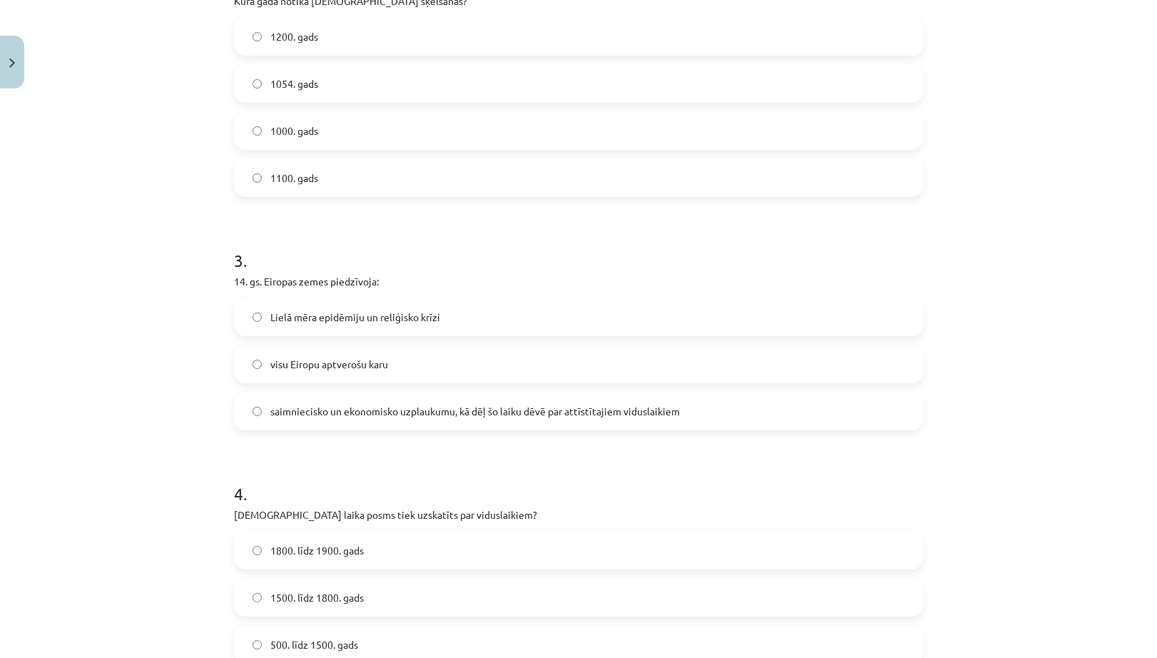
scroll to position [691, 0]
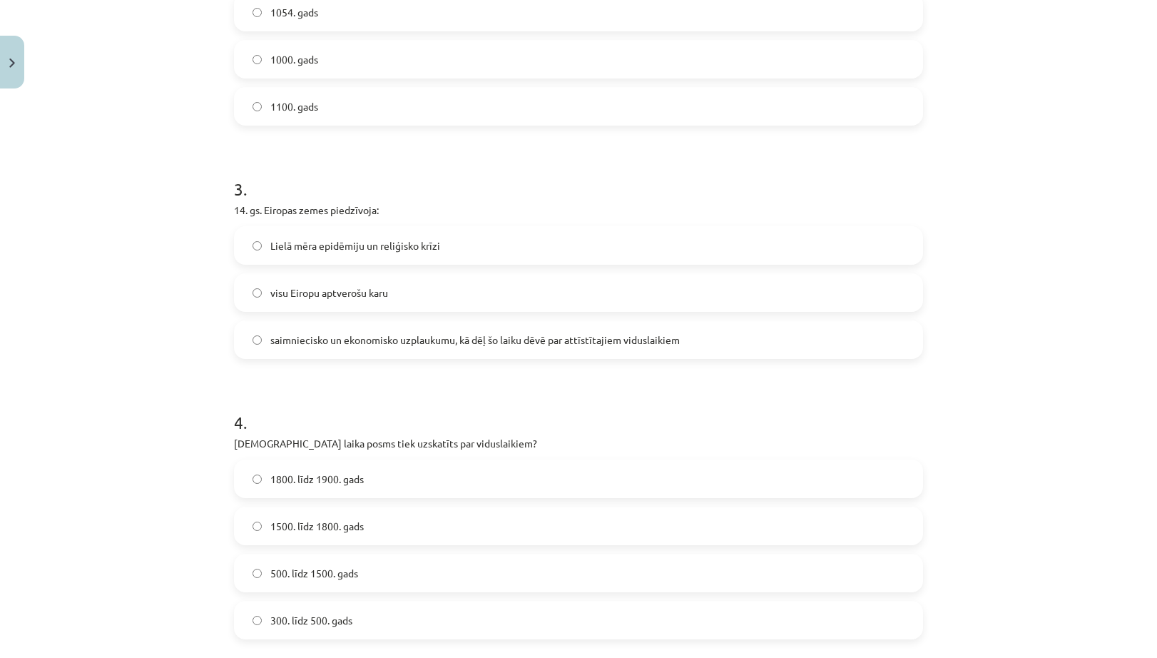
click at [330, 239] on span "Lielā mēra epidēmiju un reliģisko krīzi" at bounding box center [355, 245] width 170 height 15
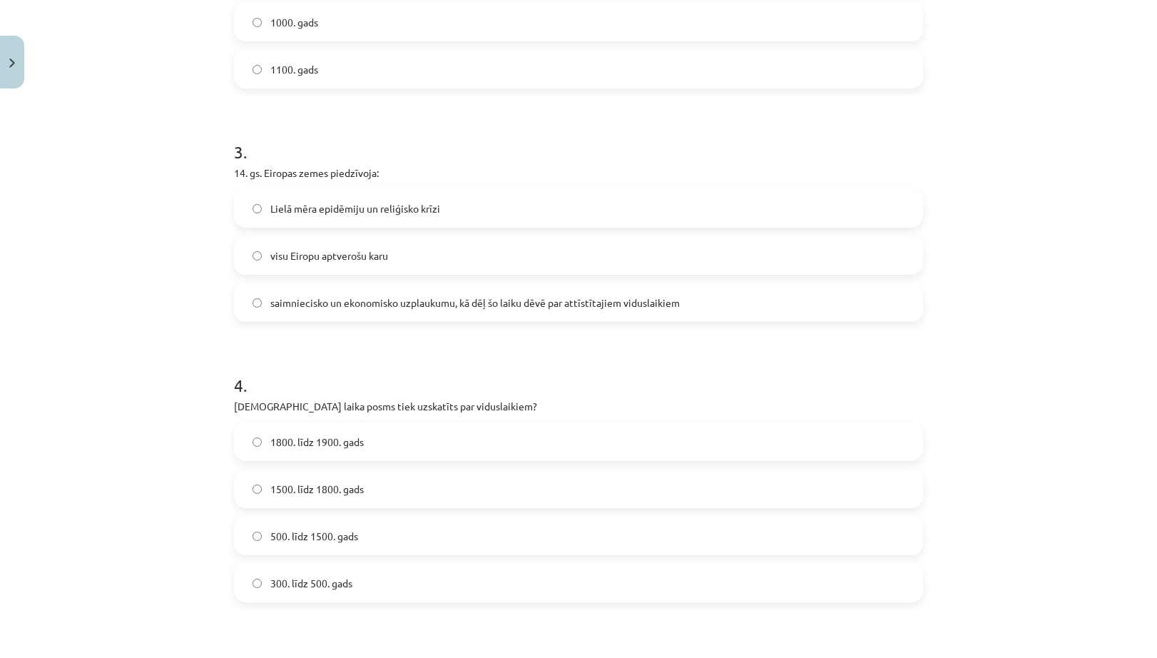
scroll to position [762, 0]
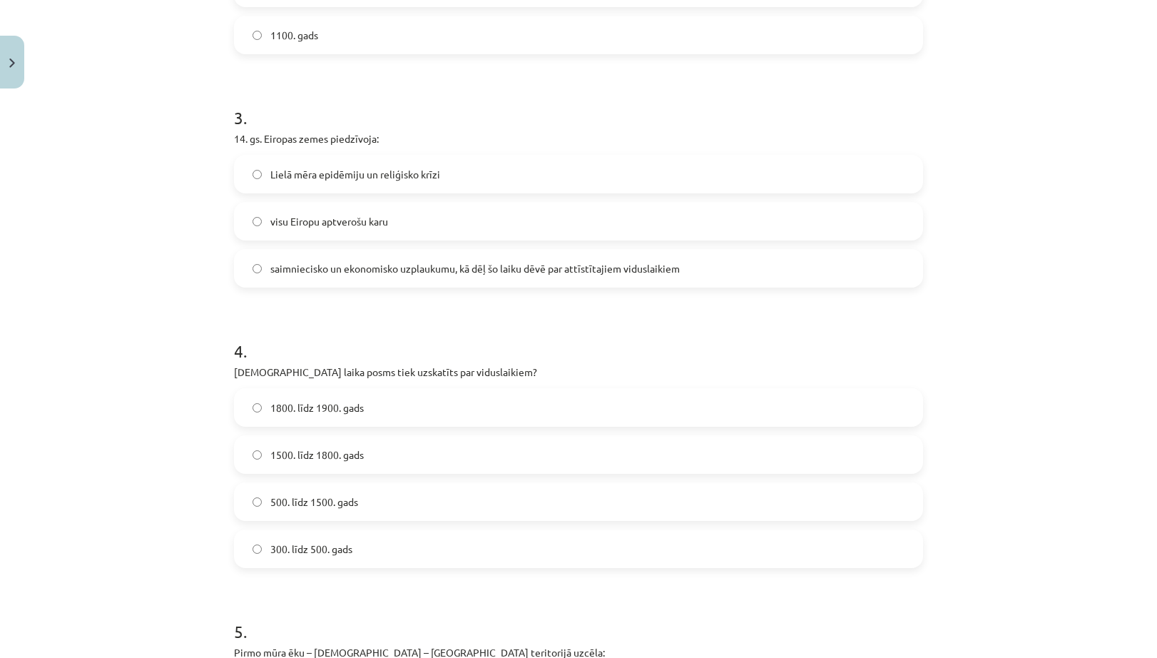
click at [310, 494] on span "500. līdz 1500. gads" at bounding box center [314, 501] width 88 height 15
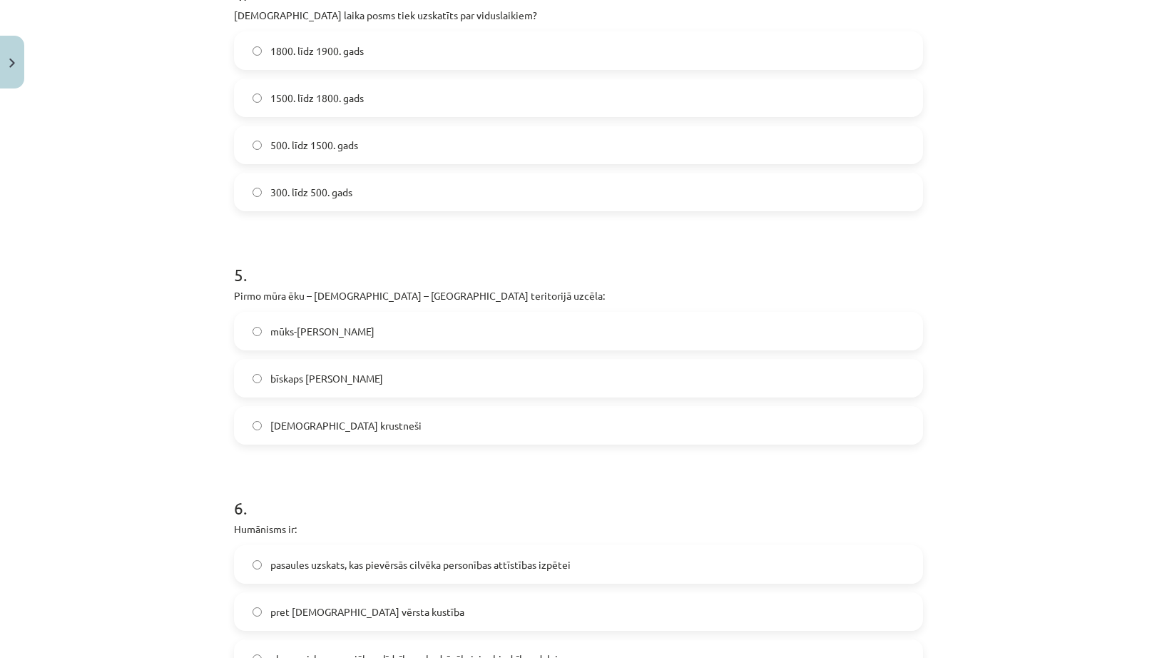
scroll to position [1261, 0]
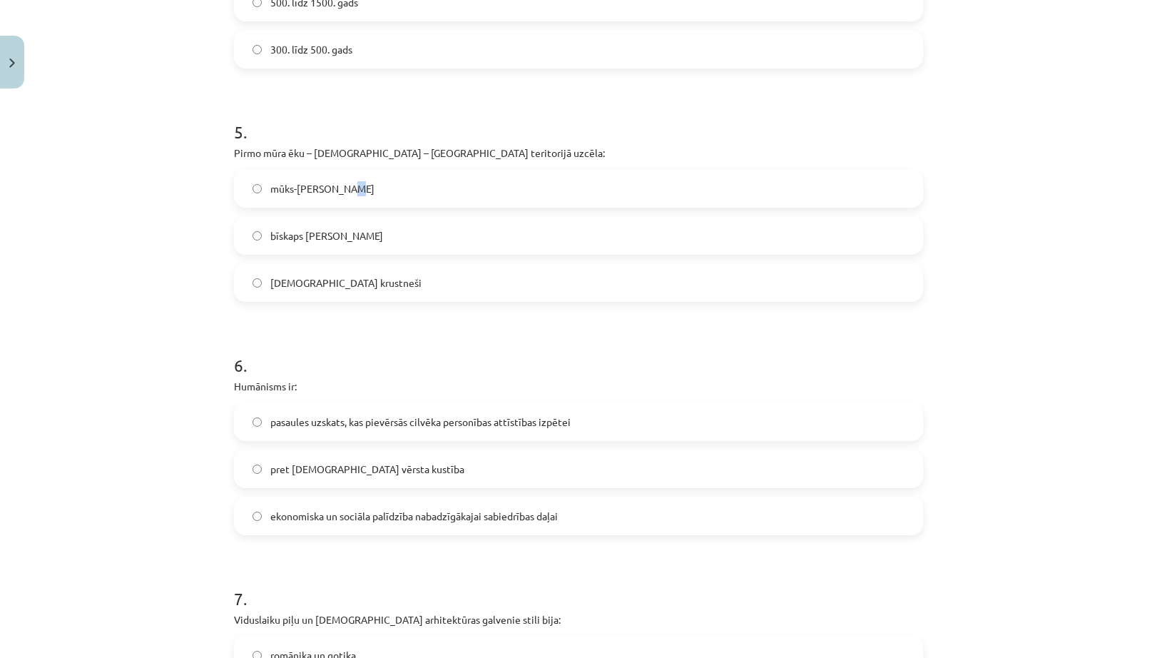
click at [342, 186] on span "mūks-misionārs Meinards" at bounding box center [322, 188] width 104 height 15
click at [271, 189] on span "mūks-misionārs Meinards" at bounding box center [322, 188] width 104 height 15
click at [389, 427] on span "pasaules uzskats, kas pievērsās cilvēka personības attīstības izpētei" at bounding box center [420, 422] width 300 height 15
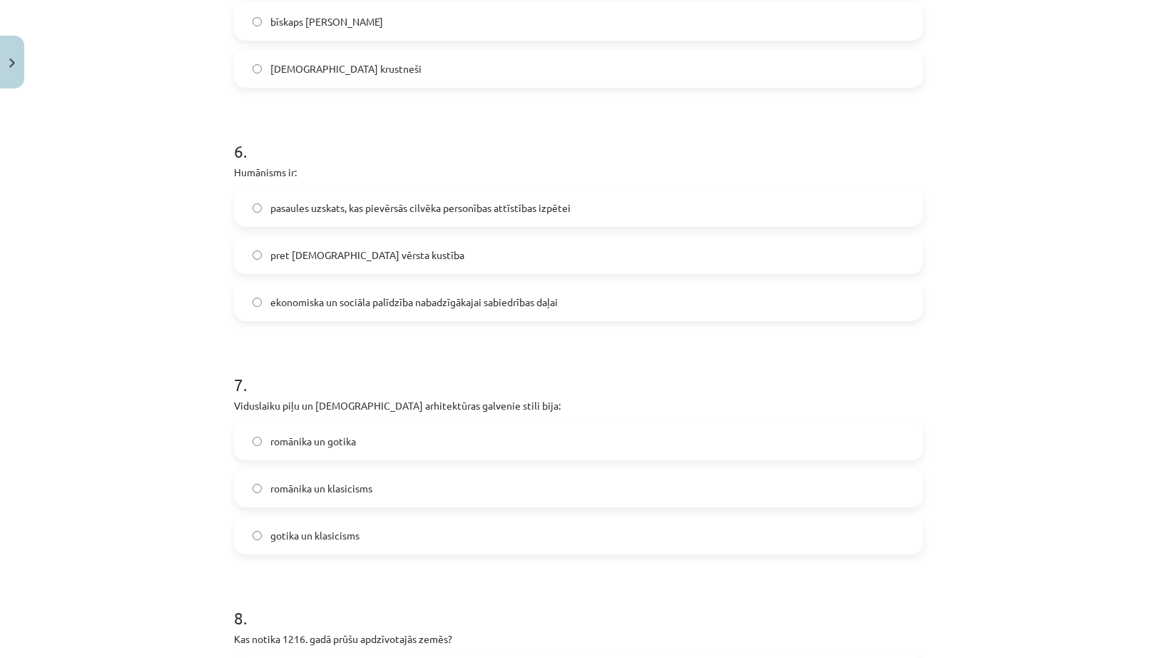
click at [298, 431] on label "romānika un gotika" at bounding box center [578, 441] width 686 height 36
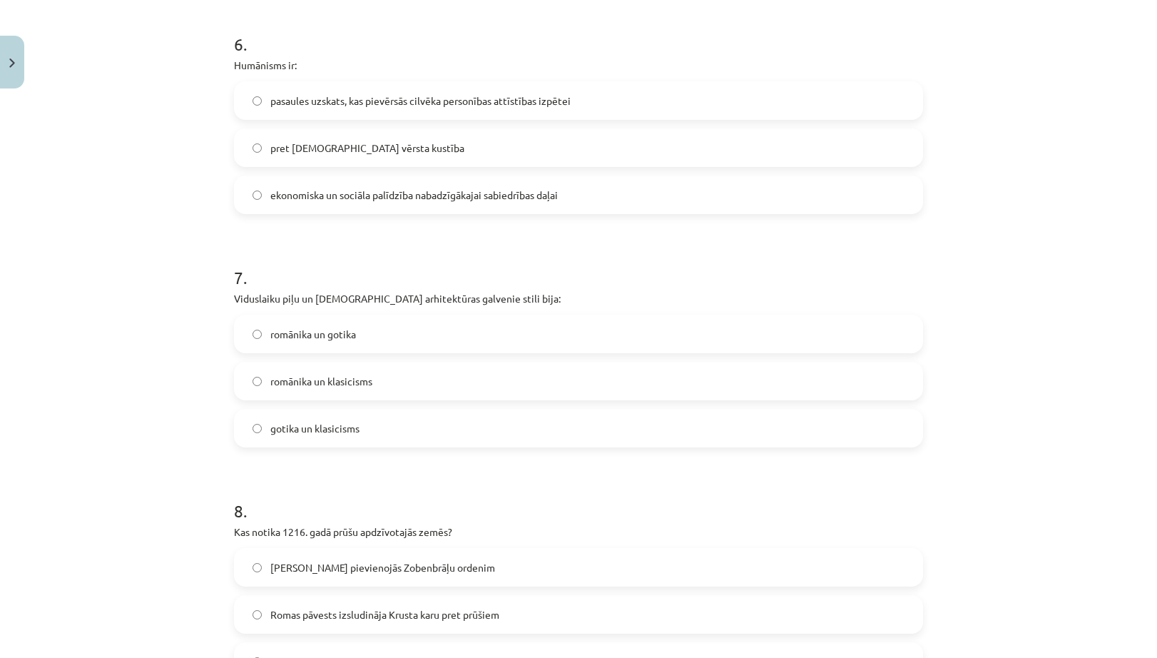
scroll to position [1761, 0]
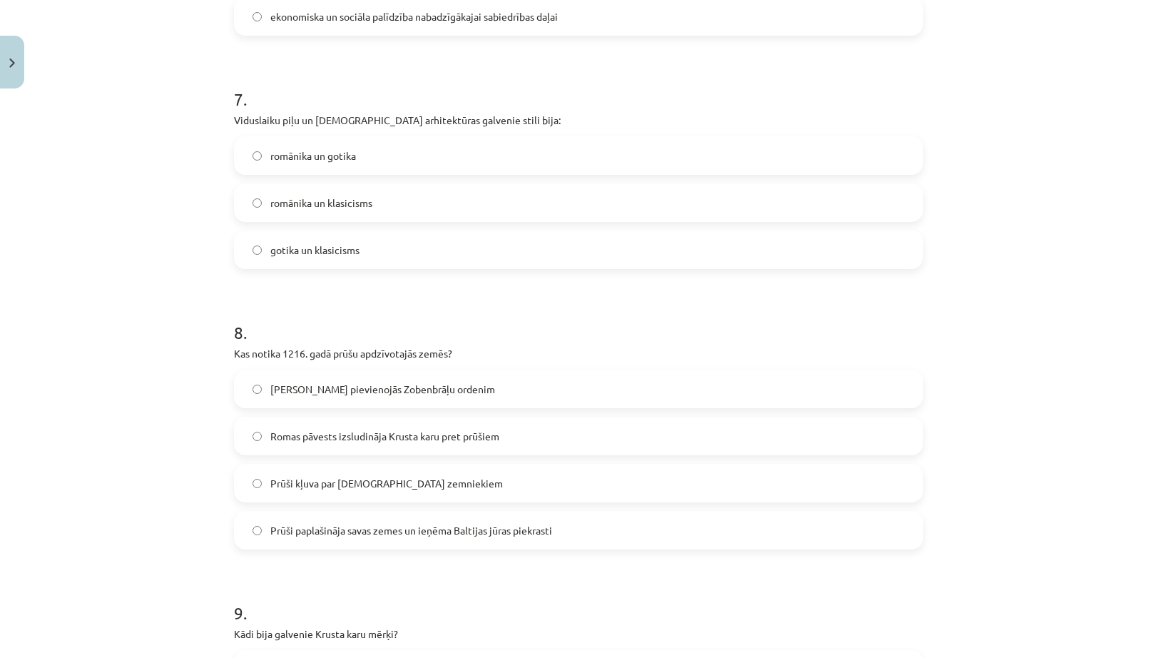
click at [315, 431] on span "Romas pāvests izsludināja Krusta karu pret prūšiem" at bounding box center [384, 436] width 229 height 15
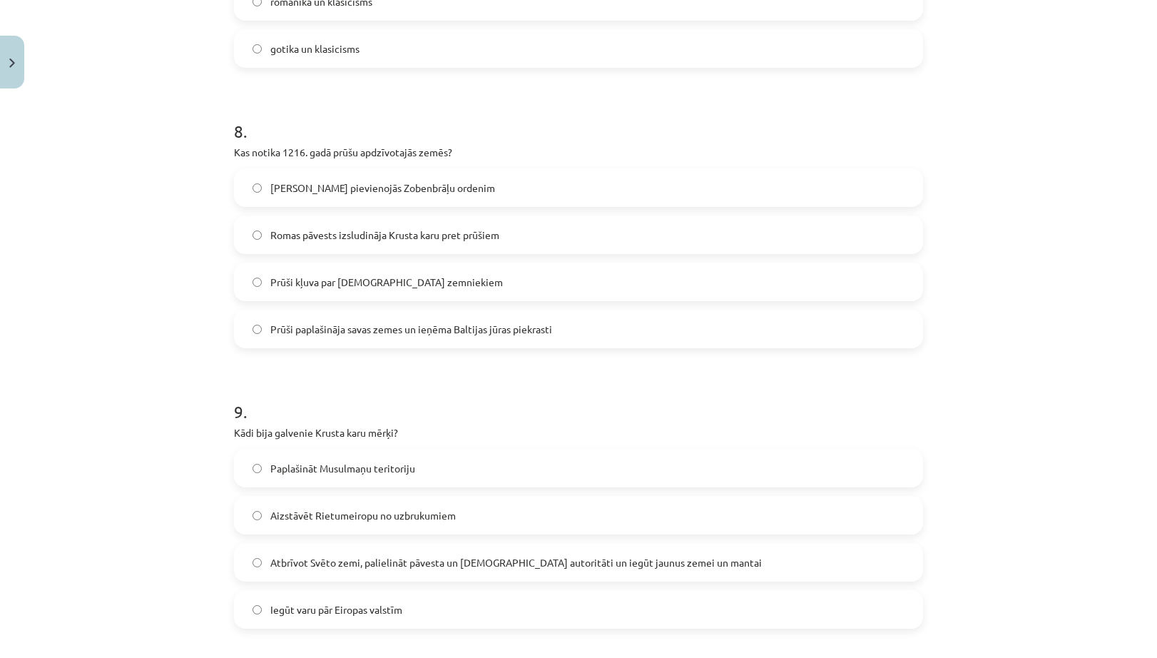
scroll to position [2046, 0]
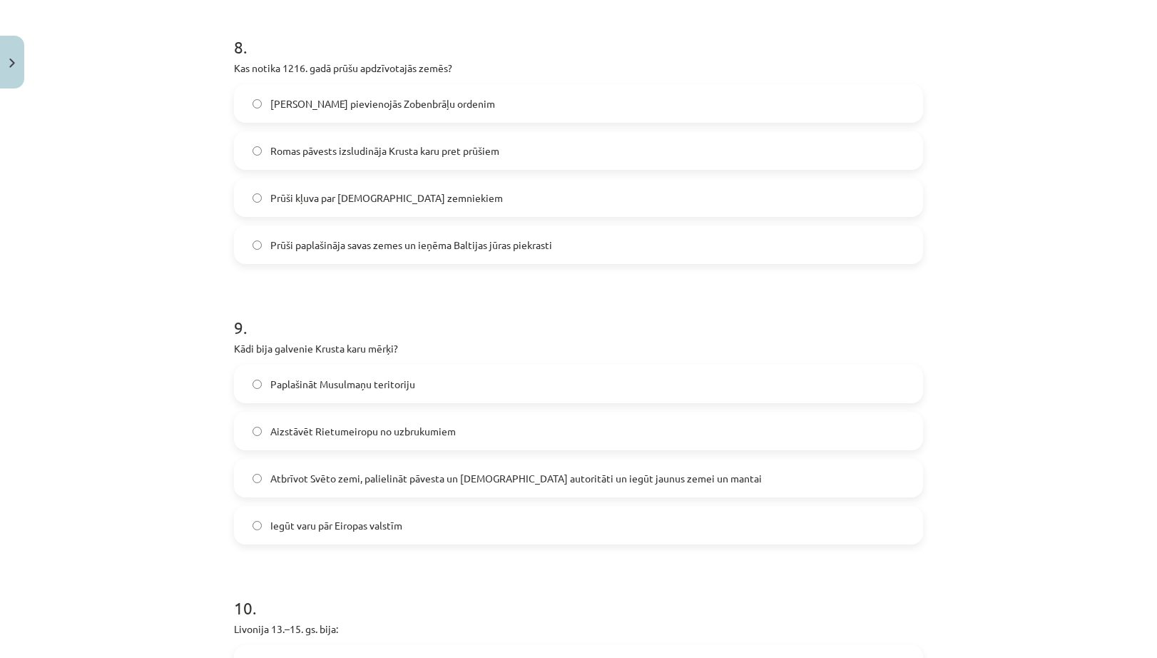
click at [298, 474] on span "Atbrīvot Svēto zemi, palielināt pāvesta un Baznīcas autoritāti un iegūt jaunus …" at bounding box center [516, 478] width 492 height 15
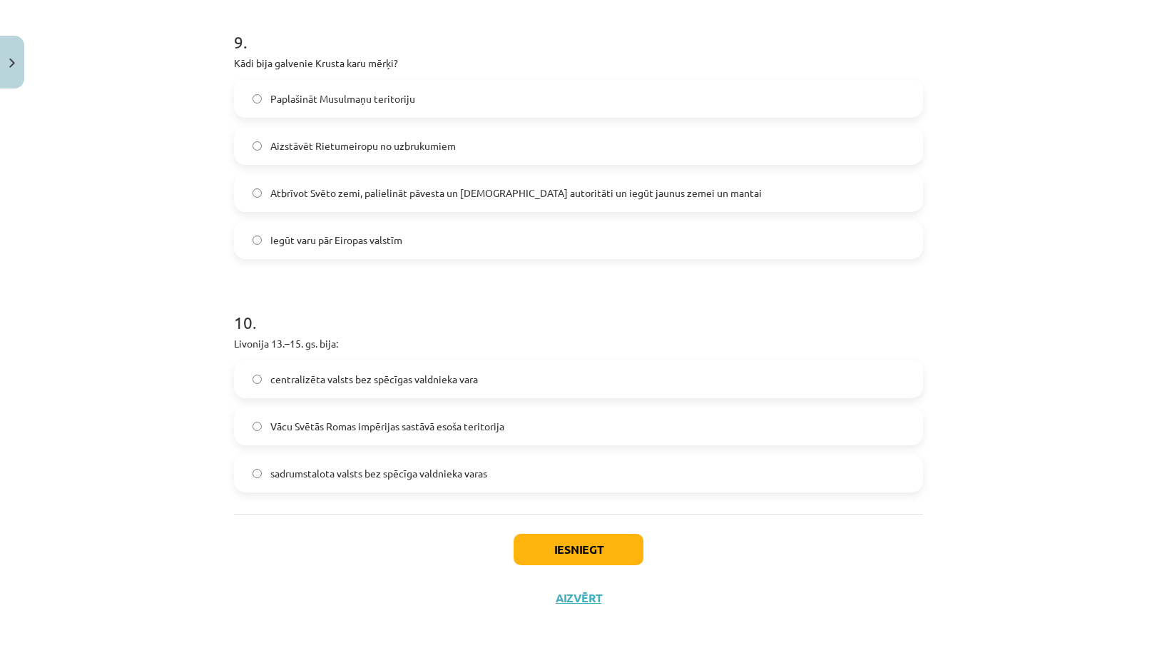
click at [313, 474] on span "sadrumstalota valsts bez spēcīga valdnieka varas" at bounding box center [378, 473] width 217 height 15
click at [567, 551] on button "Iesniegt" at bounding box center [579, 549] width 130 height 31
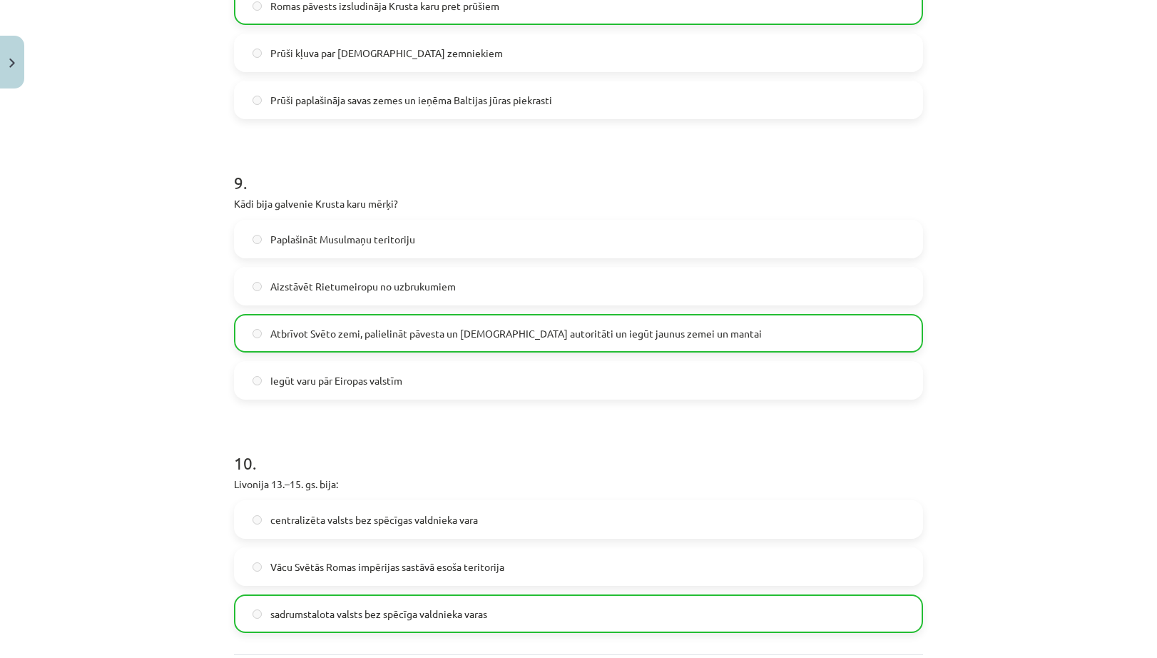
scroll to position [2377, 0]
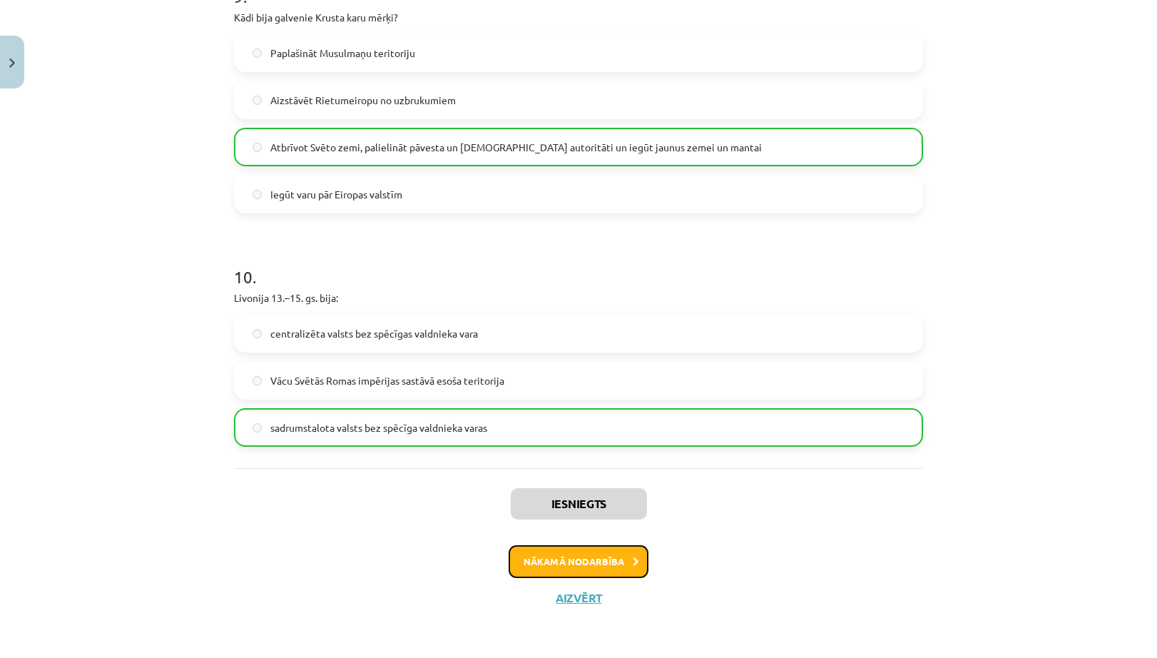
drag, startPoint x: 604, startPoint y: 562, endPoint x: 596, endPoint y: 558, distance: 8.6
click at [605, 562] on button "Nākamā nodarbība" at bounding box center [579, 561] width 140 height 33
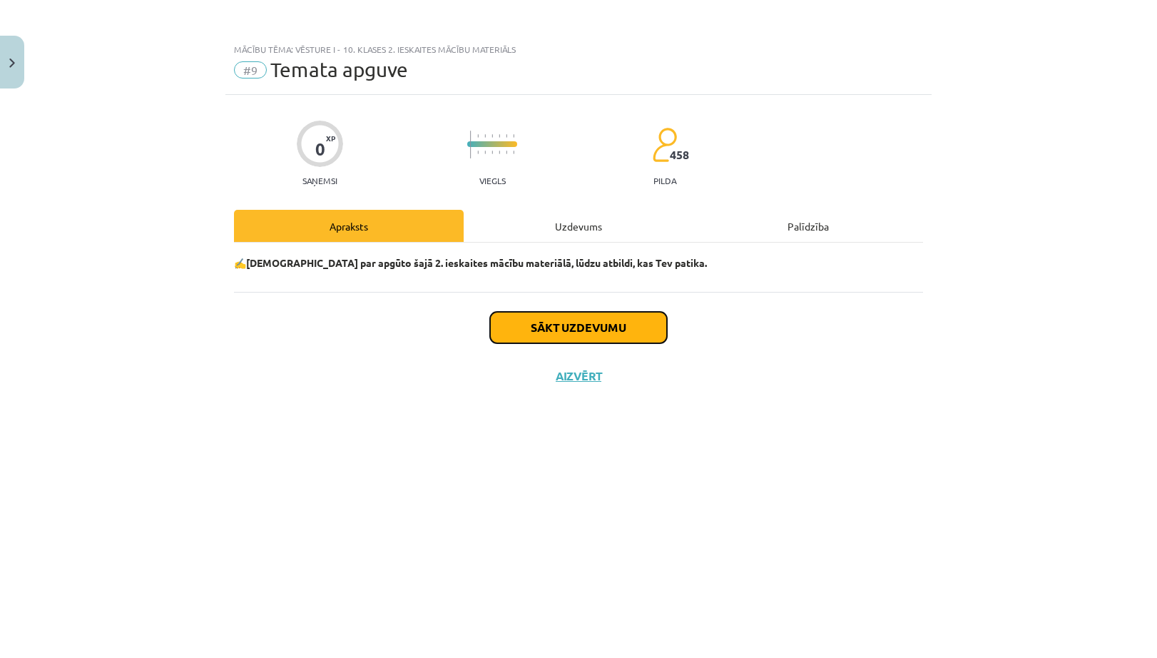
click at [639, 318] on button "Sākt uzdevumu" at bounding box center [578, 327] width 177 height 31
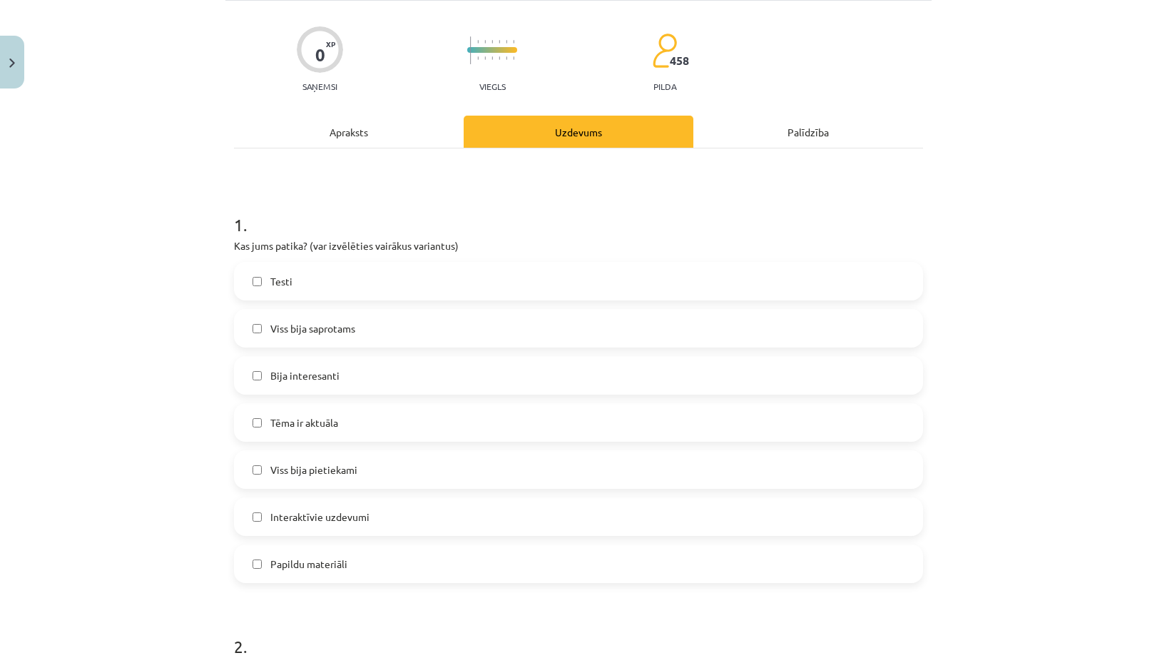
scroll to position [214, 0]
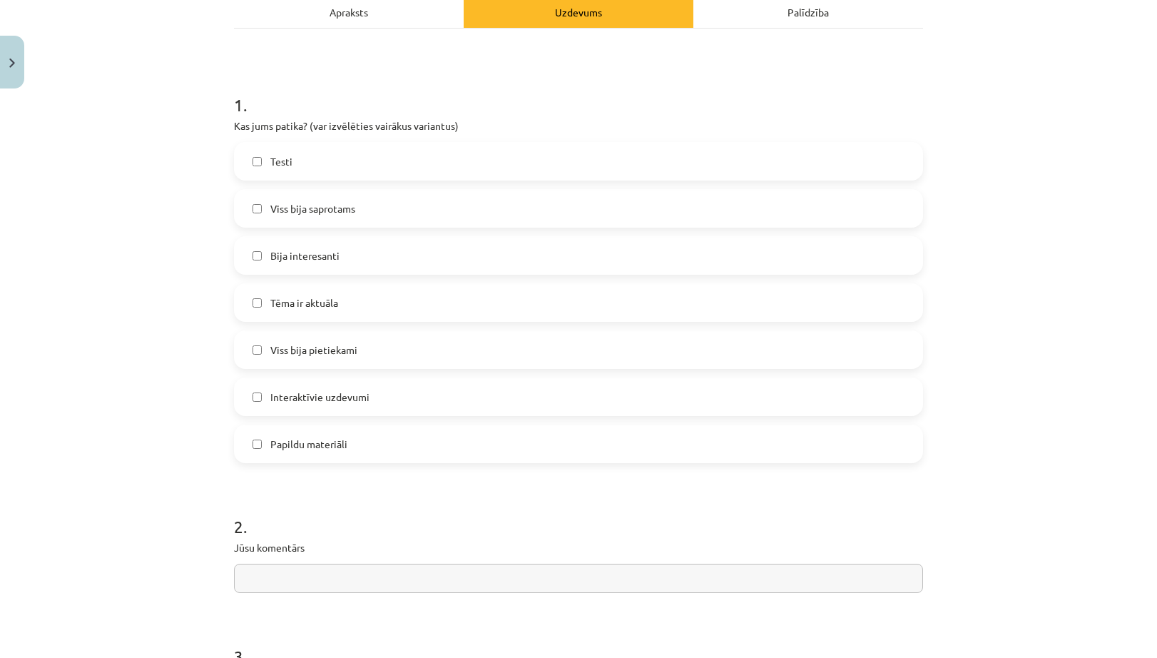
click at [260, 350] on label "Viss bija pietiekami" at bounding box center [578, 350] width 686 height 36
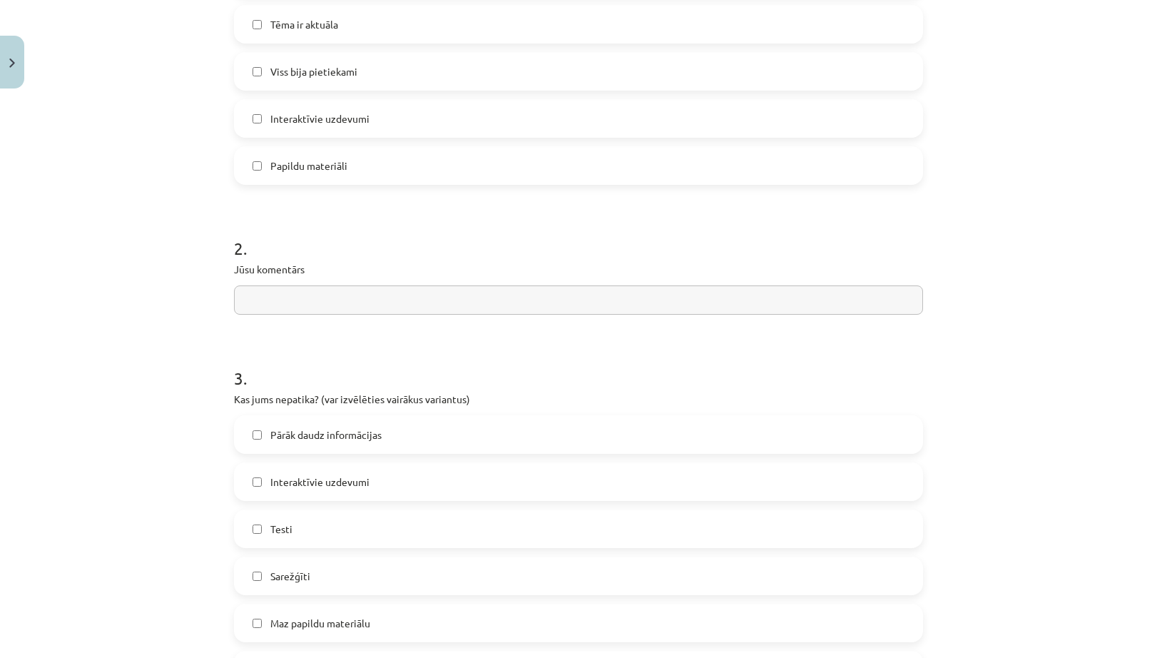
scroll to position [642, 0]
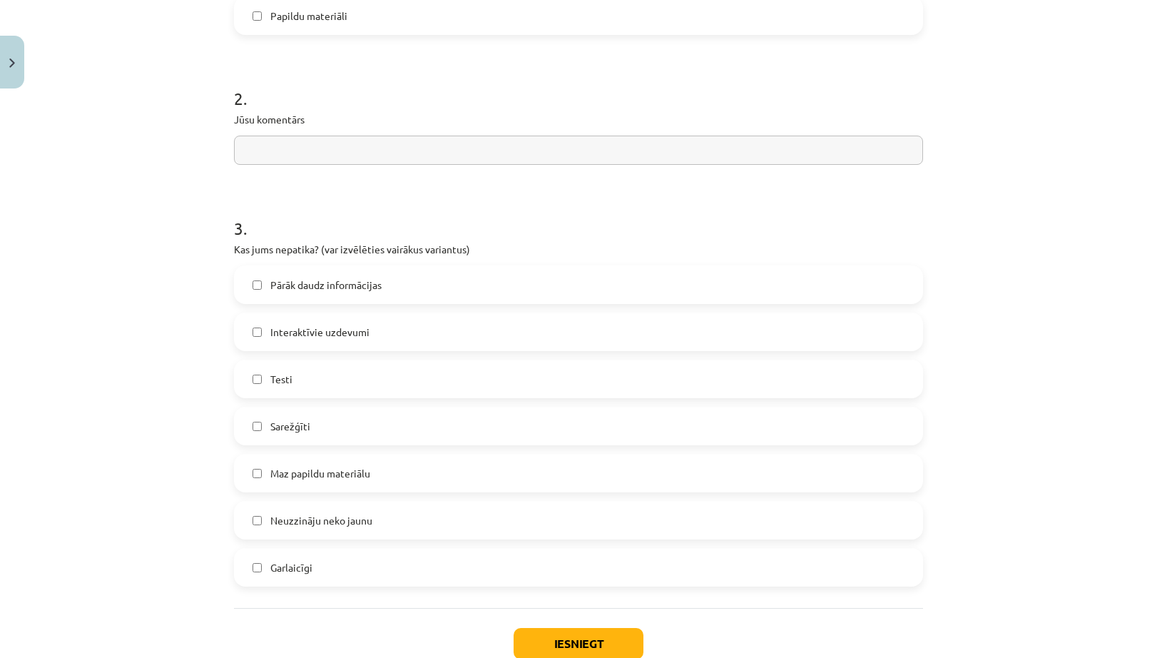
click at [290, 387] on label "Testi" at bounding box center [578, 379] width 686 height 36
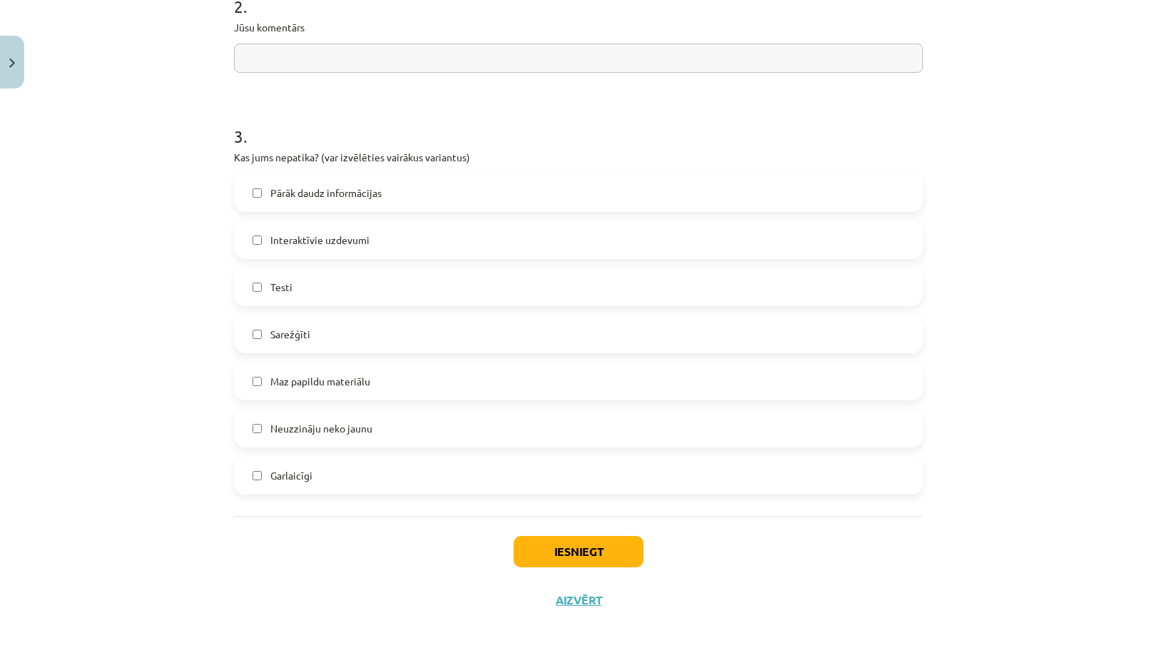
scroll to position [736, 0]
click at [581, 554] on button "Iesniegt" at bounding box center [579, 549] width 130 height 31
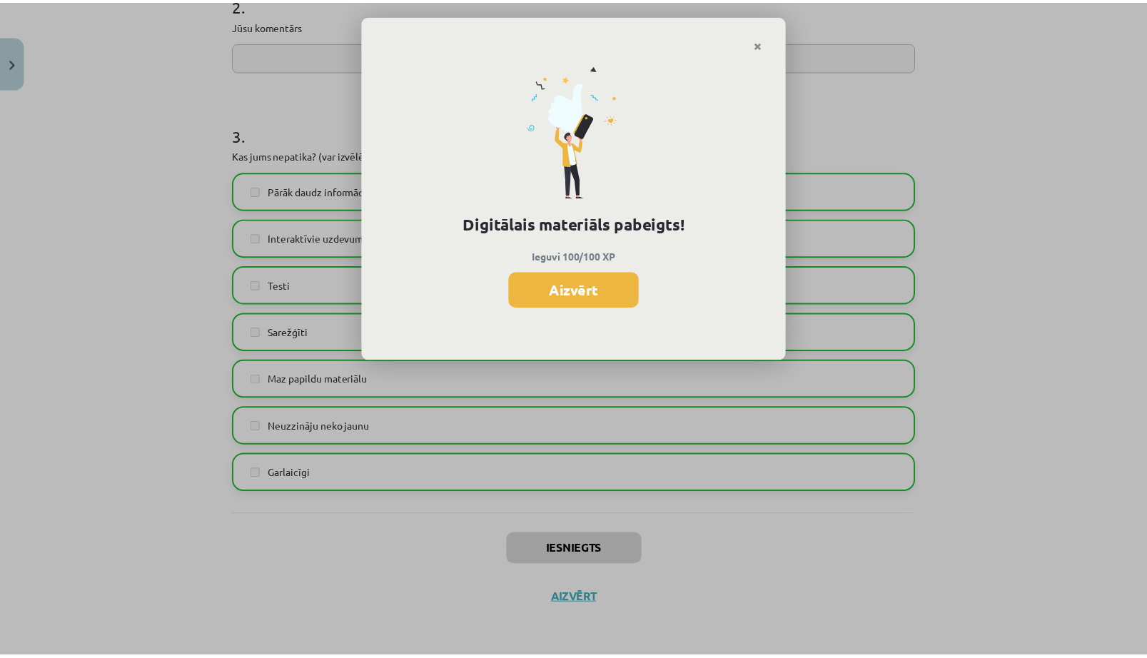
scroll to position [457, 0]
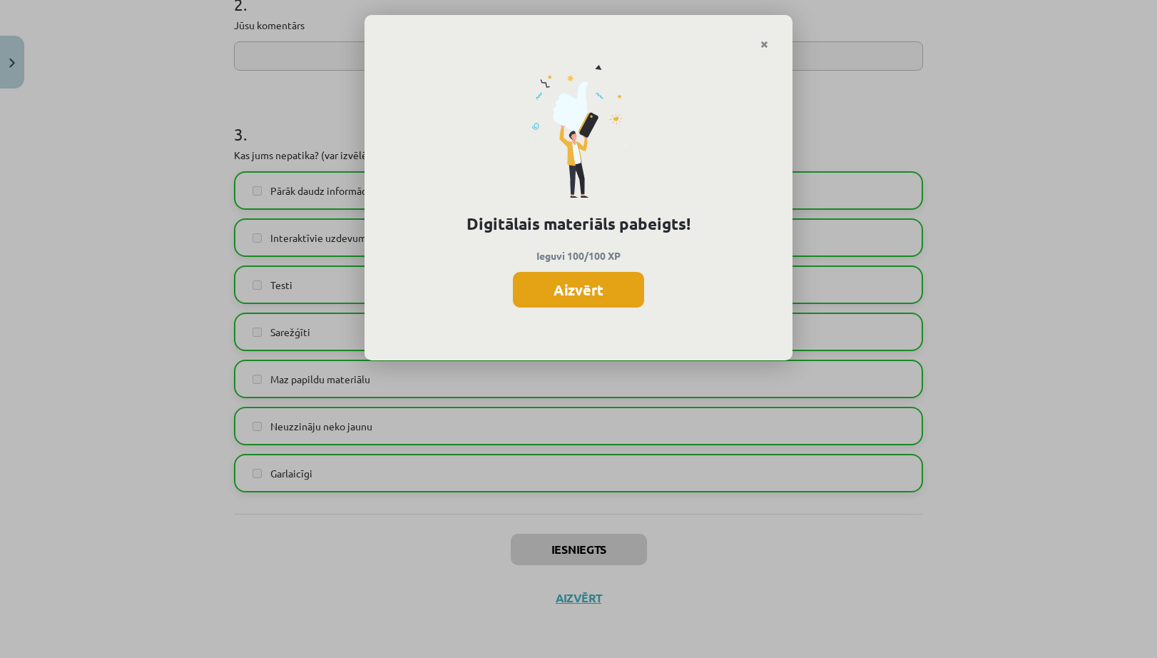
click at [572, 288] on button "Aizvērt" at bounding box center [578, 290] width 131 height 36
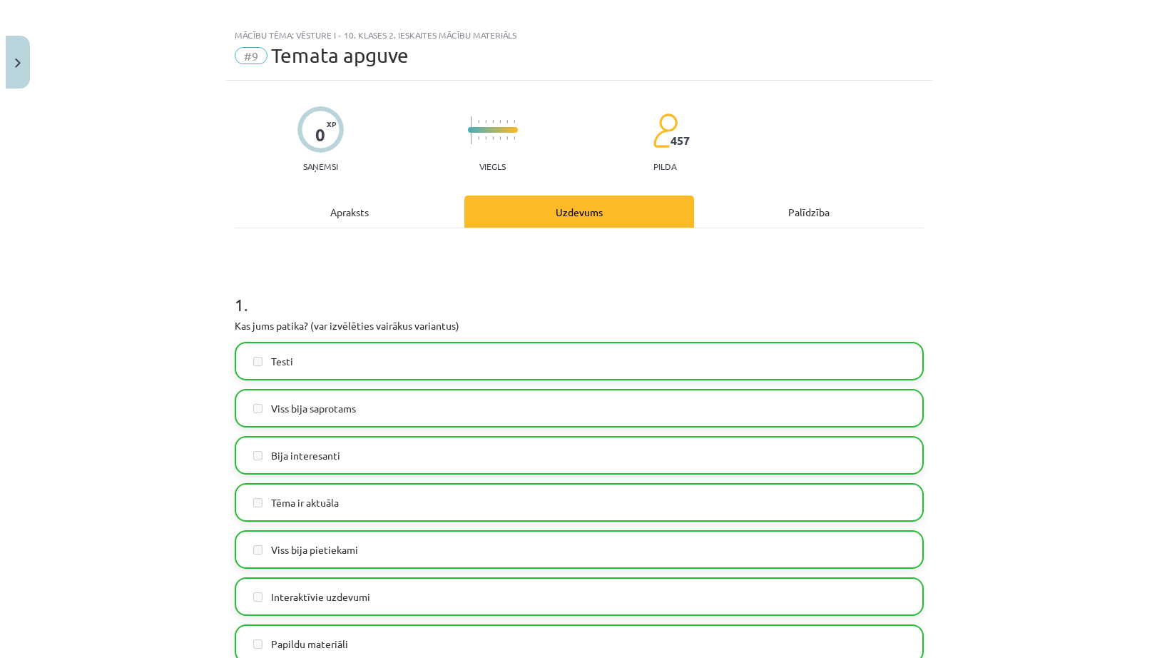
scroll to position [0, 0]
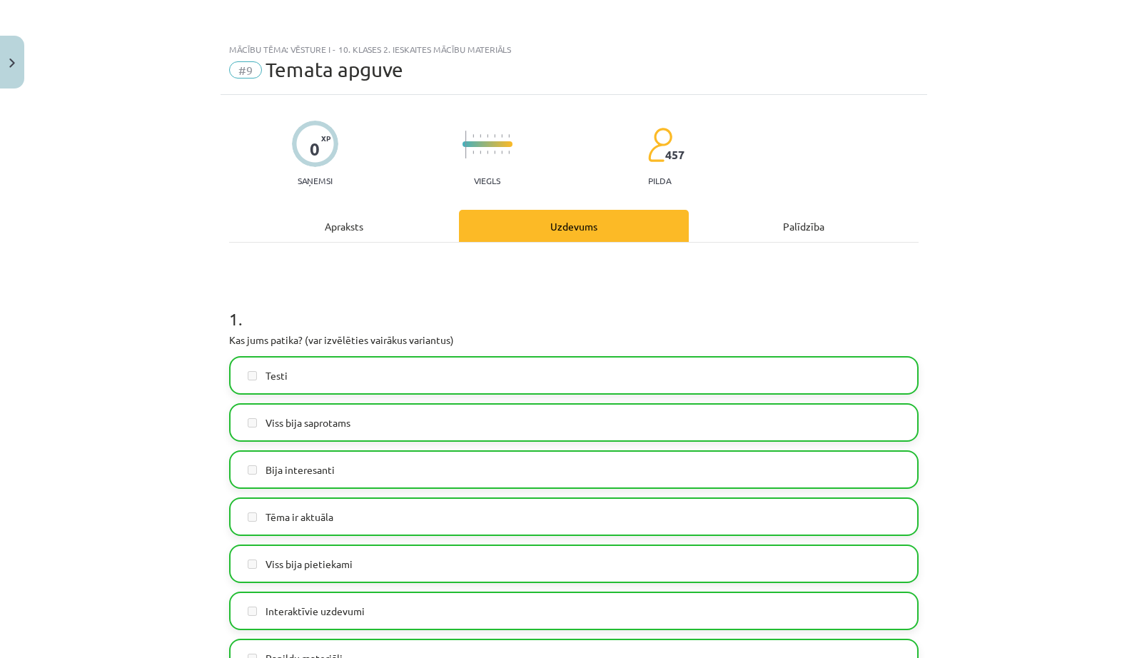
click at [332, 226] on div "Apraksts" at bounding box center [344, 226] width 230 height 32
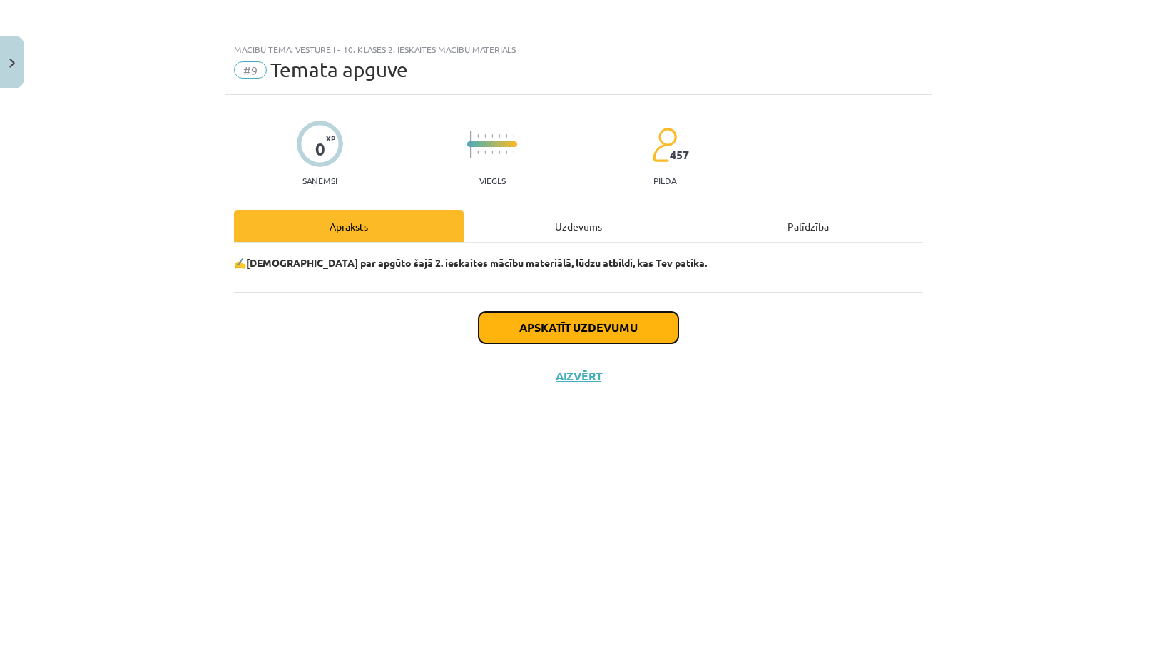
click at [559, 329] on button "Apskatīt uzdevumu" at bounding box center [579, 327] width 200 height 31
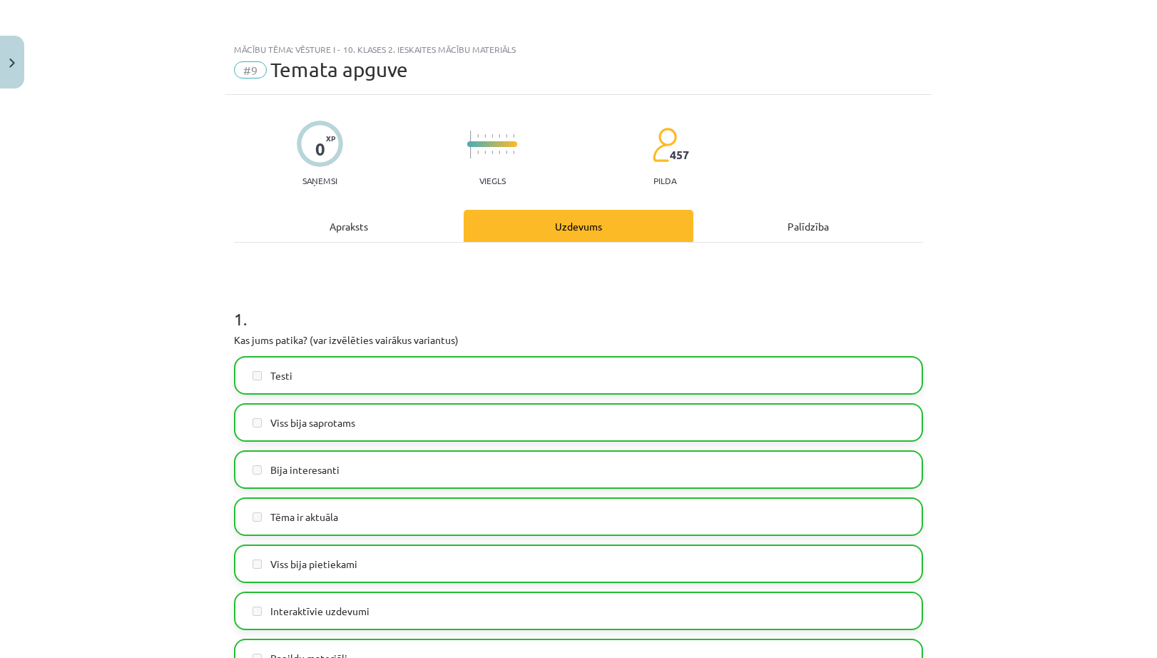
click at [359, 230] on div "Apraksts" at bounding box center [349, 226] width 230 height 32
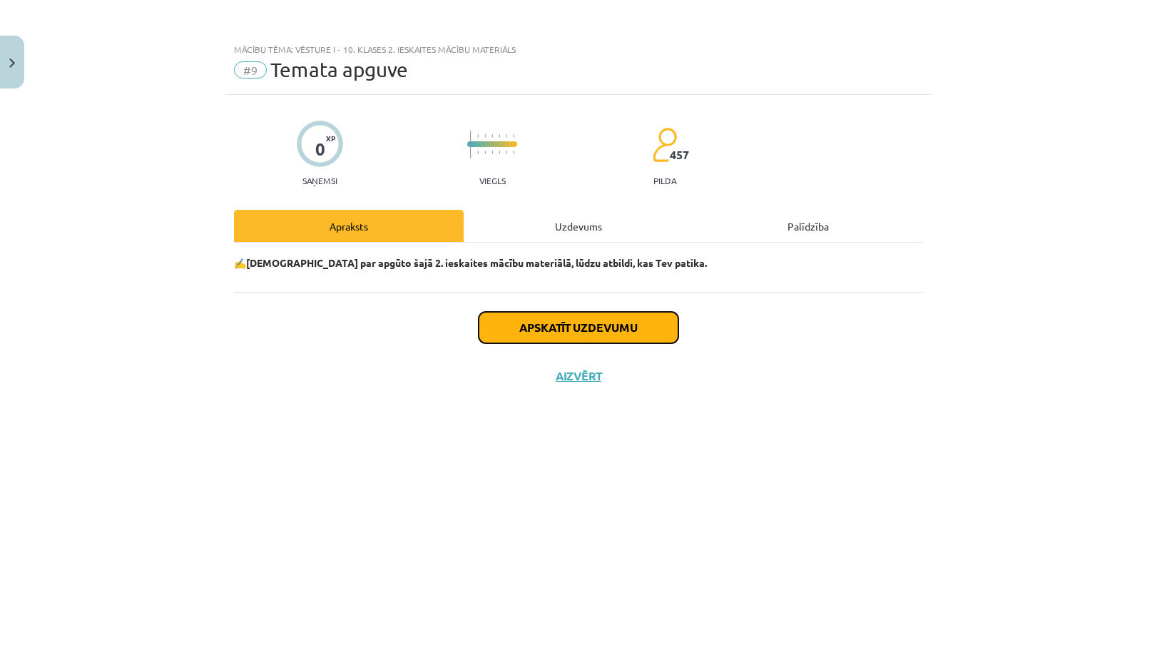
click at [569, 333] on button "Apskatīt uzdevumu" at bounding box center [579, 327] width 200 height 31
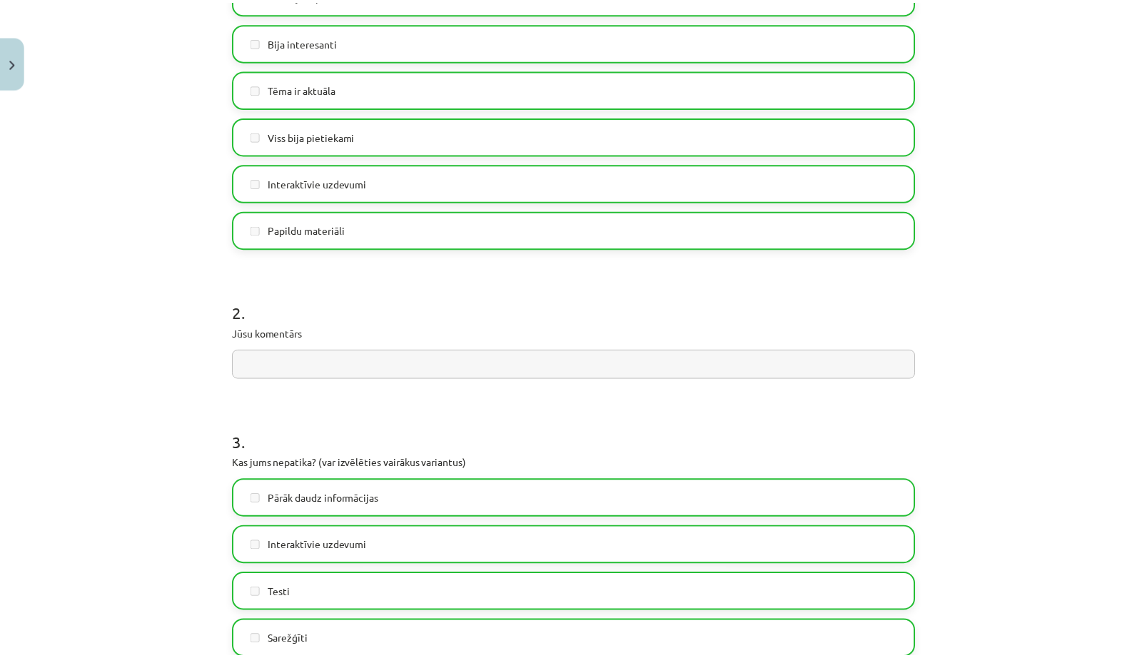
scroll to position [736, 0]
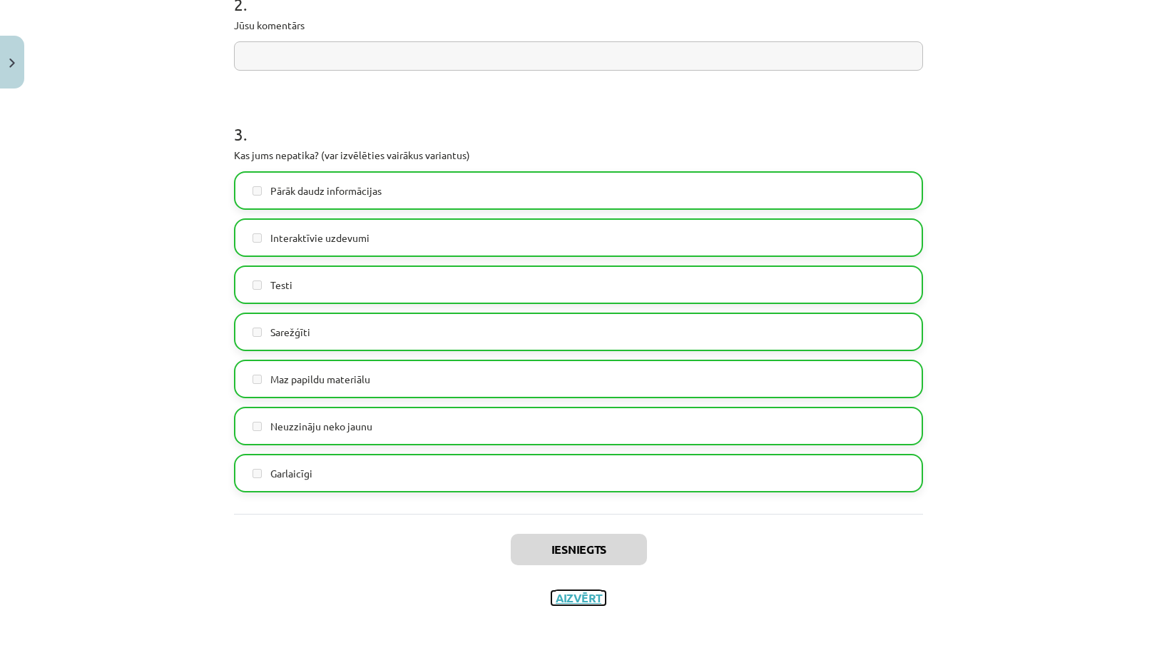
click at [583, 600] on button "Aizvērt" at bounding box center [579, 598] width 54 height 14
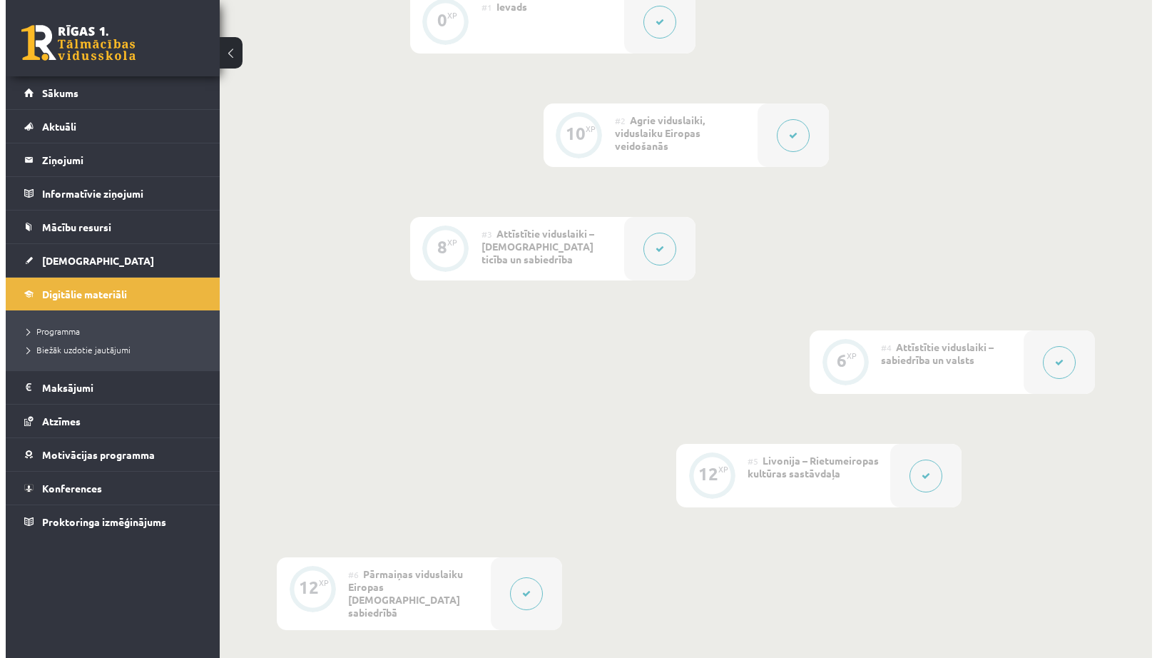
scroll to position [743, 0]
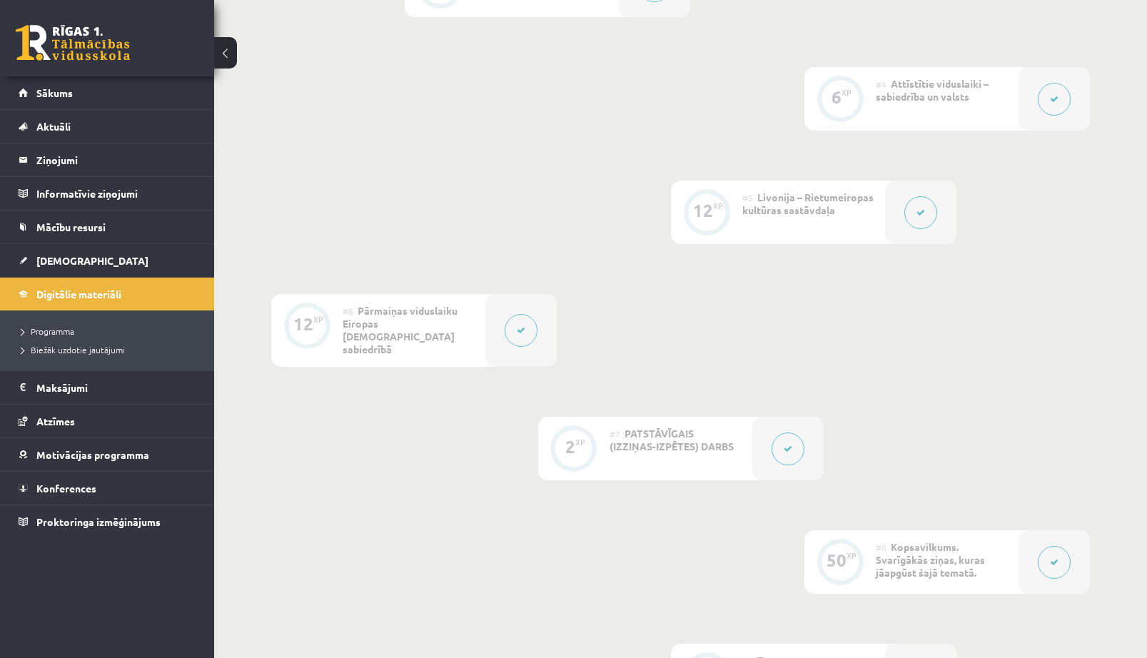
click at [791, 445] on icon at bounding box center [787, 449] width 9 height 9
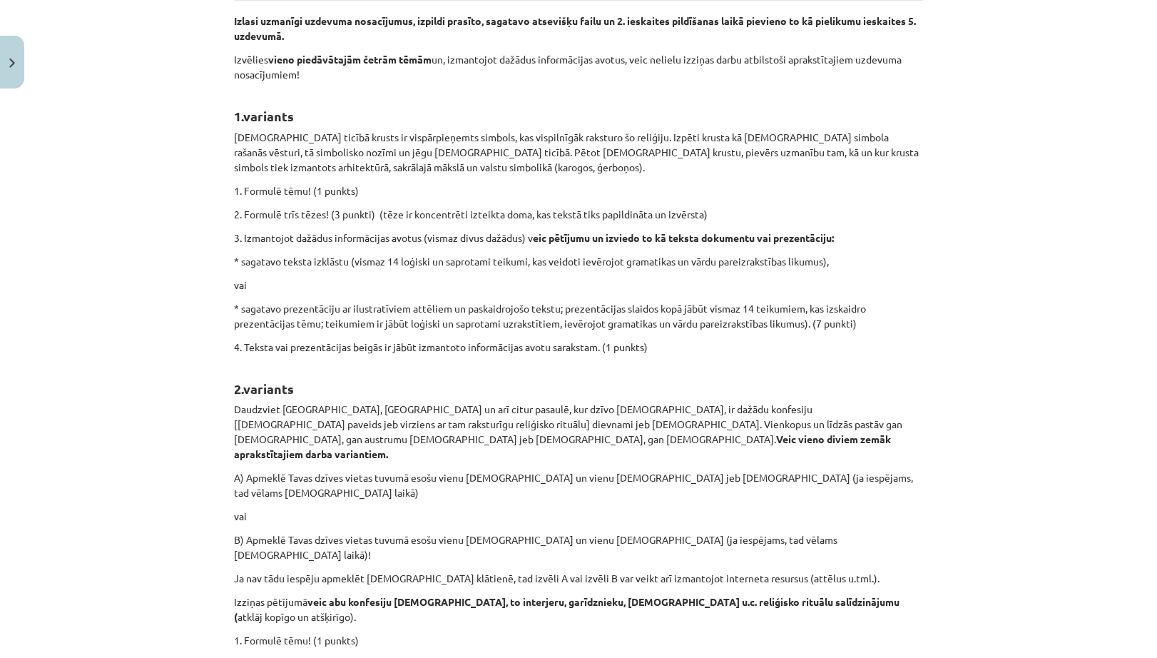
scroll to position [214, 0]
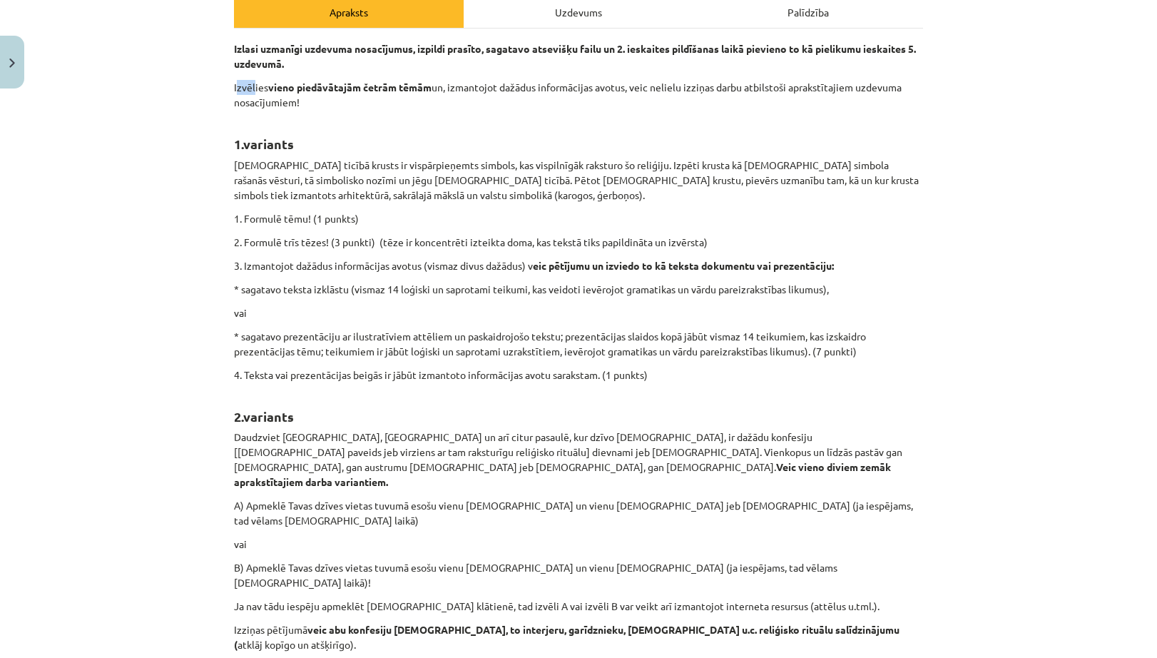
drag, startPoint x: 232, startPoint y: 88, endPoint x: 250, endPoint y: 91, distance: 18.9
click at [250, 91] on p "Izvēlies vieno piedāvātajām četrām tēmām un, izmantojot dažādus informācijas av…" at bounding box center [578, 95] width 689 height 30
click at [234, 86] on p "Izvēlies vieno piedāvātajām četrām tēmām un, izmantojot dažādus informācijas av…" at bounding box center [578, 95] width 689 height 30
drag, startPoint x: 230, startPoint y: 84, endPoint x: 301, endPoint y: 103, distance: 73.7
click at [303, 102] on p "Izvēlies vieno piedāvātajām četrām tēmām un, izmantojot dažādus informācijas av…" at bounding box center [578, 95] width 689 height 30
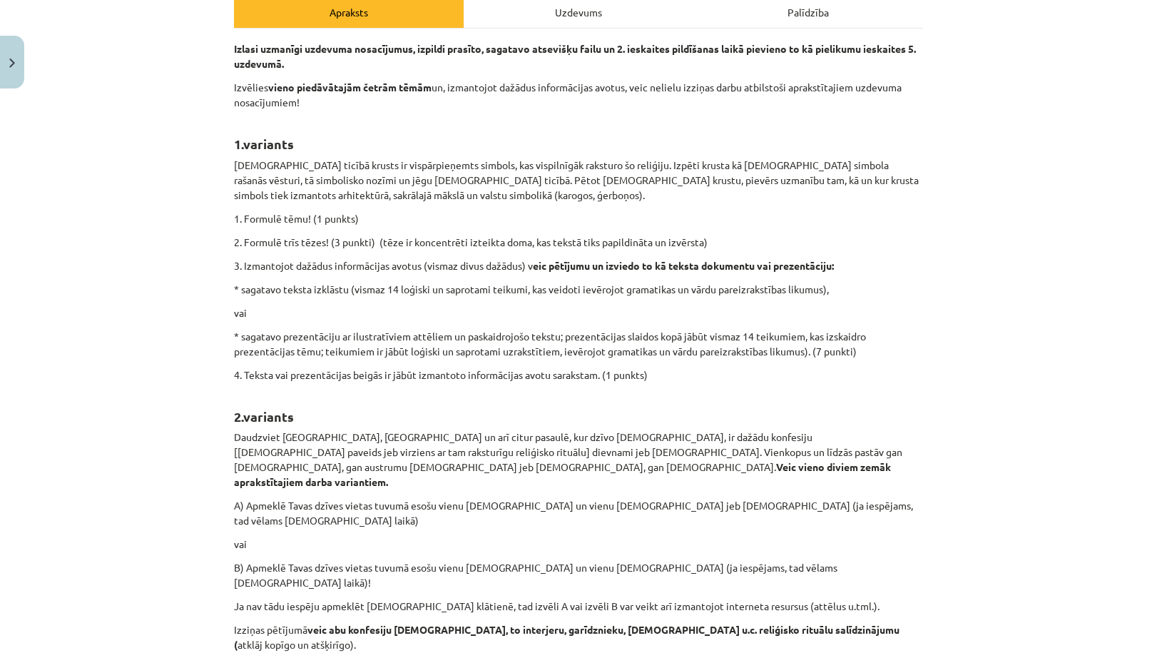
copy p "Izvēlies vieno piedāvātajām četrām tēmām un, izmantojot dažādus informācijas av…"
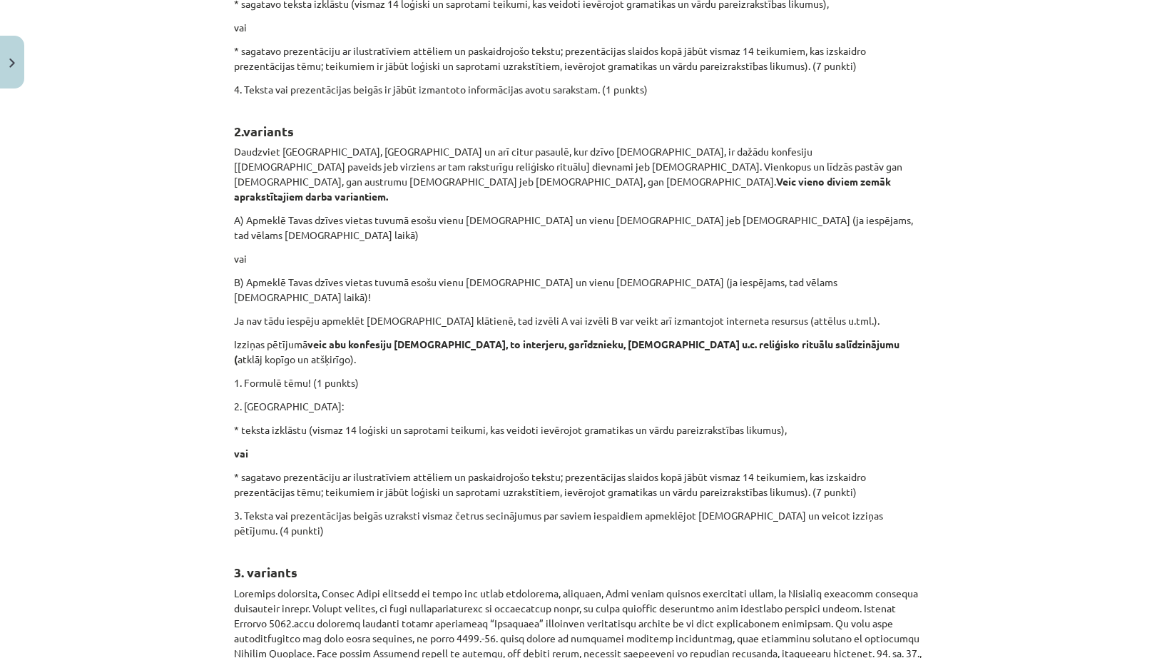
scroll to position [928, 0]
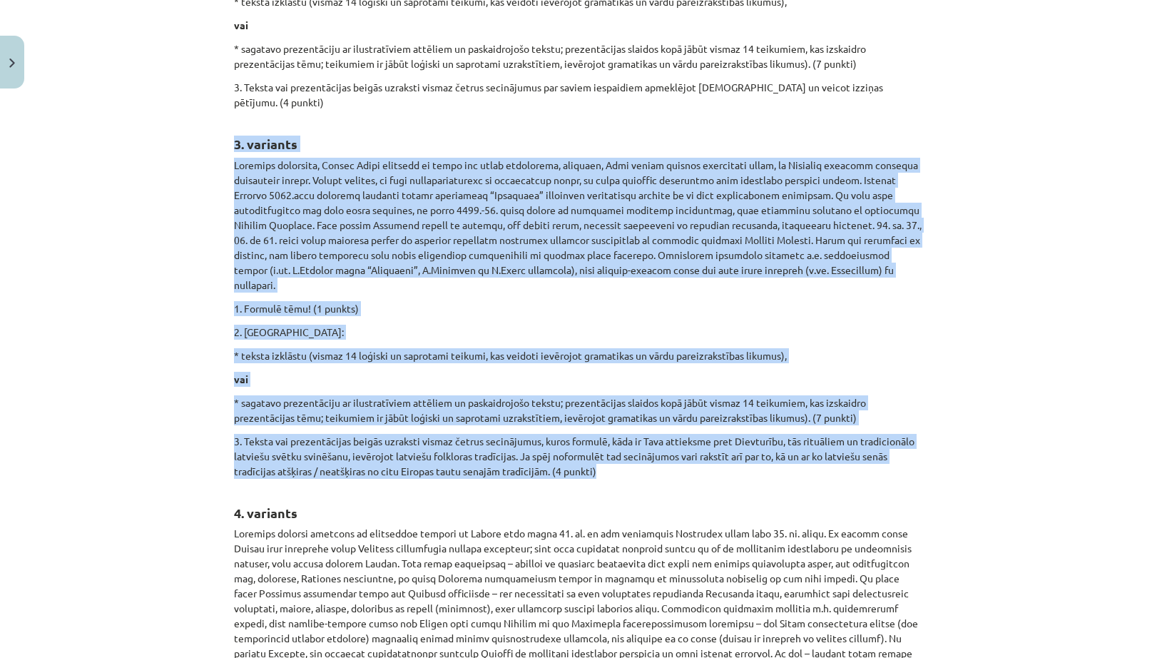
drag, startPoint x: 230, startPoint y: 85, endPoint x: 655, endPoint y: 390, distance: 523.0
click at [655, 390] on div "Izlasi uzmanīgi uzdevuma nosacījumus, izpildi prasīto, sagatavo atsevišķu failu…" at bounding box center [578, 87] width 689 height 1519
copy div "3. variants Latviešu folkloras, Latvju Dainu bagātība un senās jeb senču tradīc…"
click at [194, 382] on div "Mācību tēma: Vēsture i - 10. klases 2. ieskaites mācību materiāls #7 PATSTĀVĪGA…" at bounding box center [578, 329] width 1157 height 658
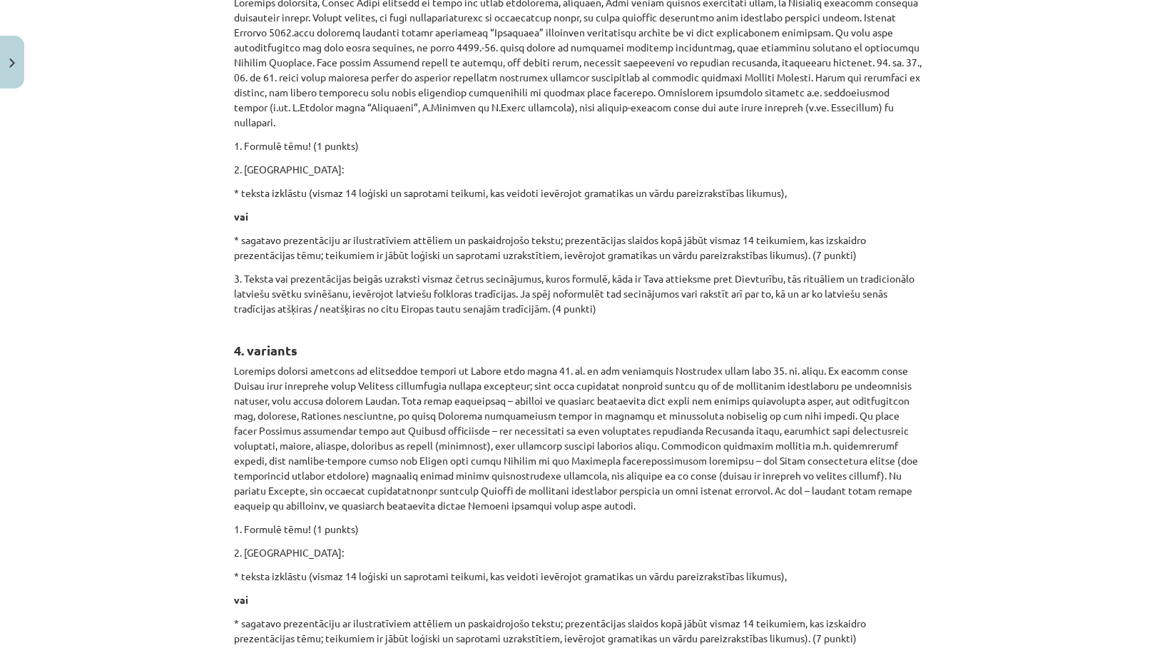
scroll to position [1253, 0]
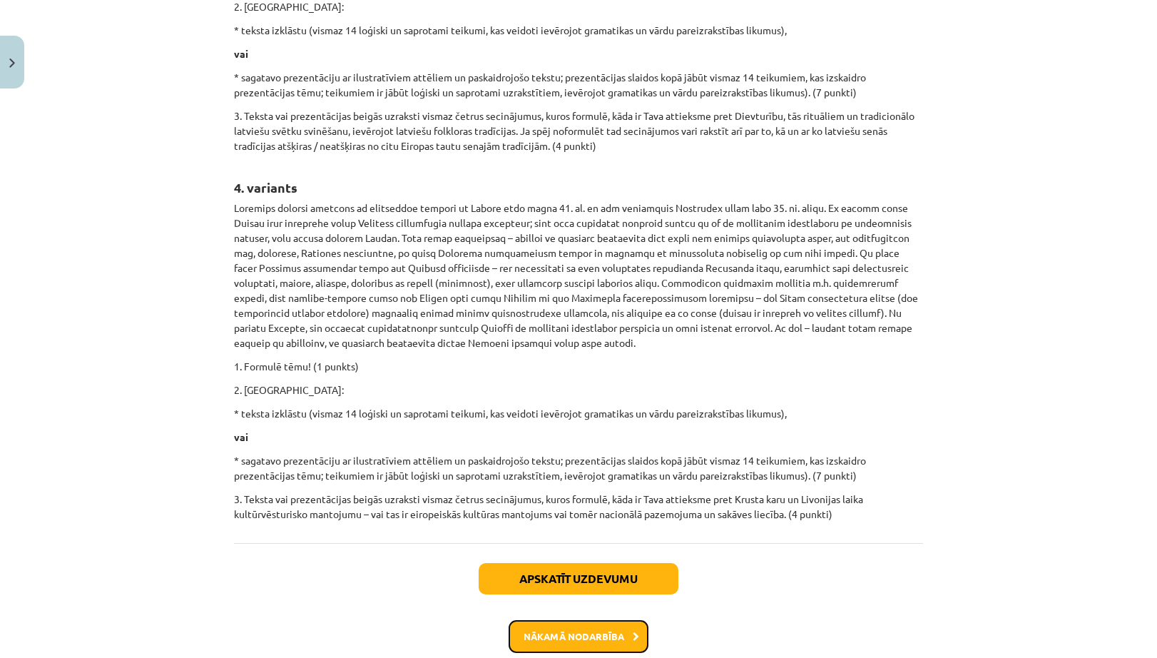
click at [621, 620] on button "Nākamā nodarbība" at bounding box center [579, 636] width 140 height 33
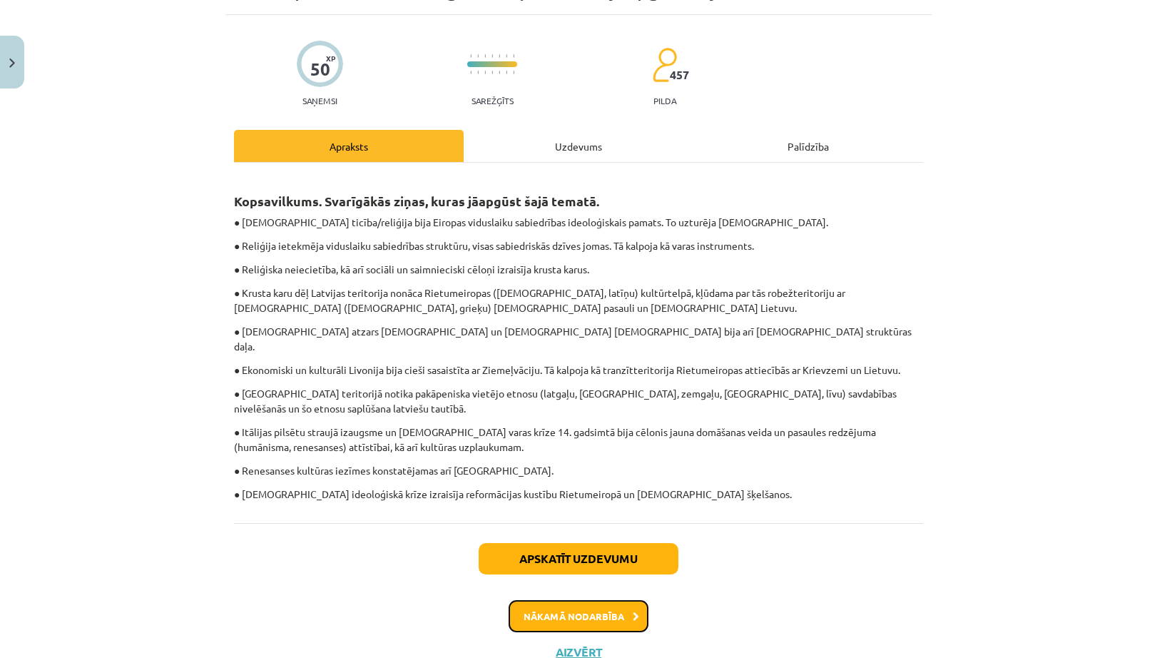
scroll to position [119, 0]
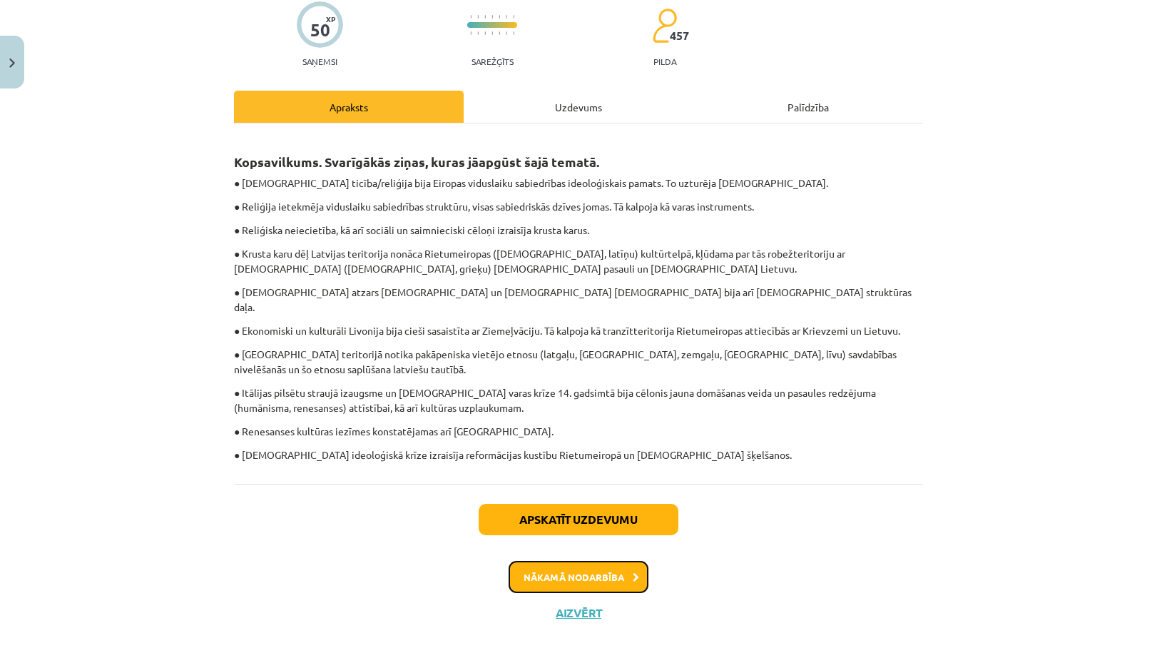
click at [609, 564] on button "Nākamā nodarbība" at bounding box center [579, 577] width 140 height 33
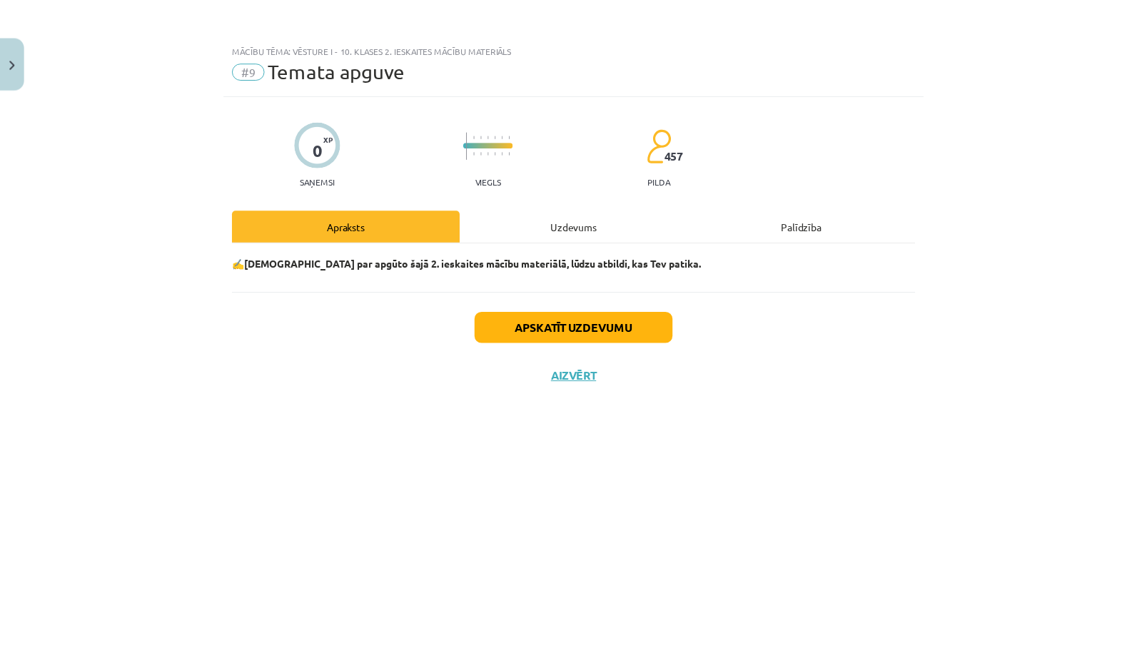
scroll to position [0, 0]
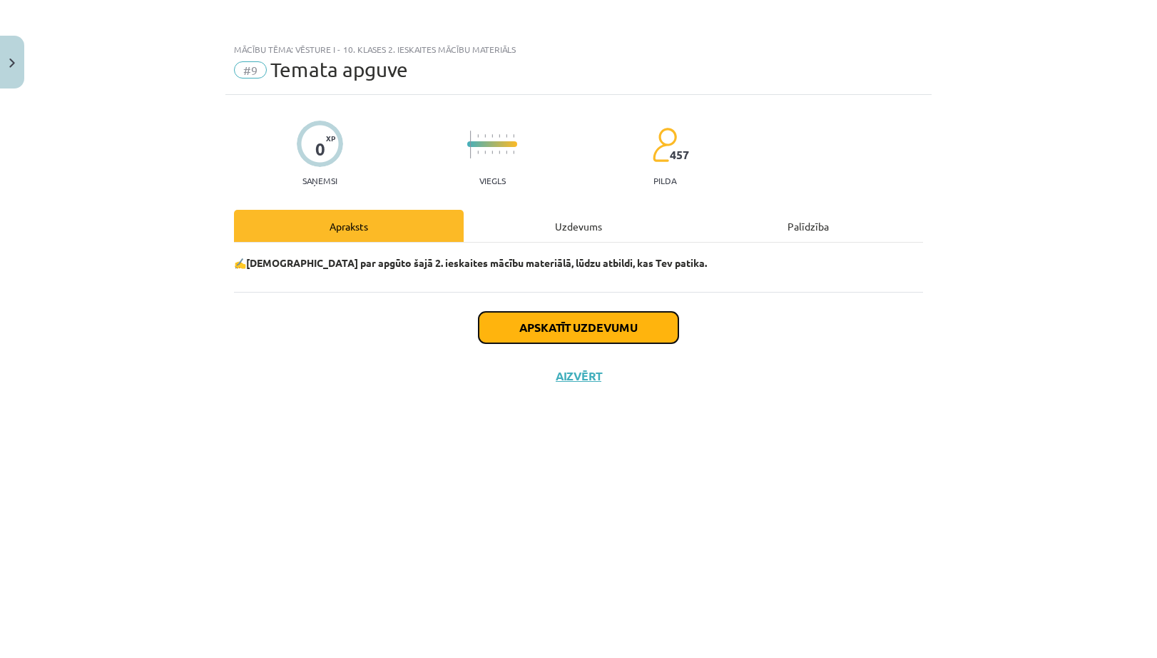
click at [601, 331] on button "Apskatīt uzdevumu" at bounding box center [579, 327] width 200 height 31
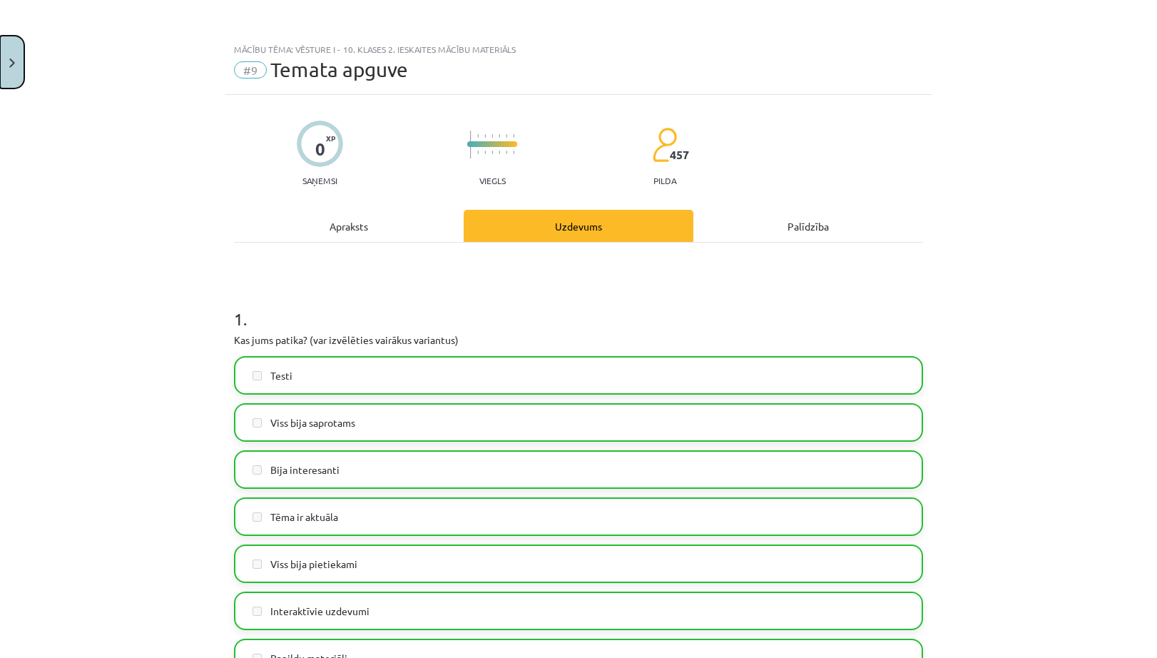
click at [17, 66] on button "Close" at bounding box center [12, 62] width 24 height 53
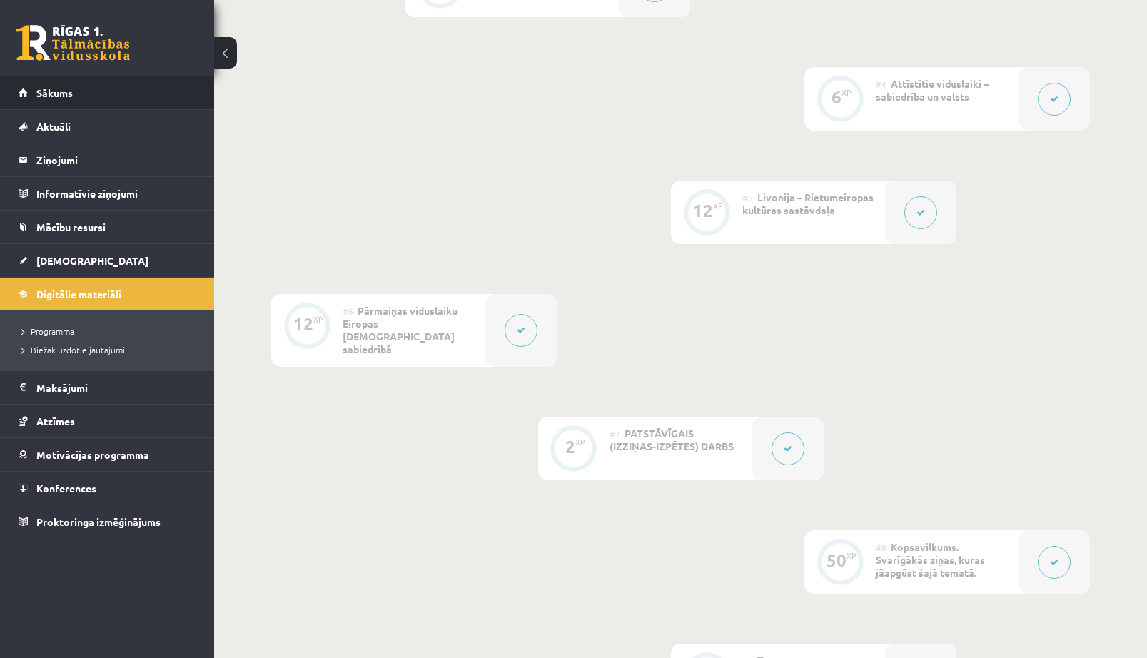
click at [74, 91] on link "Sākums" at bounding box center [108, 92] width 178 height 33
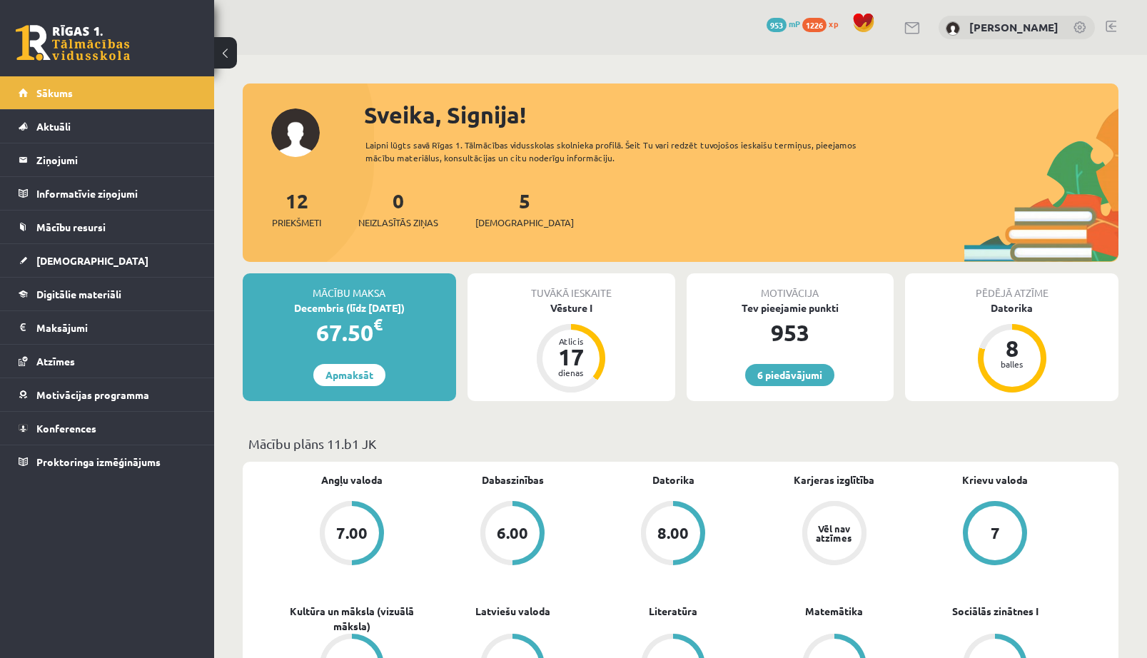
click at [570, 319] on div "Tuvākā ieskaite Vēsture I Atlicis 17 dienas" at bounding box center [571, 337] width 208 height 128
click at [573, 311] on div "Vēsture I" at bounding box center [571, 307] width 208 height 15
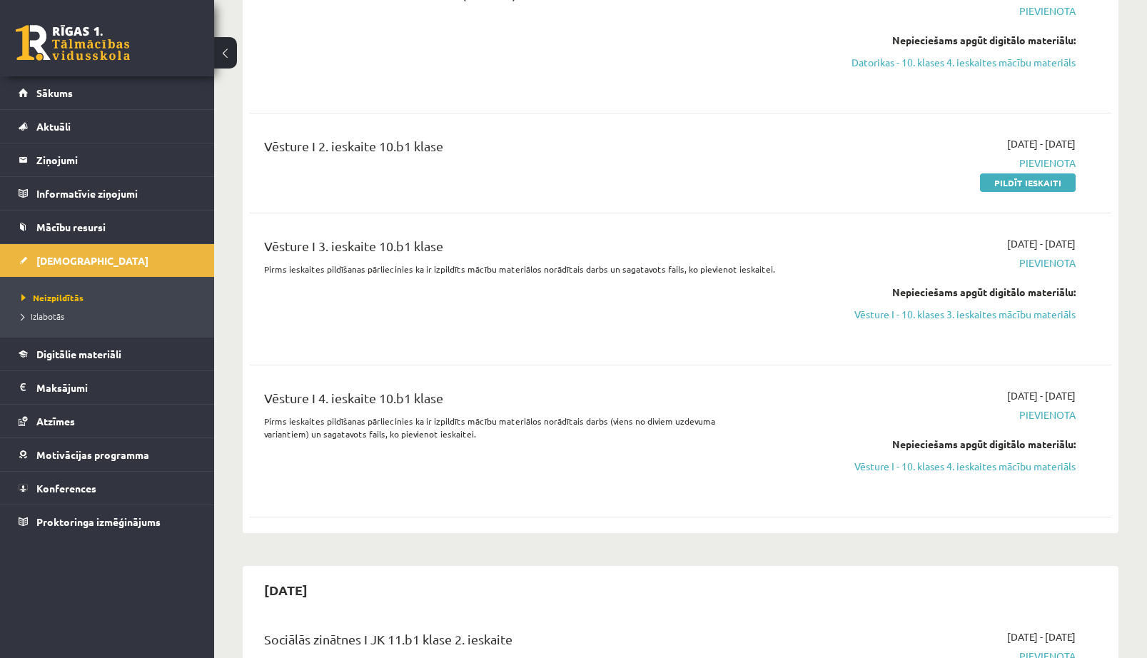
scroll to position [571, 0]
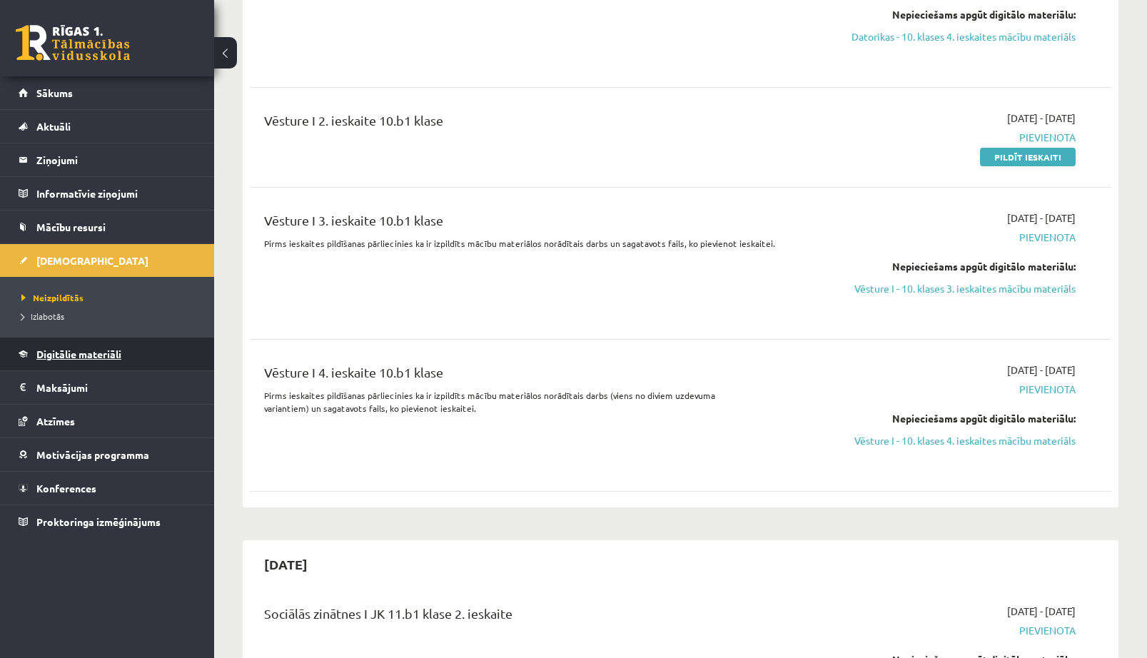
click at [69, 353] on span "Digitālie materiāli" at bounding box center [78, 353] width 85 height 13
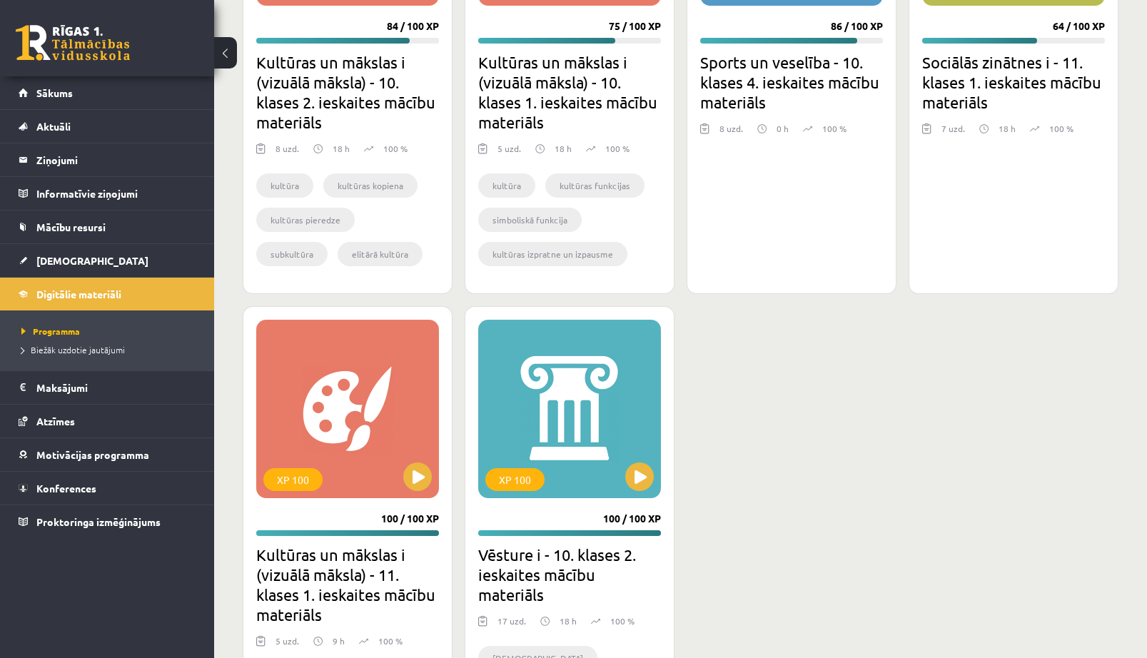
scroll to position [2255, 0]
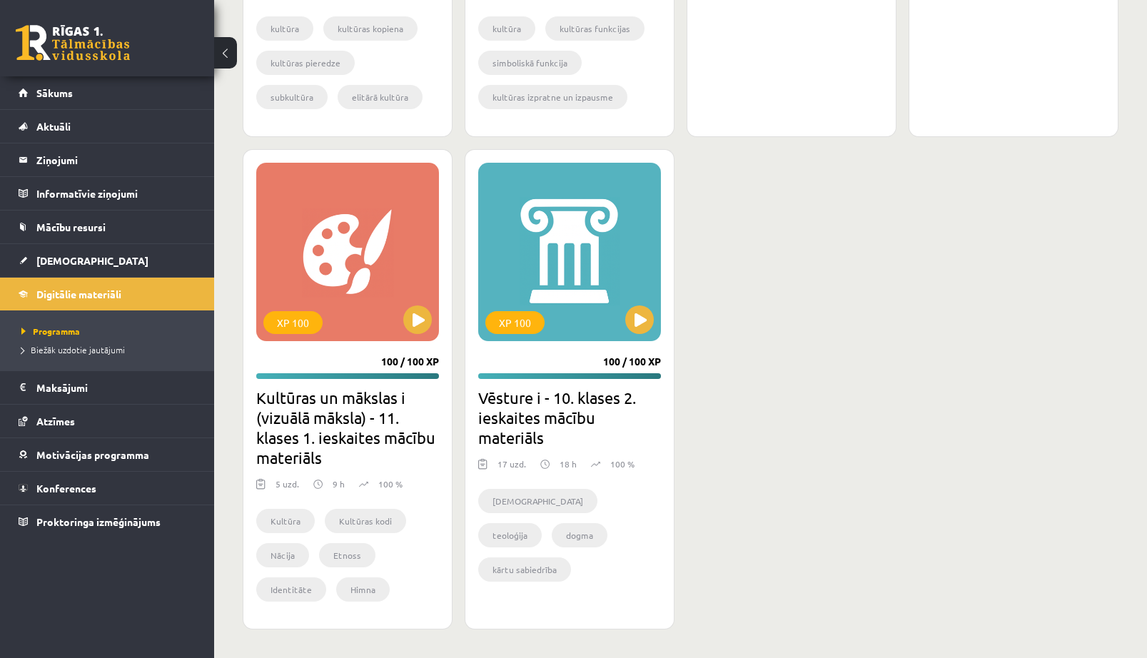
click at [571, 557] on li "kārtu sabiedrība" at bounding box center [524, 569] width 93 height 24
click at [527, 591] on li "mūku ordenis" at bounding box center [519, 603] width 83 height 24
click at [552, 537] on li "dogma" at bounding box center [580, 535] width 56 height 24
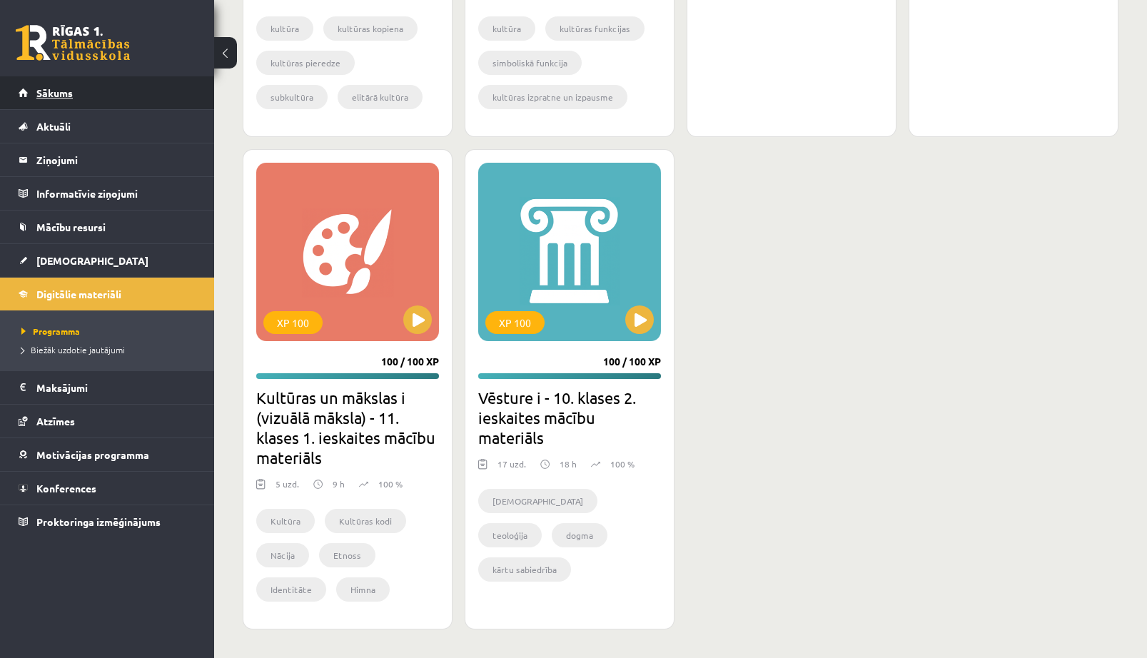
click at [44, 91] on span "Sākums" at bounding box center [54, 92] width 36 height 13
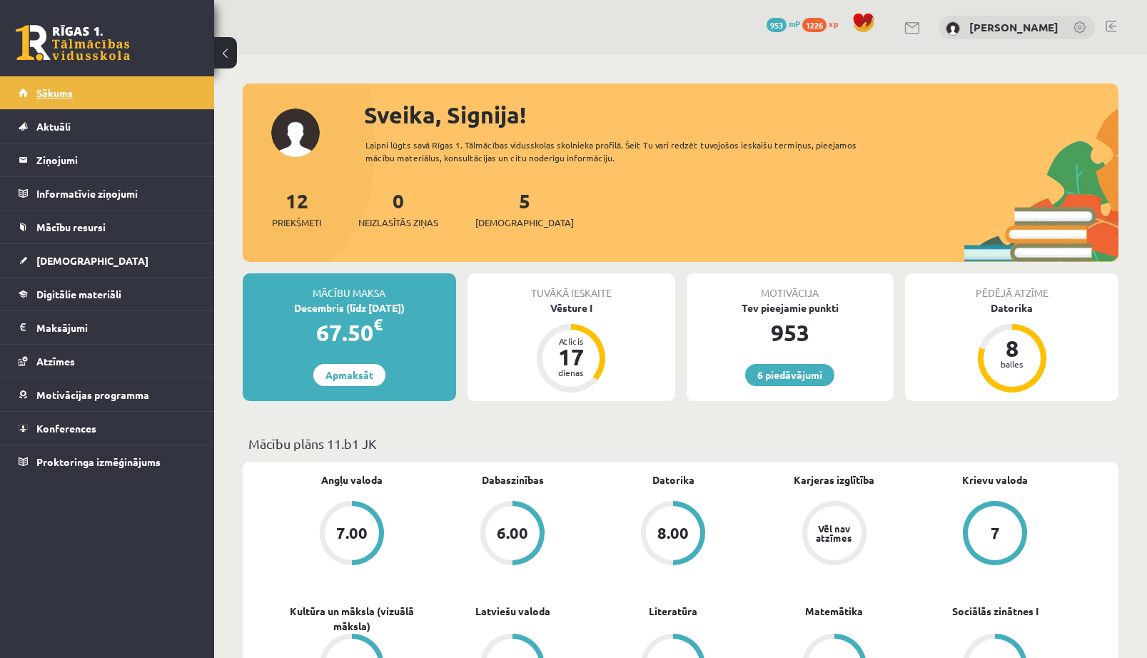
click at [65, 80] on link "Sākums" at bounding box center [108, 92] width 178 height 33
click at [48, 91] on span "Sākums" at bounding box center [54, 92] width 36 height 13
